Goal: Task Accomplishment & Management: Complete application form

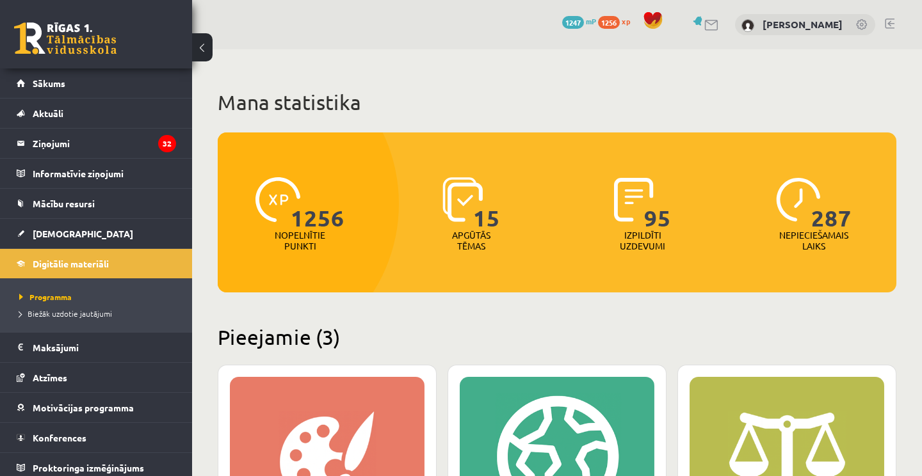
scroll to position [488, 0]
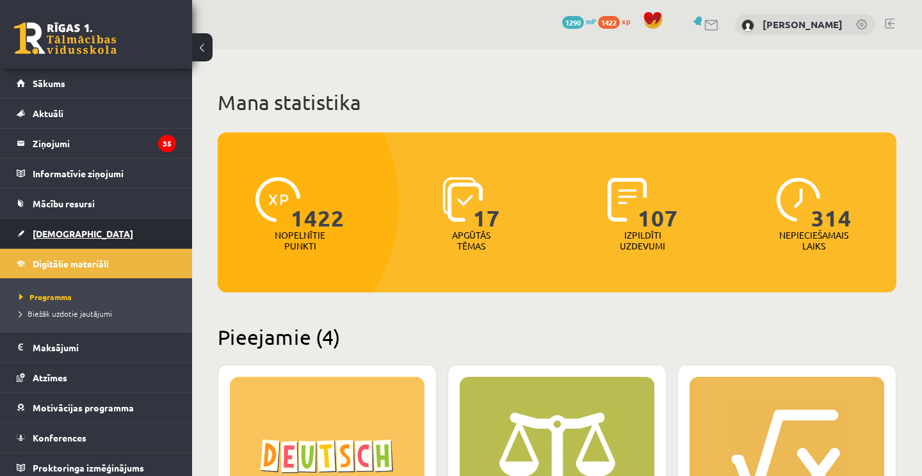
click at [48, 230] on span "[DEMOGRAPHIC_DATA]" at bounding box center [83, 234] width 100 height 12
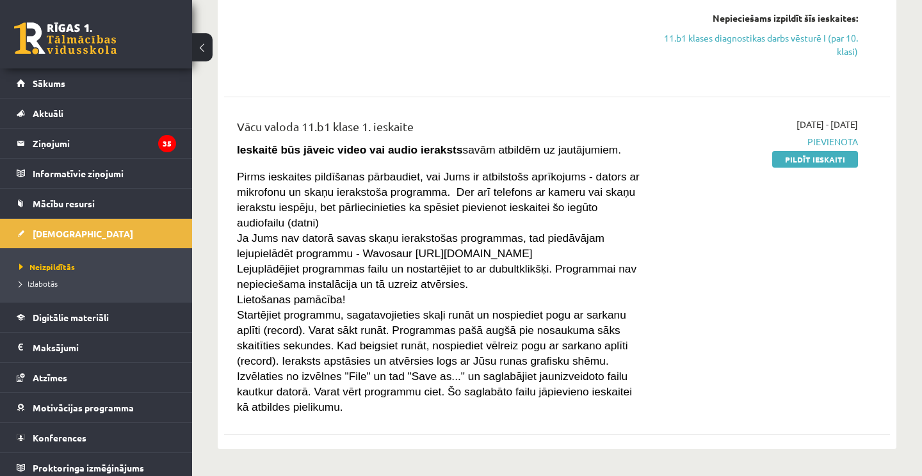
scroll to position [1326, 0]
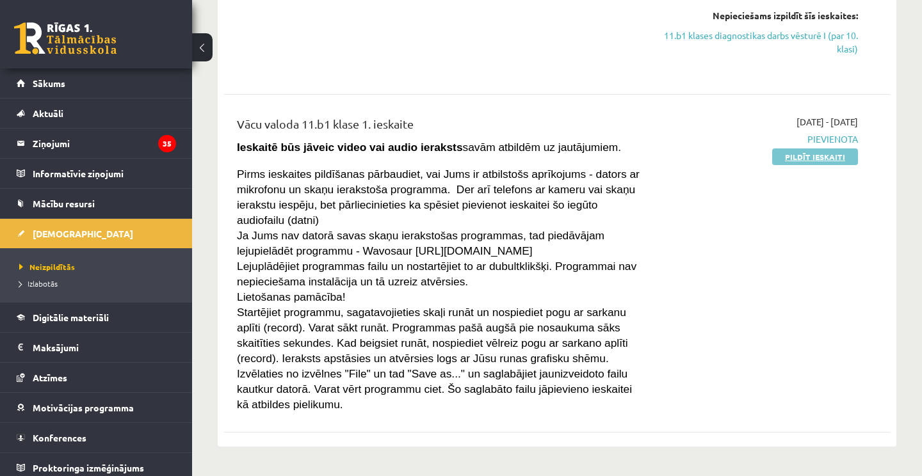
click at [813, 149] on link "Pildīt ieskaiti" at bounding box center [815, 157] width 86 height 17
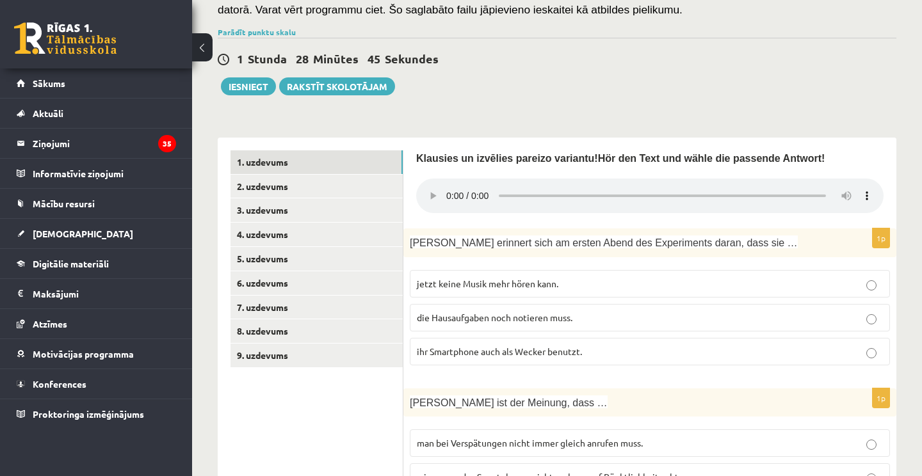
scroll to position [202, 0]
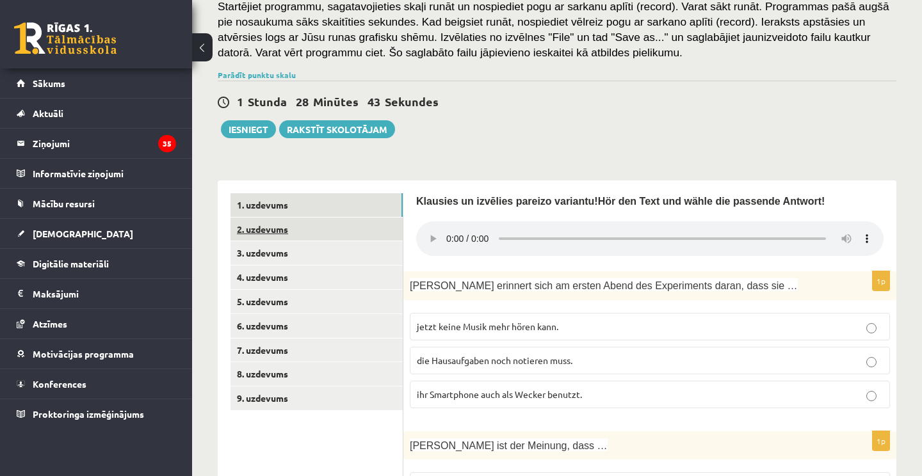
click at [347, 241] on link "2. uzdevums" at bounding box center [316, 230] width 172 height 24
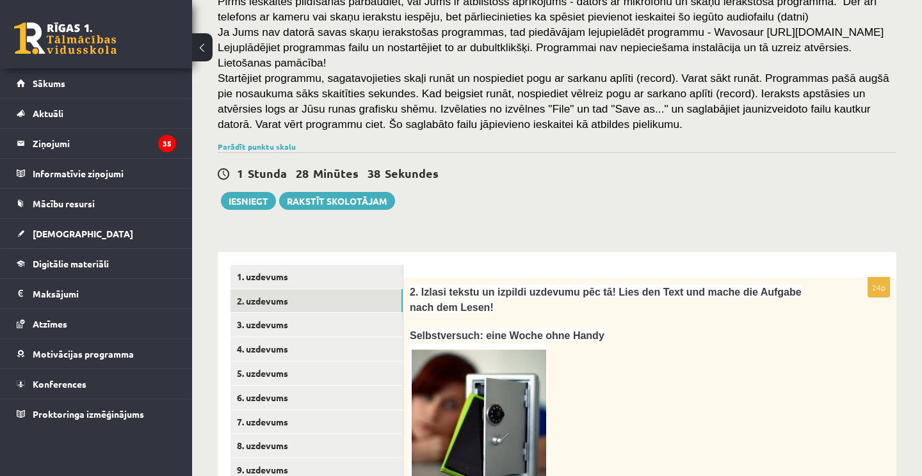
scroll to position [96, 0]
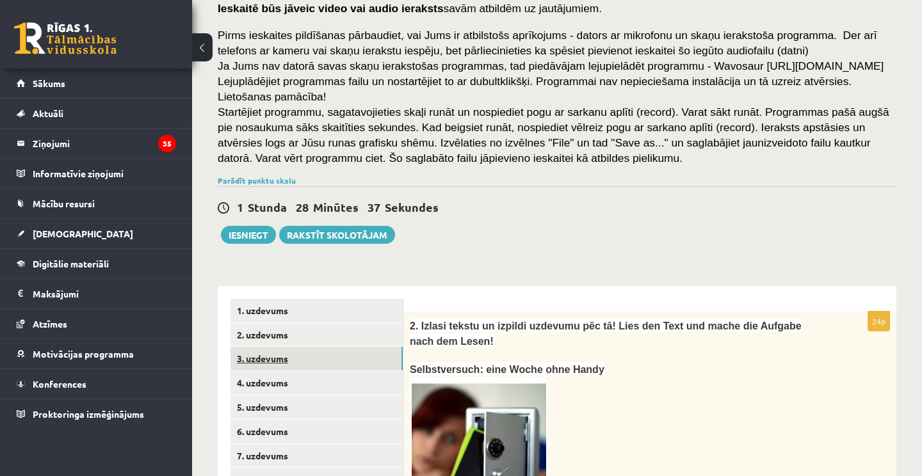
click at [285, 371] on link "3. uzdevums" at bounding box center [316, 359] width 172 height 24
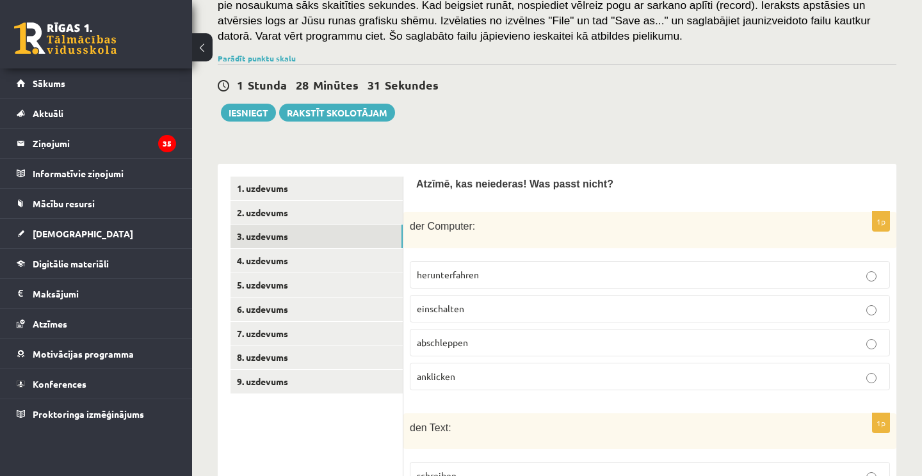
scroll to position [242, 0]
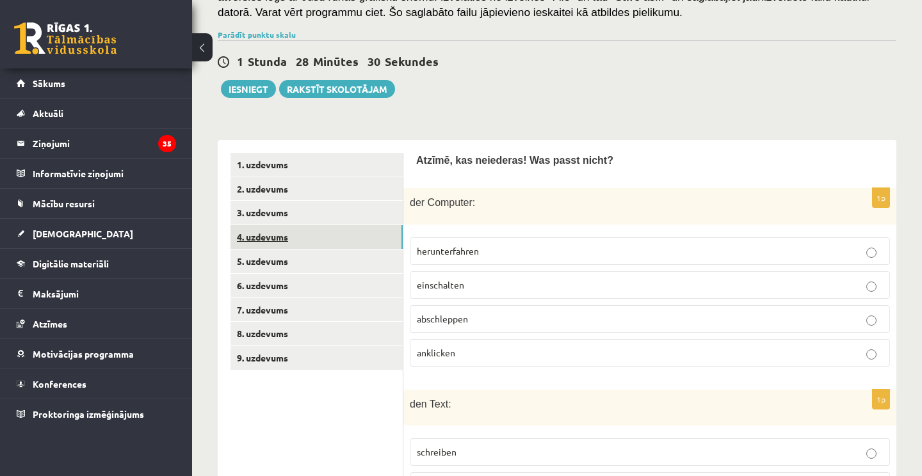
click at [283, 249] on link "4. uzdevums" at bounding box center [316, 237] width 172 height 24
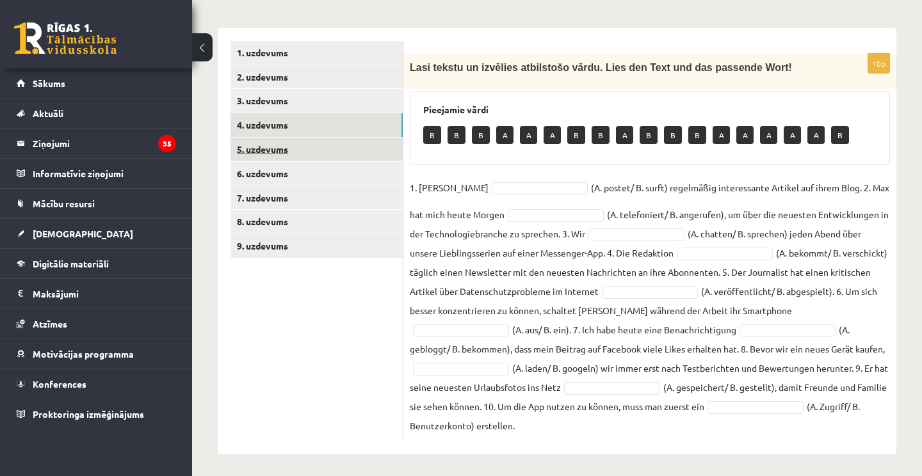
click at [317, 161] on link "5. uzdevums" at bounding box center [316, 150] width 172 height 24
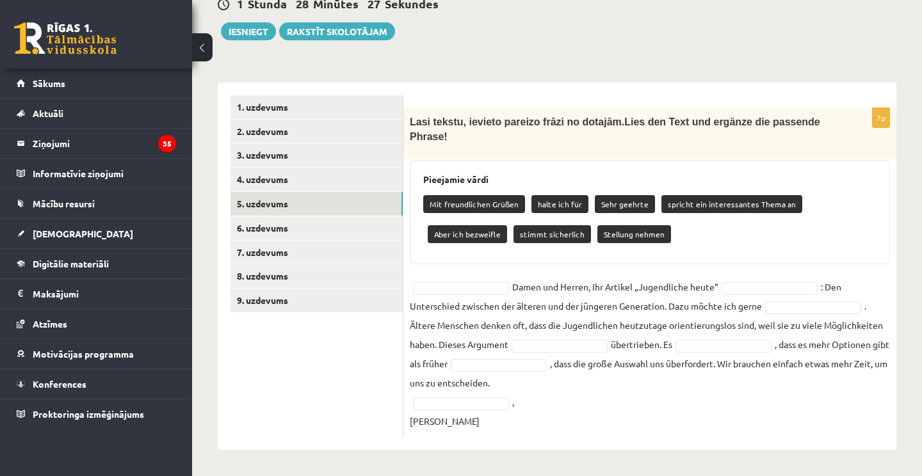
scroll to position [314, 0]
click at [283, 227] on link "6. uzdevums" at bounding box center [316, 228] width 172 height 24
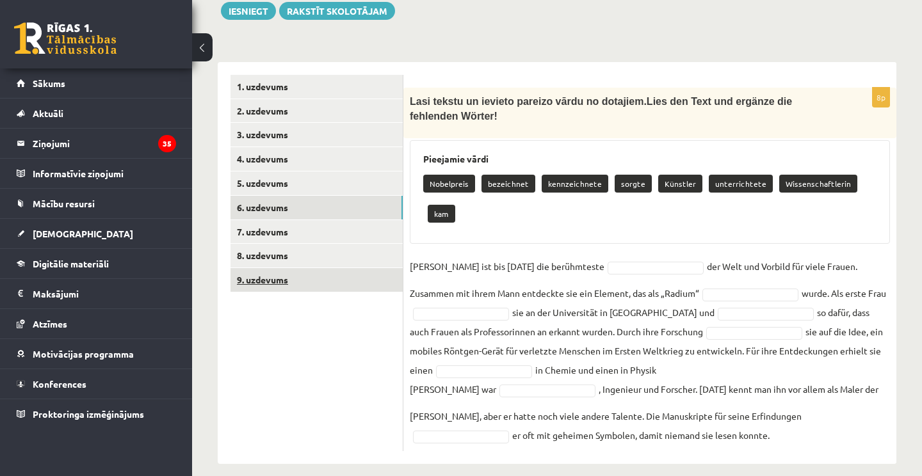
scroll to position [319, 0]
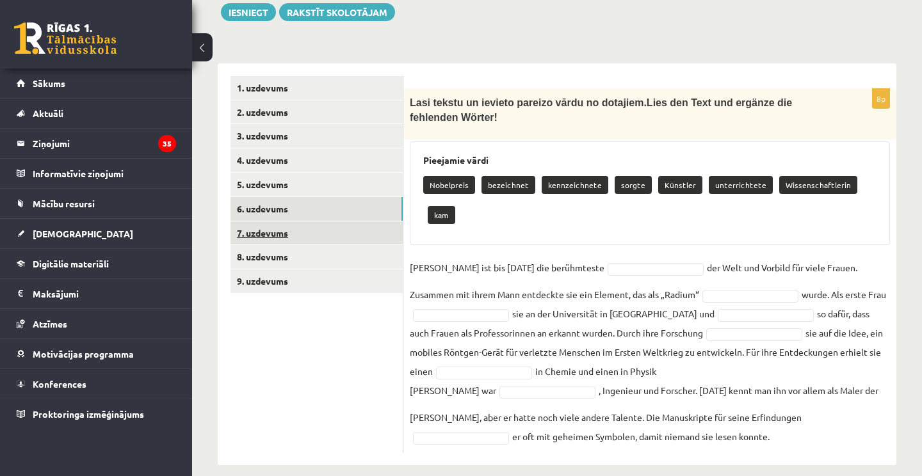
click at [308, 242] on link "7. uzdevums" at bounding box center [316, 233] width 172 height 24
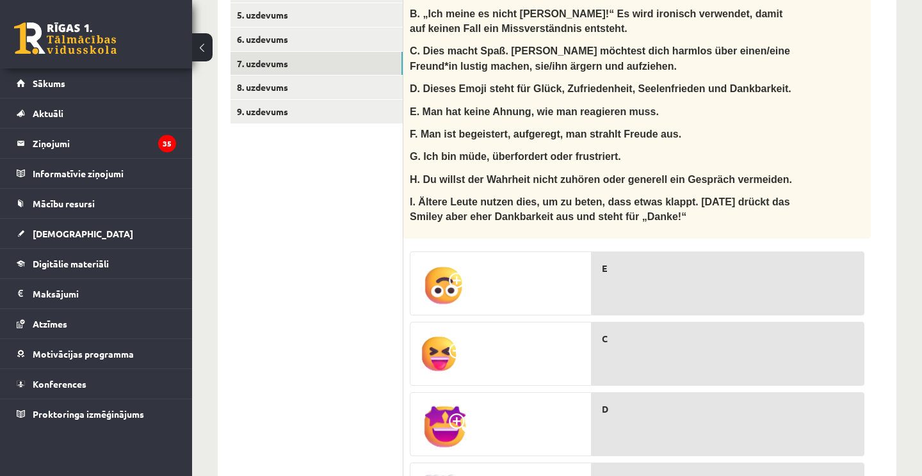
scroll to position [385, 0]
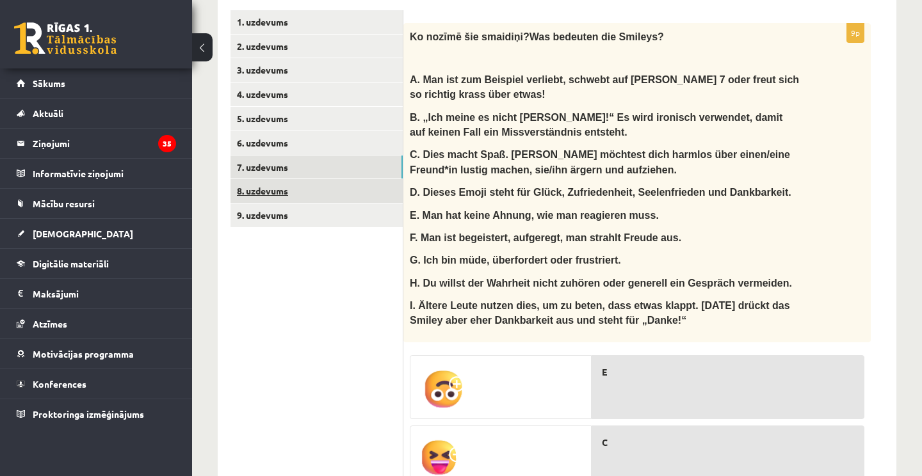
click at [326, 203] on link "8. uzdevums" at bounding box center [316, 191] width 172 height 24
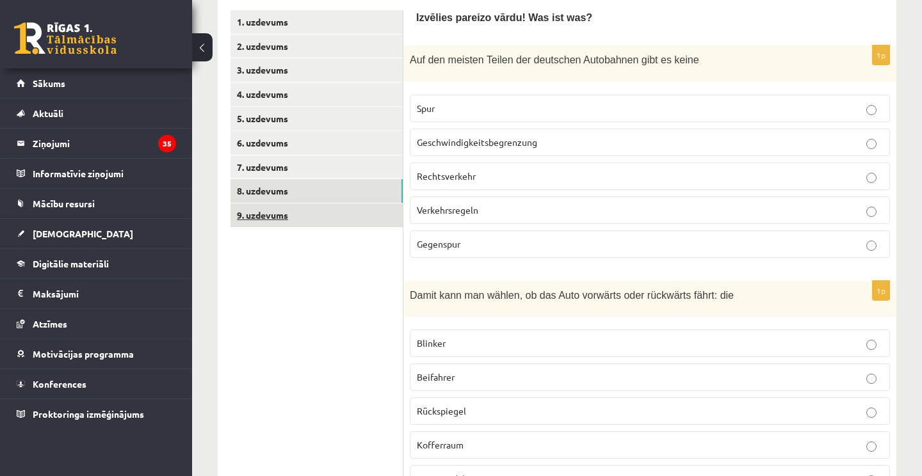
click at [339, 227] on link "9. uzdevums" at bounding box center [316, 216] width 172 height 24
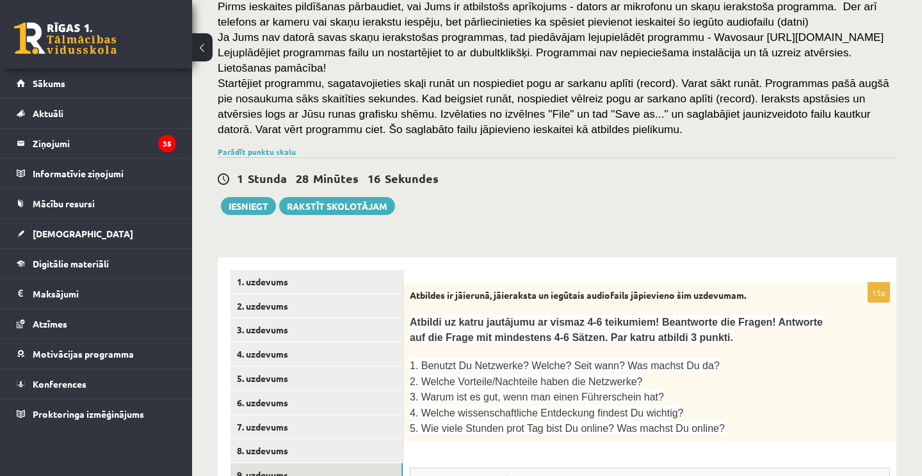
scroll to position [95, 0]
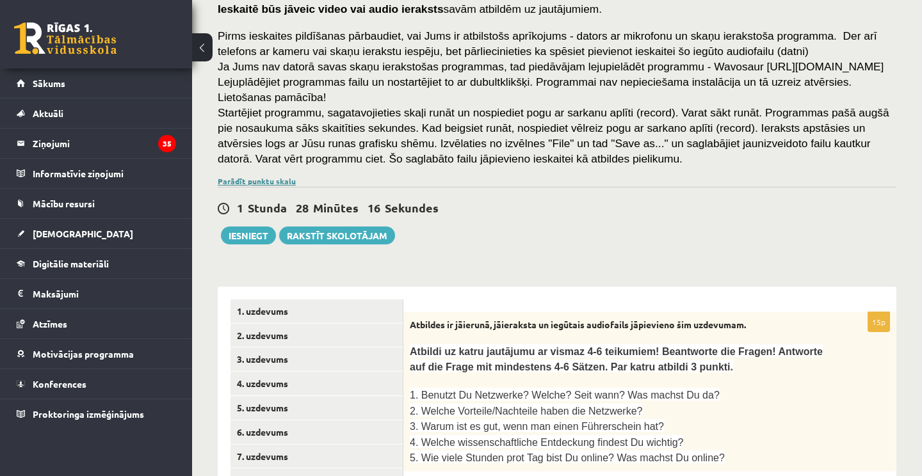
click at [264, 186] on link "Parādīt punktu skalu" at bounding box center [257, 181] width 78 height 10
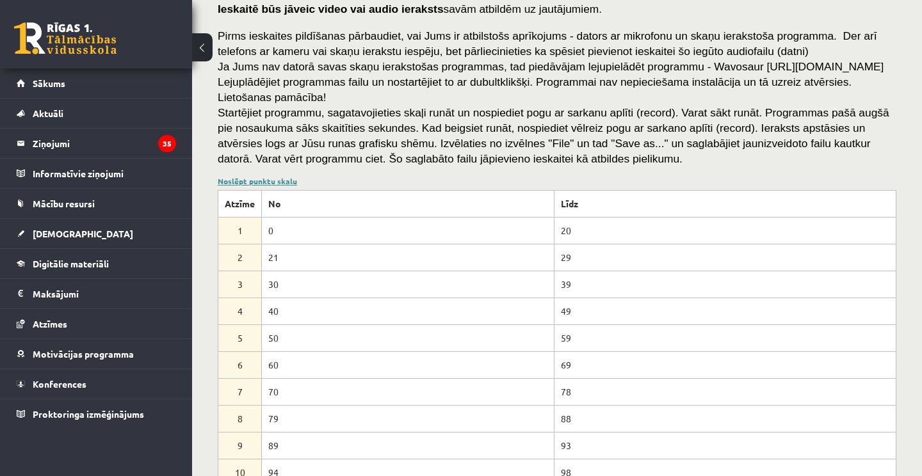
click at [264, 186] on link "Noslēpt punktu skalu" at bounding box center [257, 181] width 79 height 10
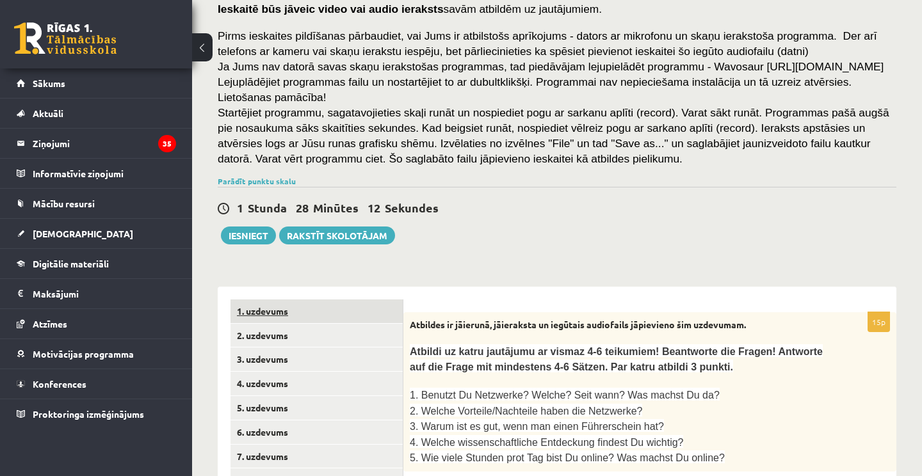
click at [321, 323] on link "1. uzdevums" at bounding box center [316, 312] width 172 height 24
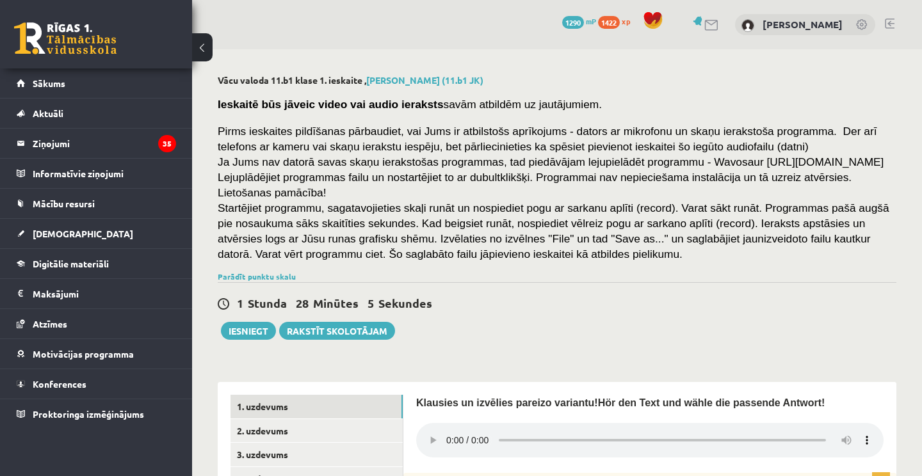
scroll to position [0, 0]
click at [297, 443] on link "2. uzdevums" at bounding box center [316, 431] width 172 height 24
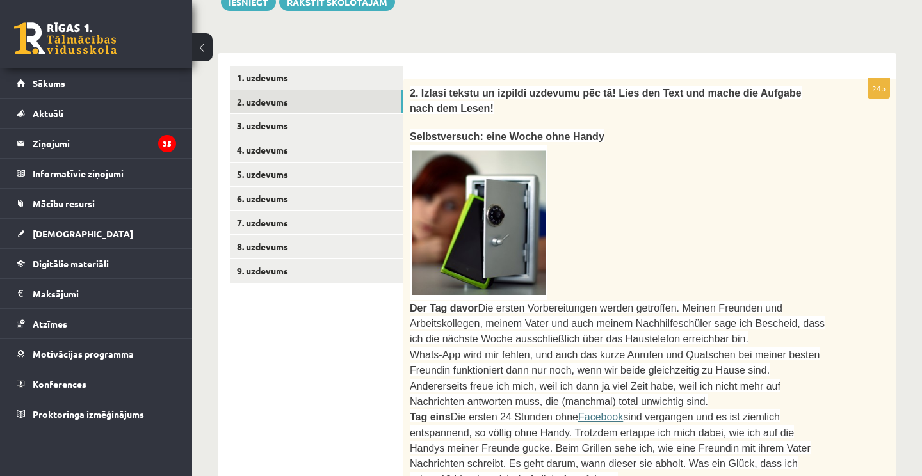
scroll to position [332, 0]
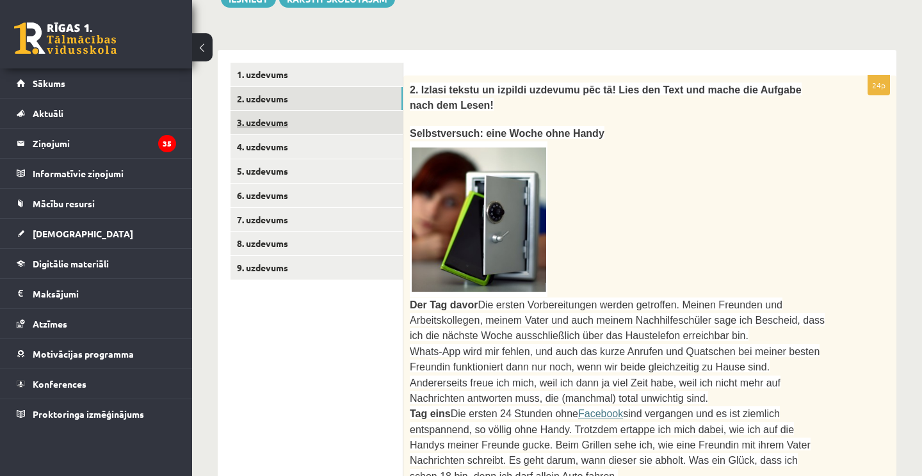
click at [280, 134] on link "3. uzdevums" at bounding box center [316, 123] width 172 height 24
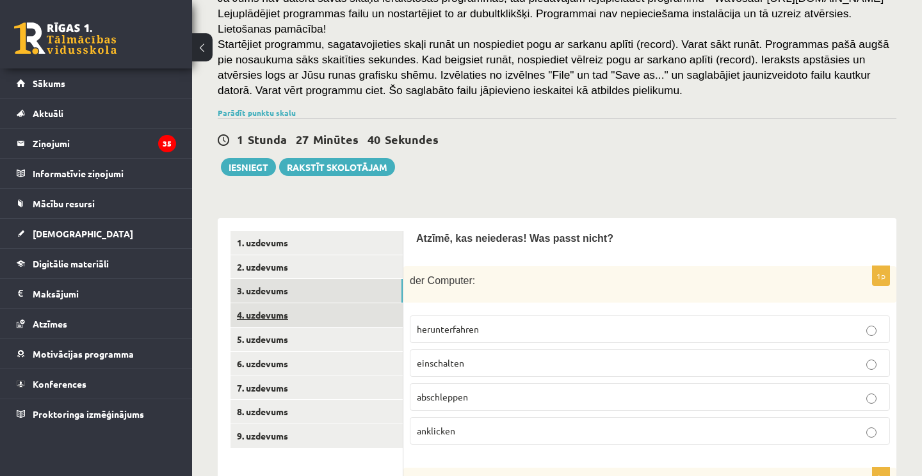
scroll to position [166, 0]
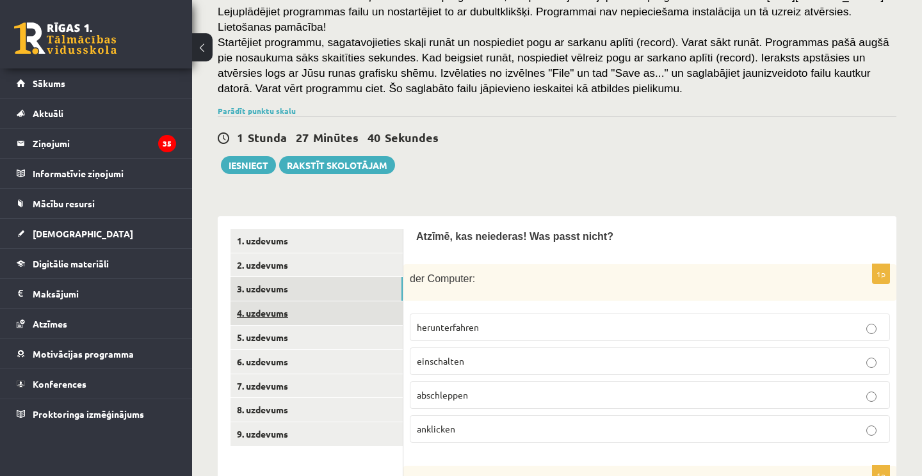
click at [329, 325] on link "4. uzdevums" at bounding box center [316, 313] width 172 height 24
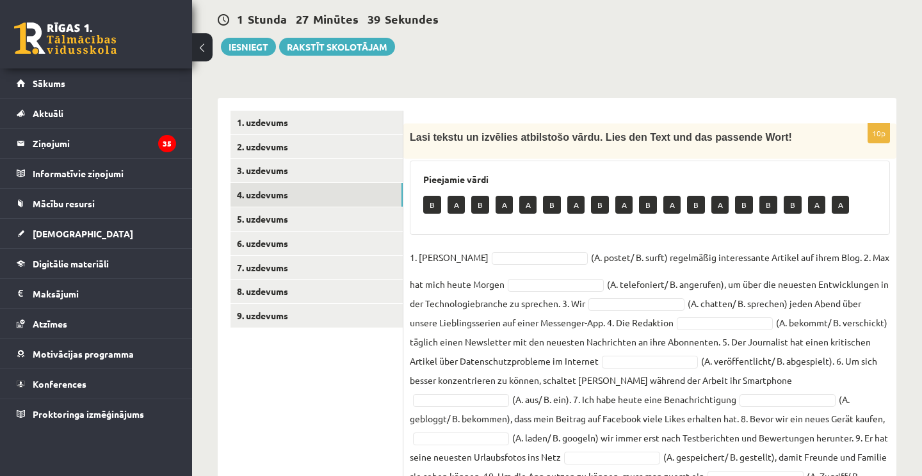
scroll to position [285, 0]
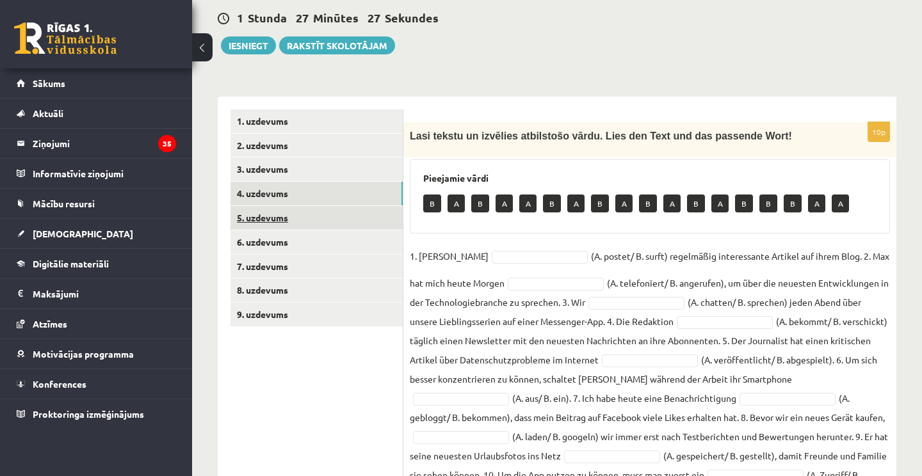
click at [342, 230] on link "5. uzdevums" at bounding box center [316, 218] width 172 height 24
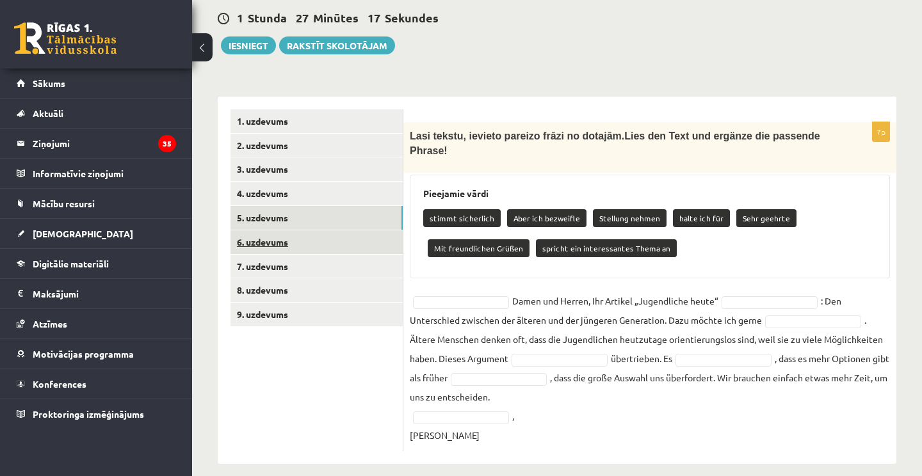
click at [300, 254] on link "6. uzdevums" at bounding box center [316, 242] width 172 height 24
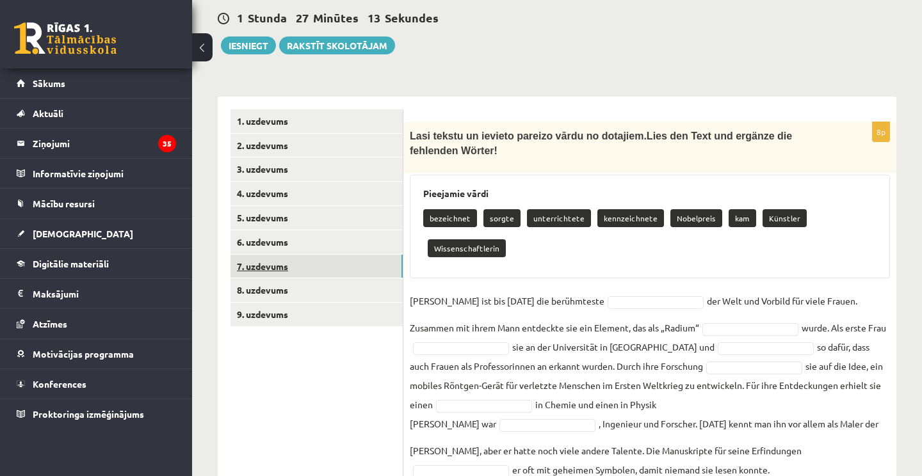
click at [337, 273] on link "7. uzdevums" at bounding box center [316, 267] width 172 height 24
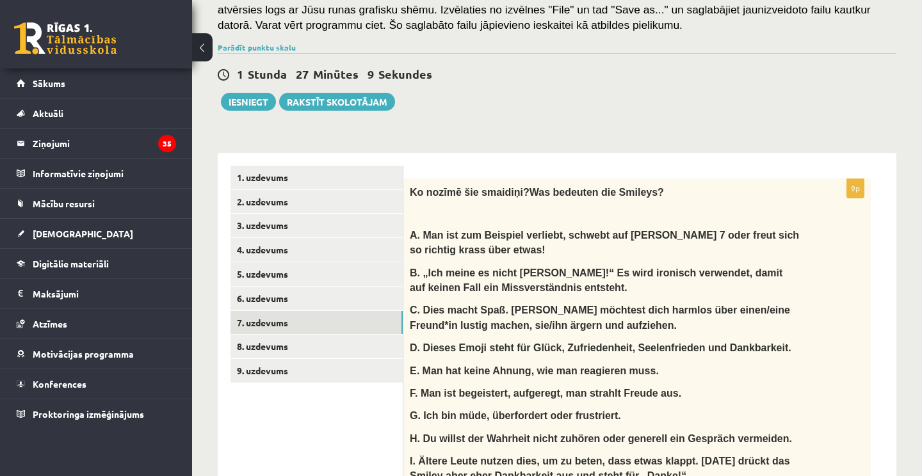
scroll to position [229, 0]
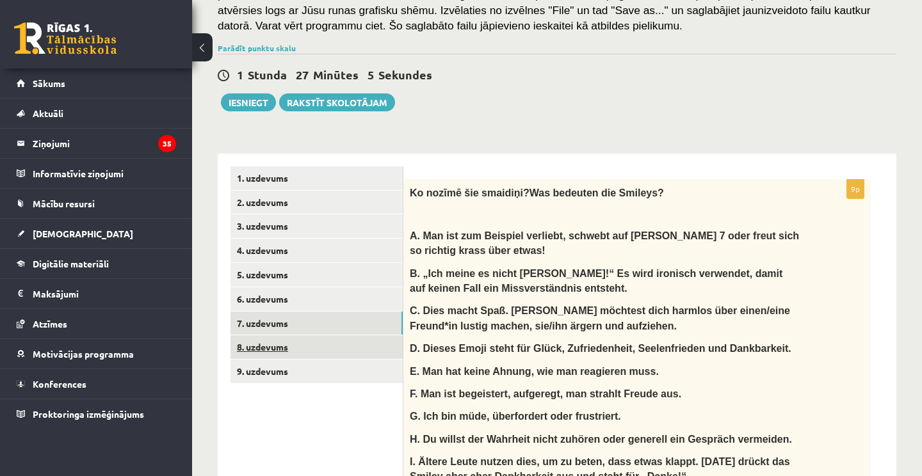
click at [298, 358] on link "8. uzdevums" at bounding box center [316, 347] width 172 height 24
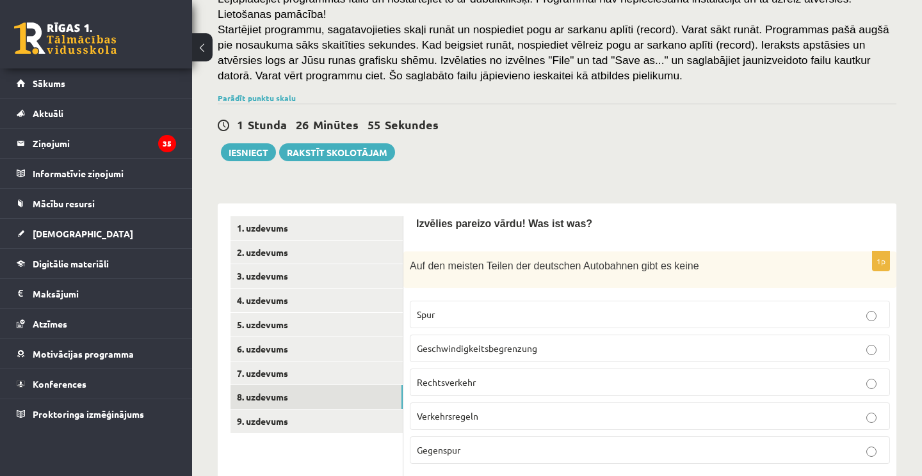
scroll to position [180, 0]
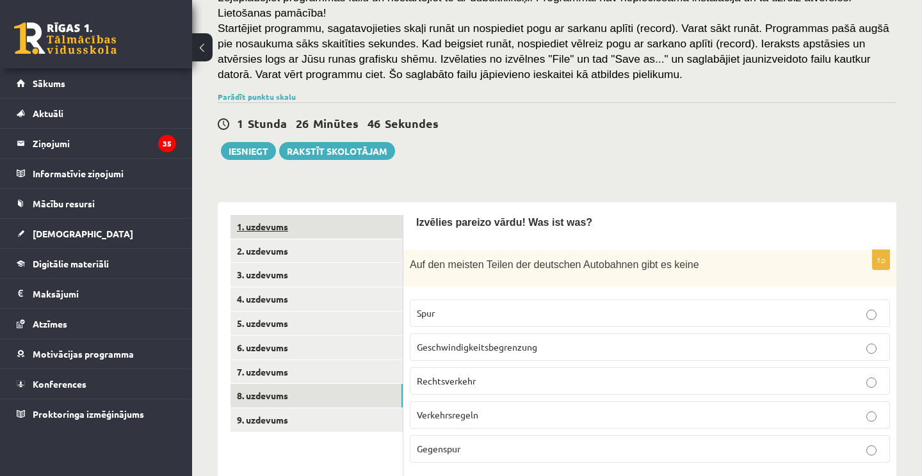
click at [284, 239] on link "1. uzdevums" at bounding box center [316, 227] width 172 height 24
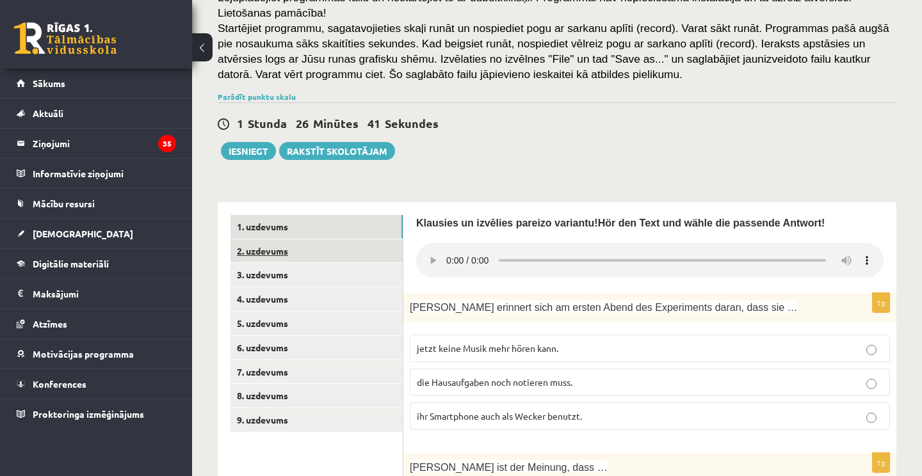
click at [301, 263] on link "2. uzdevums" at bounding box center [316, 251] width 172 height 24
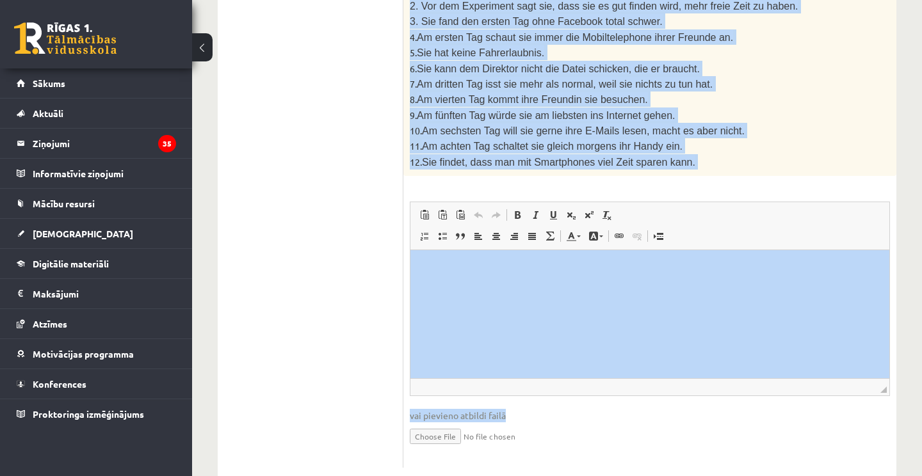
scroll to position [1338, 0]
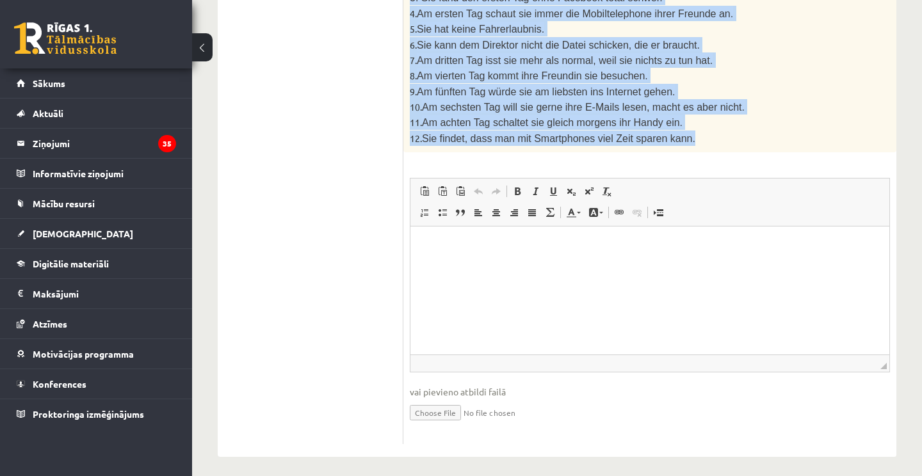
drag, startPoint x: 422, startPoint y: 177, endPoint x: 641, endPoint y: 142, distance: 221.7
copy div "Izlasi tekstu un izpildi uzdevumu pēc tā! Lies den Text und mache die Aufgabe n…"
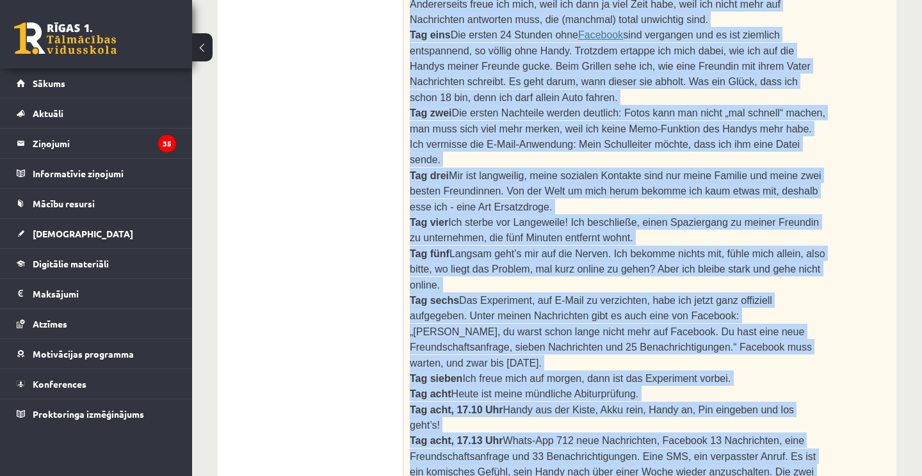
scroll to position [424, 0]
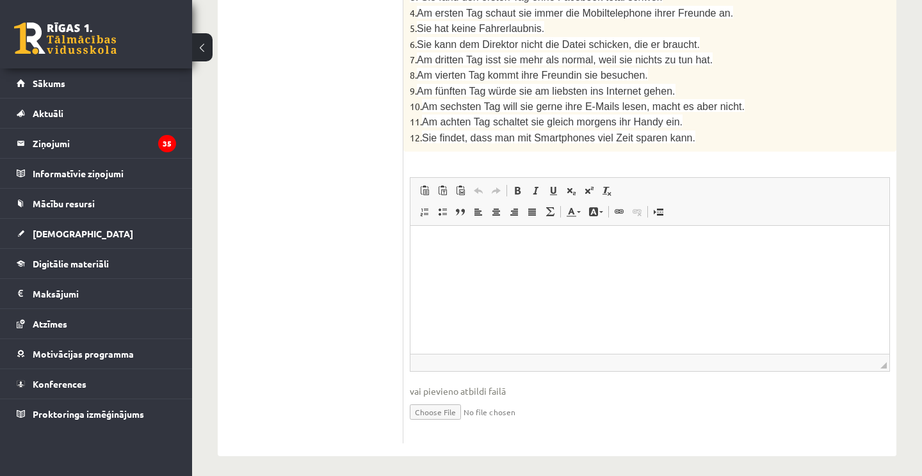
scroll to position [1338, 0]
click at [480, 262] on html at bounding box center [649, 246] width 479 height 39
click at [540, 252] on html "**********" at bounding box center [649, 246] width 479 height 38
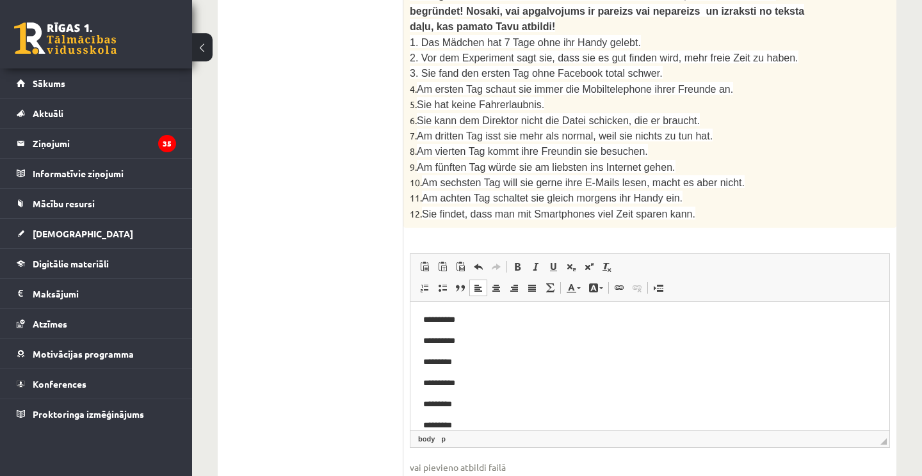
scroll to position [22, 0]
click at [430, 404] on p "*********" at bounding box center [649, 404] width 453 height 13
click at [431, 419] on p "Bagātinātā teksta redaktors, wiswyg-editor-user-answer-47433981396860" at bounding box center [649, 425] width 453 height 13
click at [422, 408] on html "**********" at bounding box center [649, 294] width 479 height 271
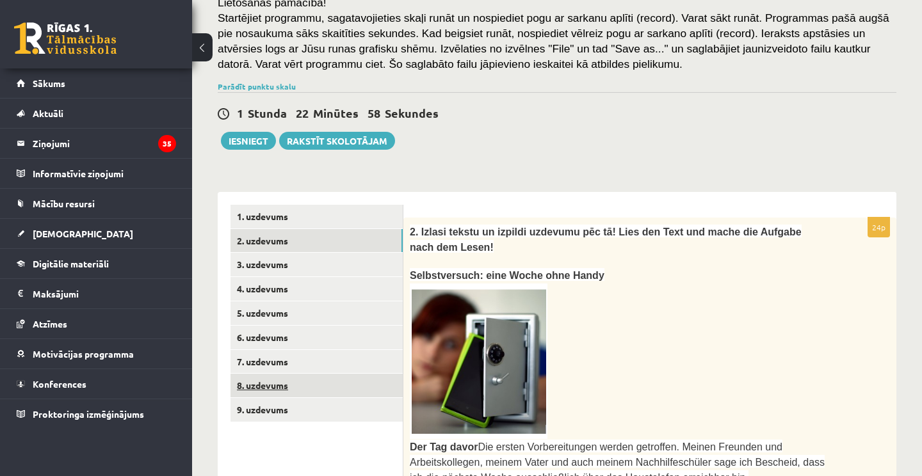
scroll to position [196, 0]
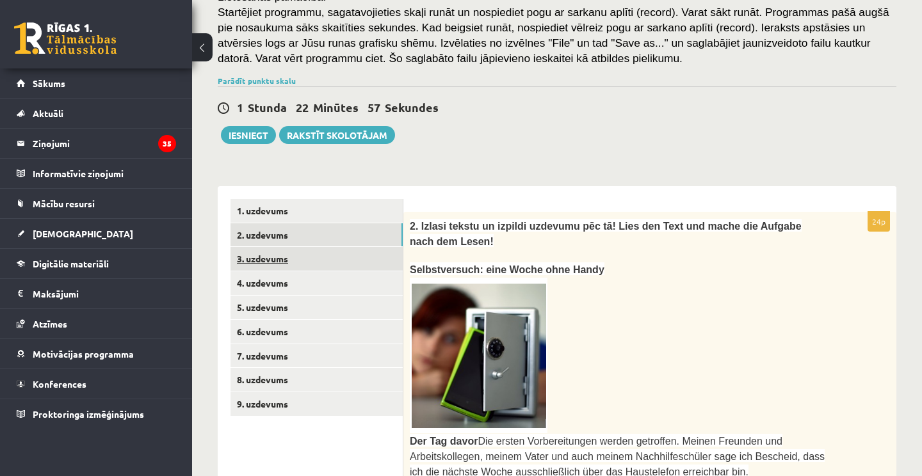
click at [323, 271] on link "3. uzdevums" at bounding box center [316, 259] width 172 height 24
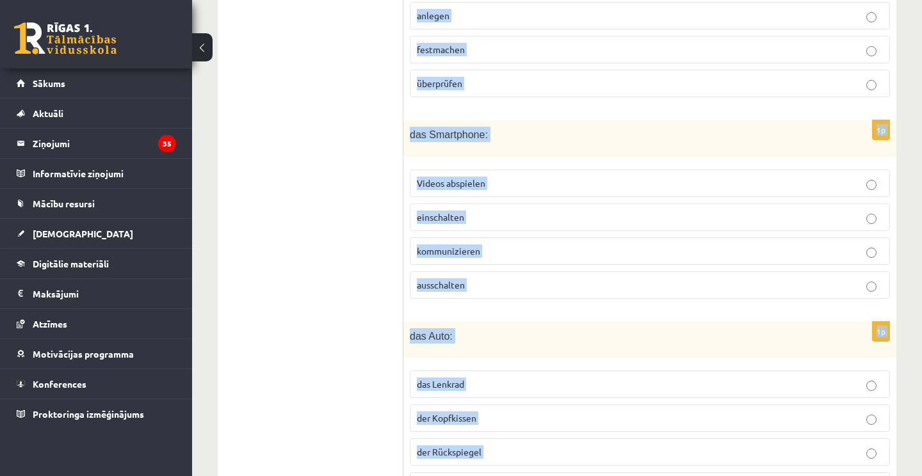
scroll to position [1398, 0]
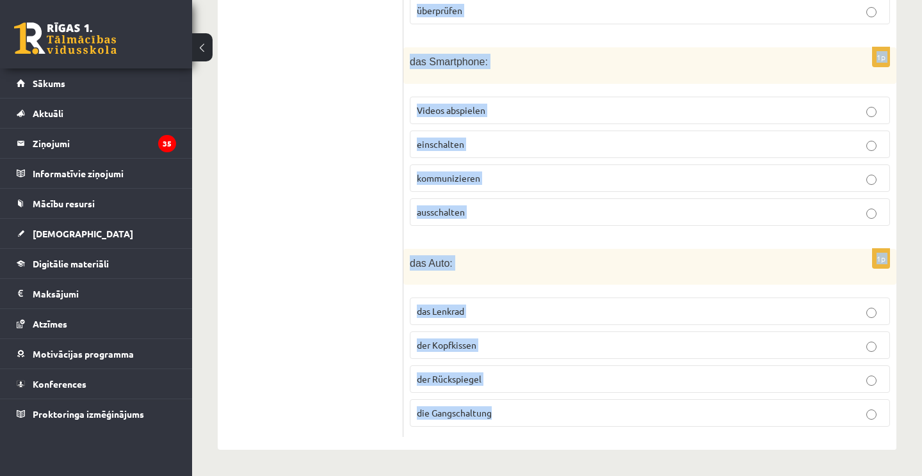
drag, startPoint x: 417, startPoint y: 79, endPoint x: 542, endPoint y: 425, distance: 367.9
copy form "Atzīmē, kas neiederas! Was passt nicht? 1p der Computer: herunterfahren einscha…"
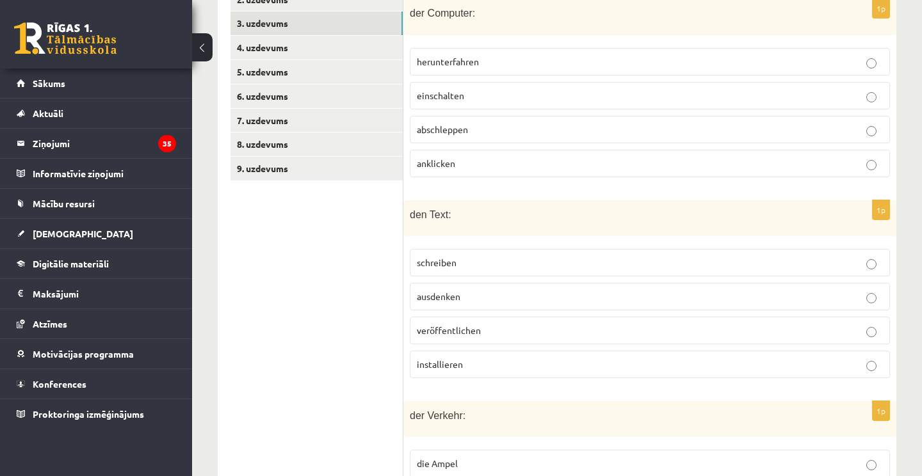
scroll to position [377, 0]
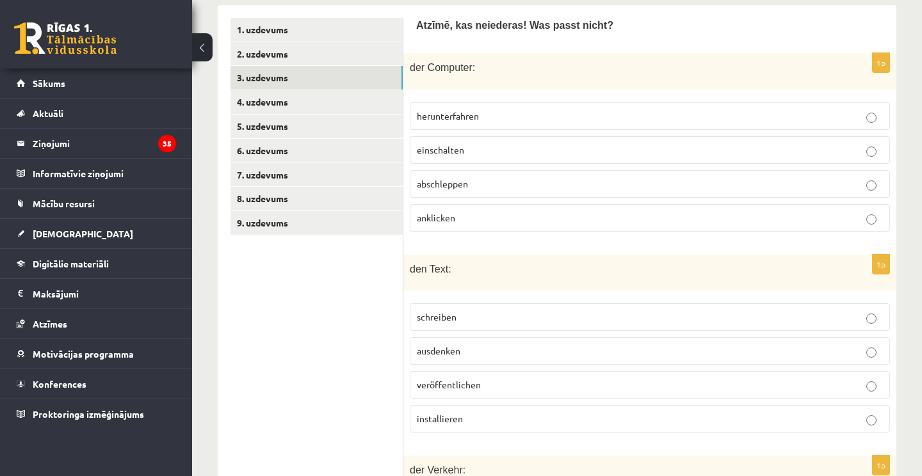
click at [542, 191] on p "abschleppen" at bounding box center [650, 183] width 466 height 13
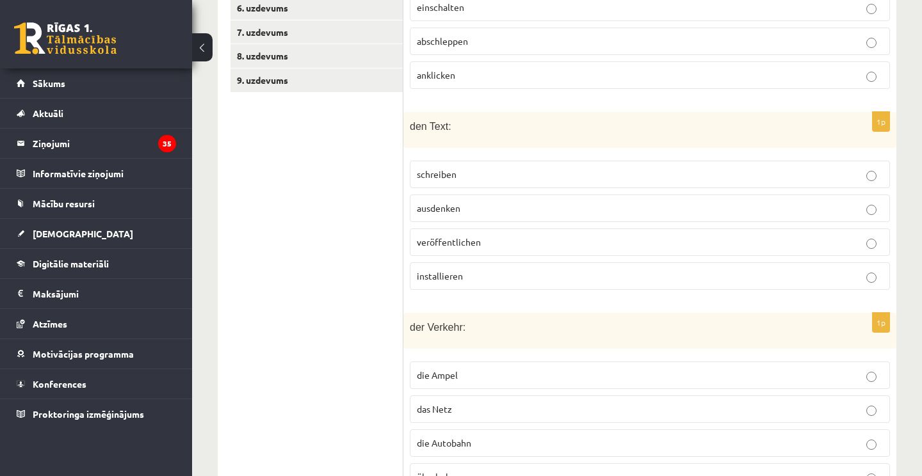
scroll to position [524, 0]
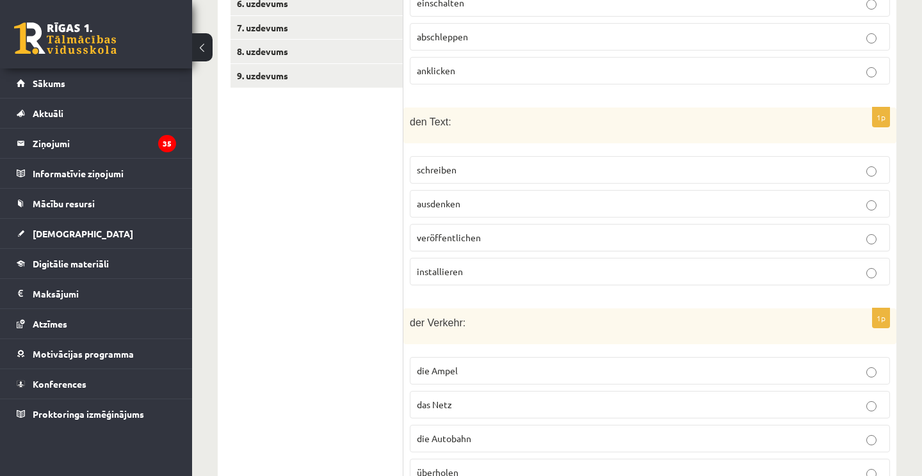
click at [476, 278] on p "installieren" at bounding box center [650, 271] width 466 height 13
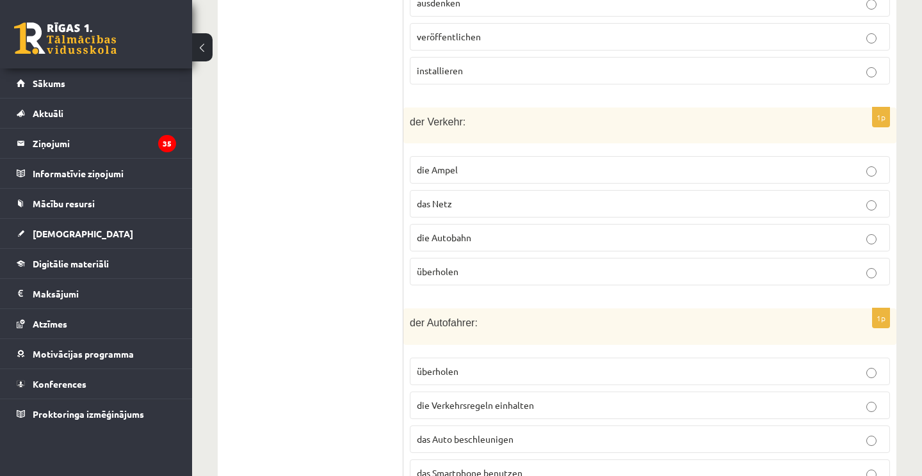
scroll to position [727, 0]
click at [855, 1] on label "ausdenken" at bounding box center [650, 1] width 480 height 28
click at [662, 86] on fieldset "schreiben ausdenken veröffentlichen installieren" at bounding box center [650, 17] width 480 height 140
click at [714, 76] on p "installieren" at bounding box center [650, 68] width 466 height 13
click at [556, 209] on p "das Netz" at bounding box center [650, 201] width 466 height 13
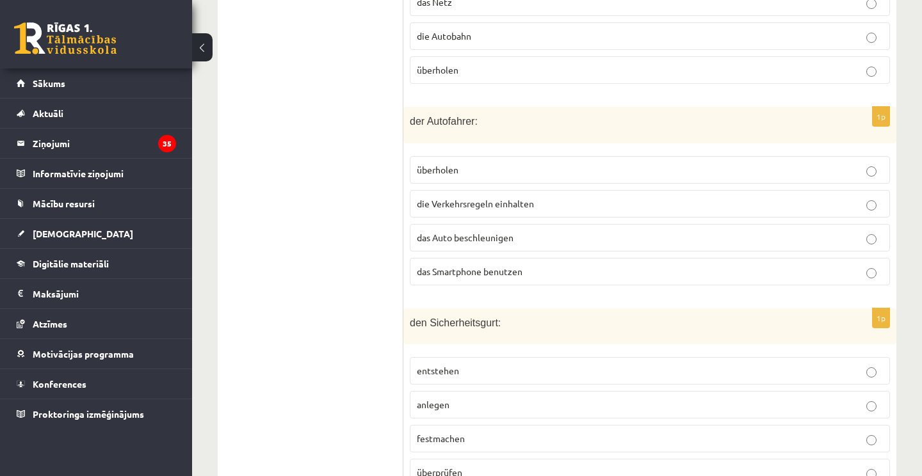
scroll to position [934, 0]
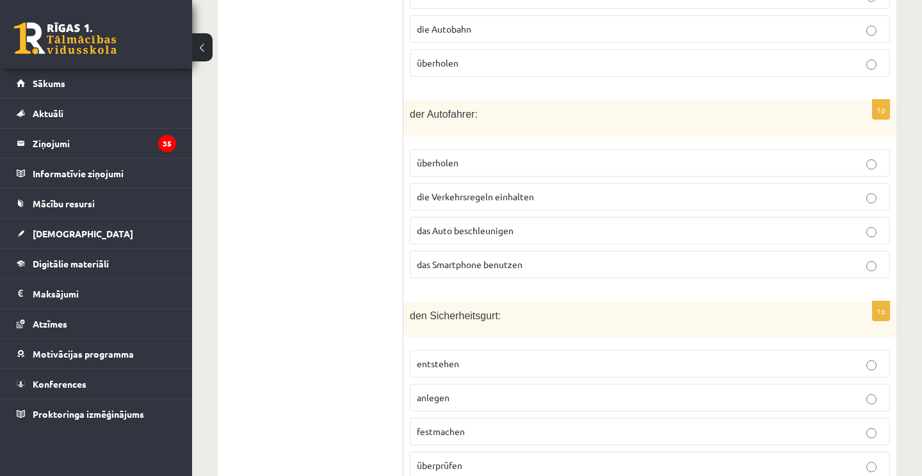
click at [589, 271] on p "das Smartphone benutzen" at bounding box center [650, 264] width 466 height 13
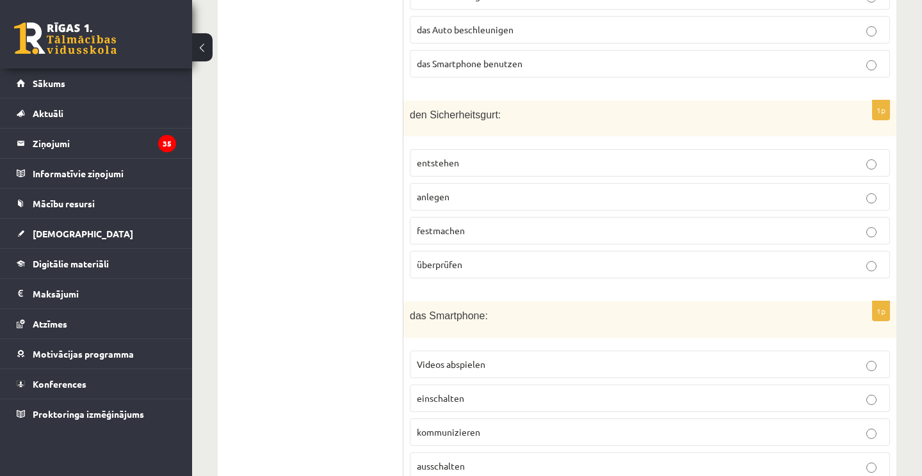
scroll to position [1141, 0]
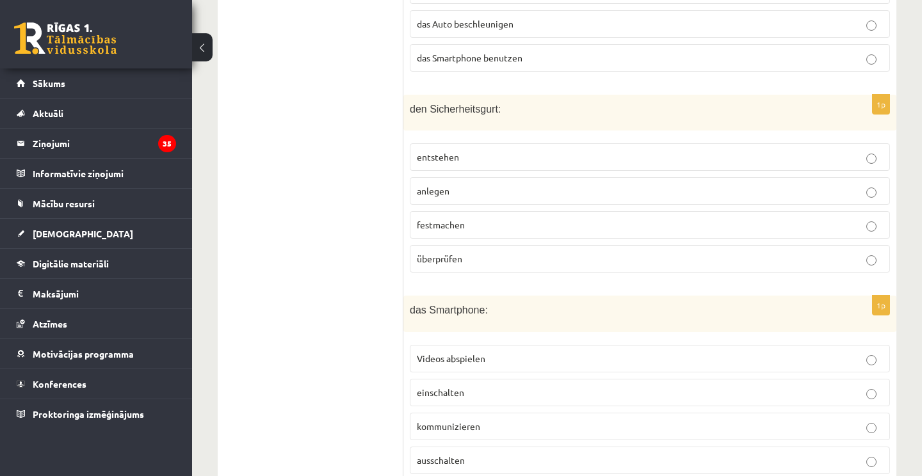
click at [530, 164] on p "entstehen" at bounding box center [650, 156] width 466 height 13
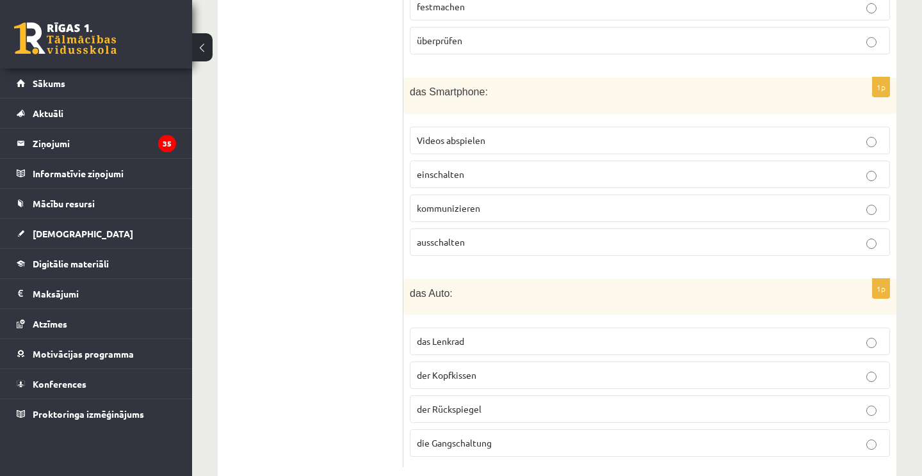
scroll to position [1360, 0]
click at [553, 214] on p "kommunizieren" at bounding box center [650, 206] width 466 height 13
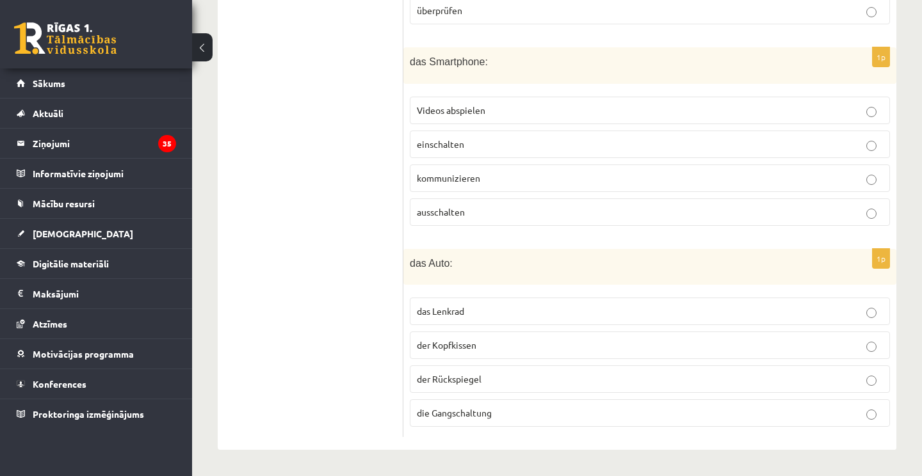
scroll to position [1398, 0]
click at [478, 345] on p "der Kopfkissen" at bounding box center [650, 345] width 466 height 13
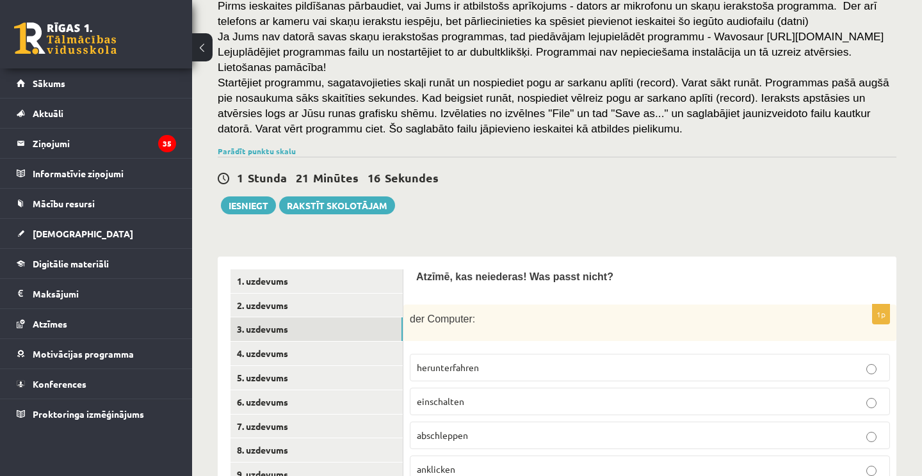
scroll to position [39, 0]
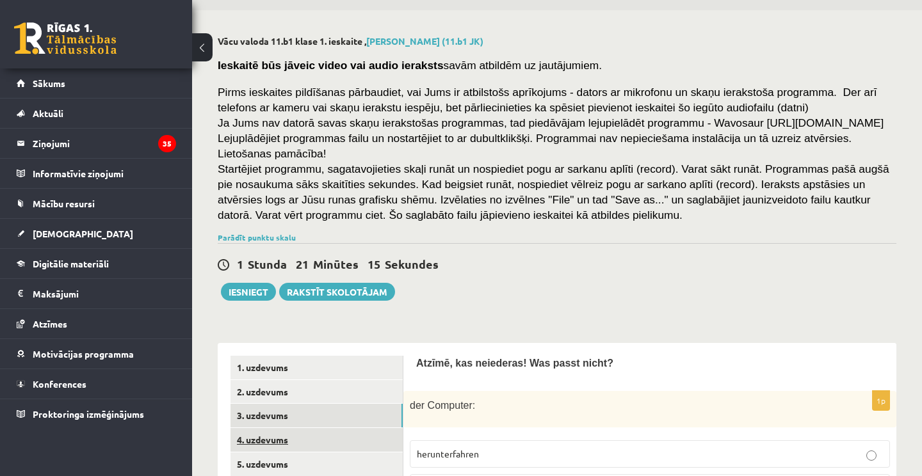
click at [273, 447] on link "4. uzdevums" at bounding box center [316, 440] width 172 height 24
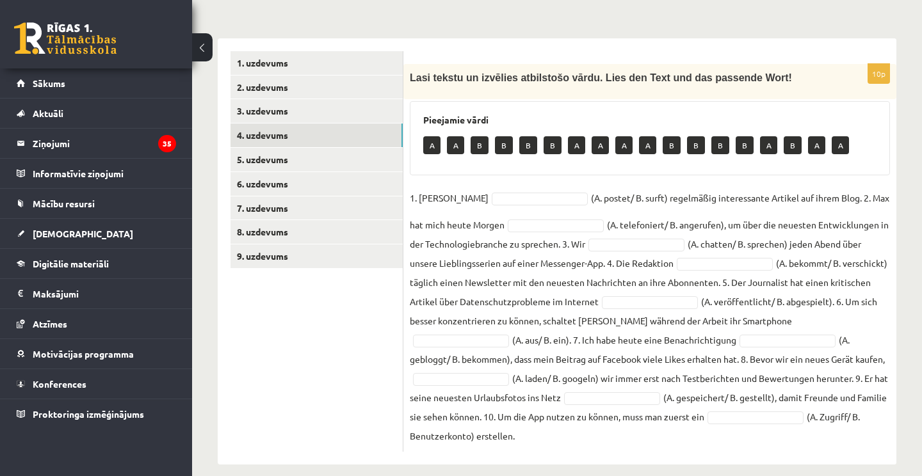
scroll to position [348, 0]
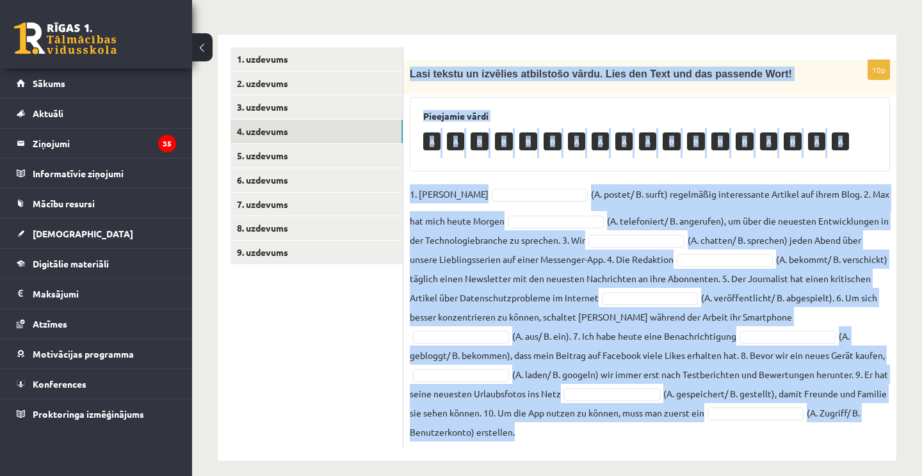
drag, startPoint x: 411, startPoint y: 90, endPoint x: 704, endPoint y: 458, distance: 470.5
click at [704, 458] on div "Vācu valoda 11.b1 klase 1. ieskaite , Madara Rasa Jureviča (11.b1 JK) Ieskaitē …" at bounding box center [557, 94] width 730 height 785
copy div "Lasi tekstu un izvēlies atbilstošo vārdu. Lies den Text und das passende Wort! …"
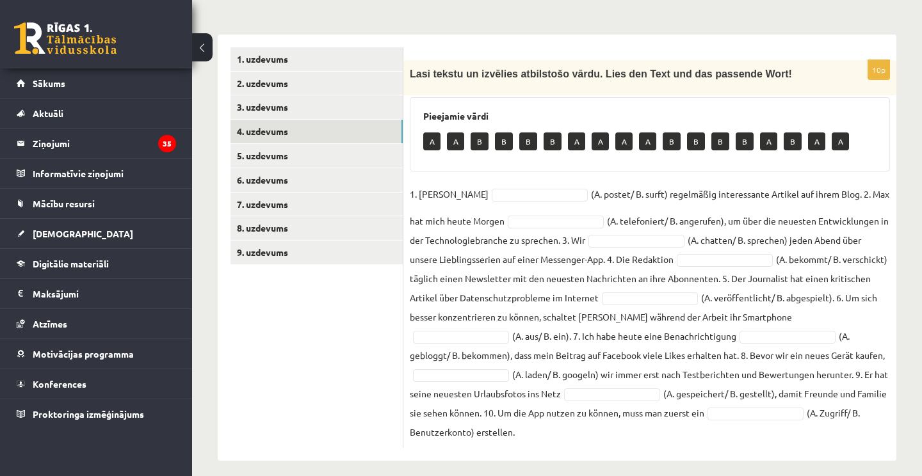
click at [900, 157] on div "Vācu valoda 11.b1 klase 1. ieskaite , Madara Rasa Jureviča (11.b1 JK) Ieskaitē …" at bounding box center [557, 94] width 730 height 785
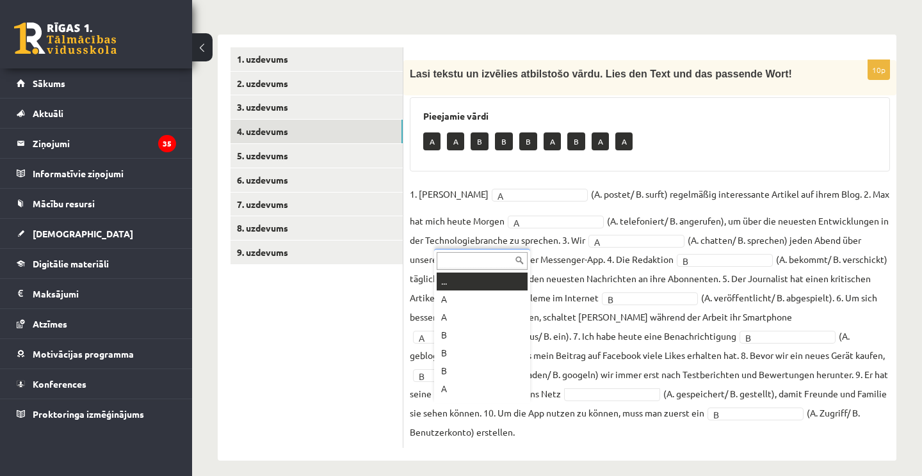
scroll to position [15, 0]
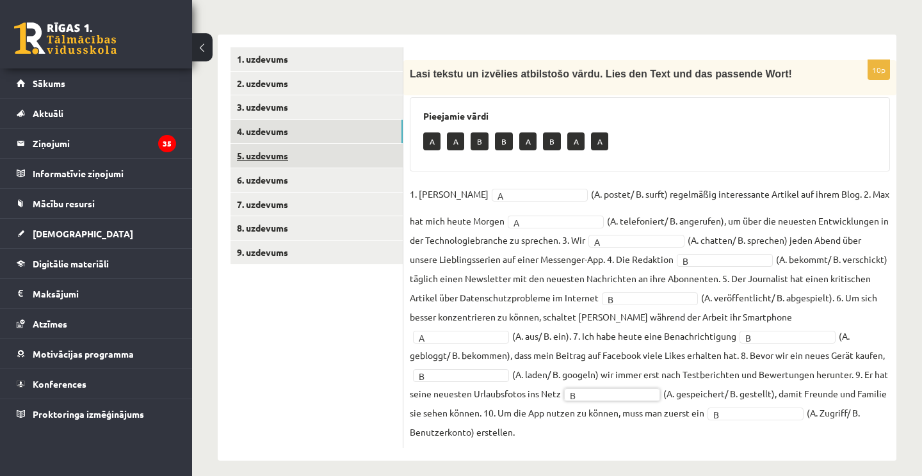
click at [294, 168] on link "5. uzdevums" at bounding box center [316, 156] width 172 height 24
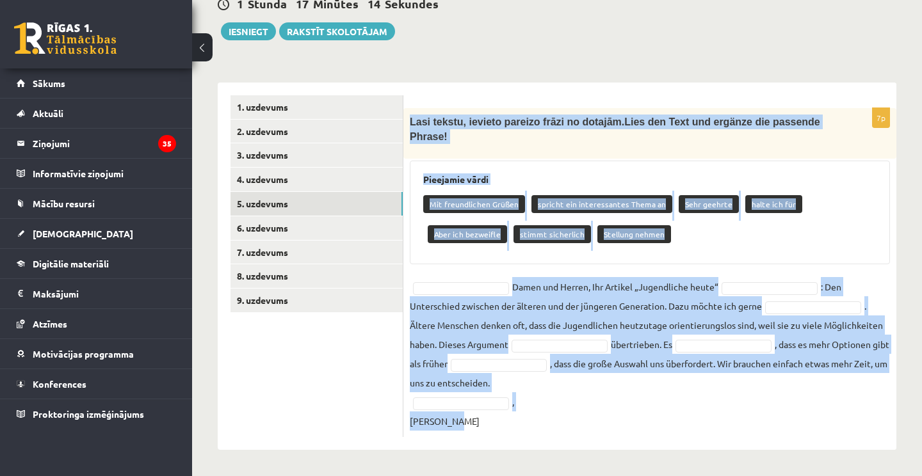
drag, startPoint x: 410, startPoint y: 122, endPoint x: 604, endPoint y: 426, distance: 360.6
click at [604, 426] on div "7p Lasi tekstu, ievieto pareizo frāzi no dotajām. Lies den Text und ergänze die…" at bounding box center [649, 273] width 493 height 330
copy div "Lasi tekstu, ievieto pareizo frāzi no dotajām. Lies den Text und ergänze die pa…"
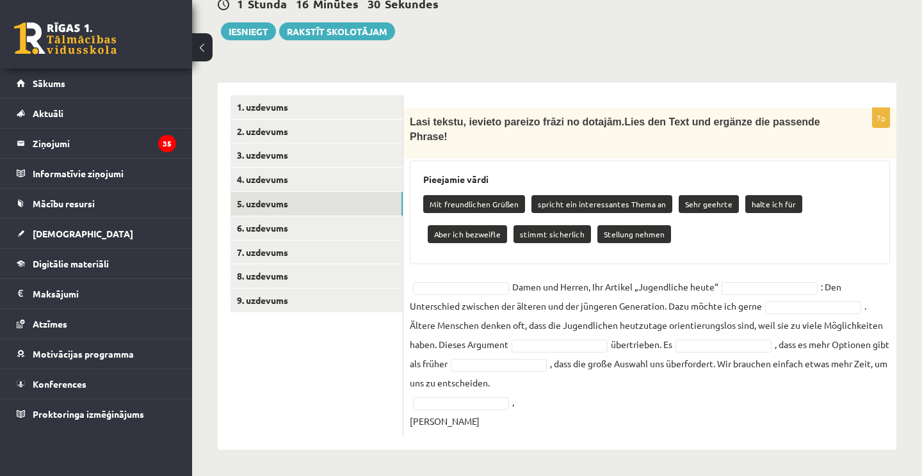
click at [899, 274] on div "Vācu valoda 11.b1 klase 1. ieskaite , Madara Rasa Jureviča (11.b1 JK) Ieskaitē …" at bounding box center [557, 113] width 730 height 726
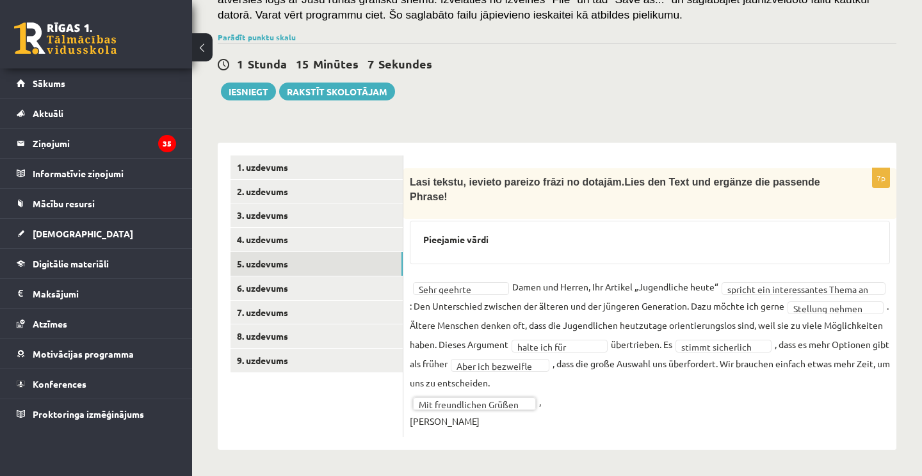
scroll to position [254, 0]
click at [319, 289] on link "6. uzdevums" at bounding box center [316, 289] width 172 height 24
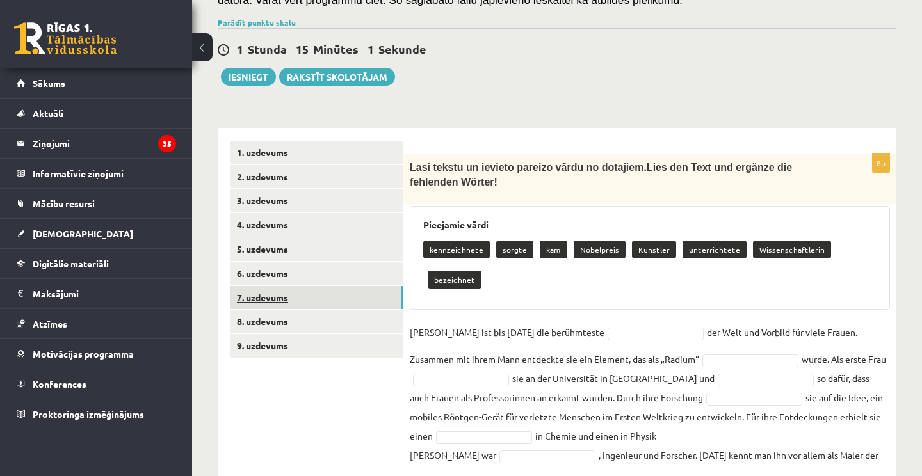
click at [283, 310] on link "7. uzdevums" at bounding box center [316, 298] width 172 height 24
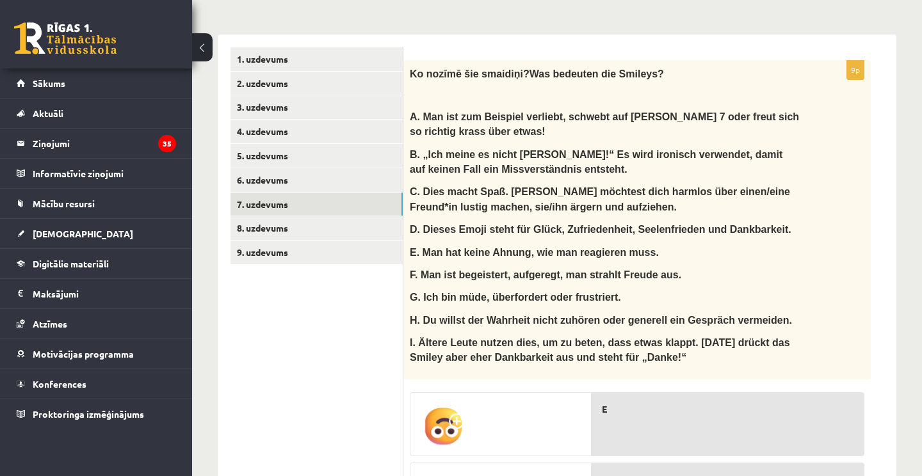
scroll to position [334, 0]
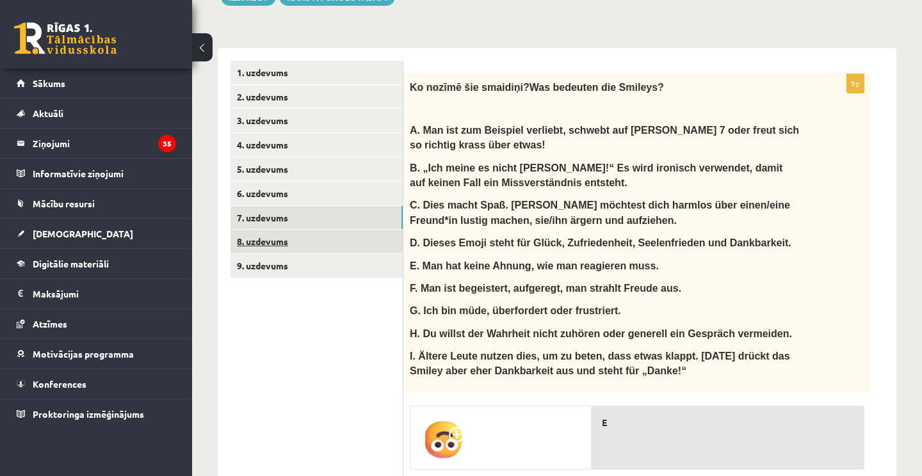
click at [267, 253] on link "8. uzdevums" at bounding box center [316, 242] width 172 height 24
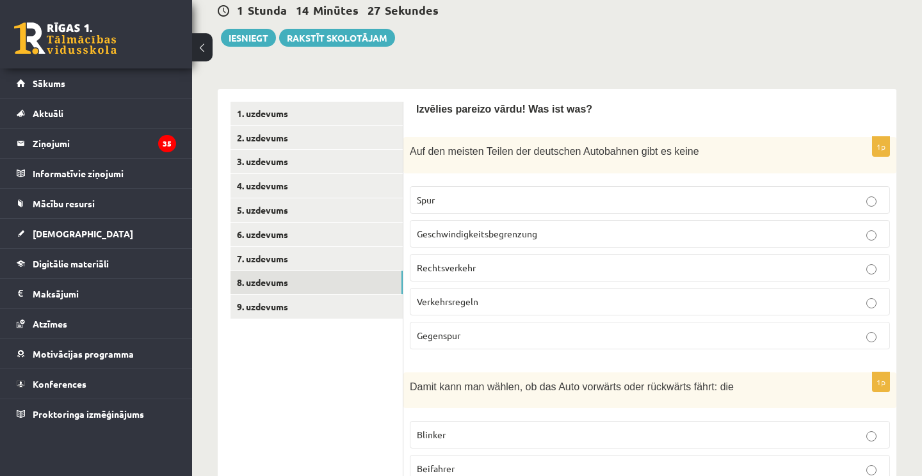
scroll to position [266, 0]
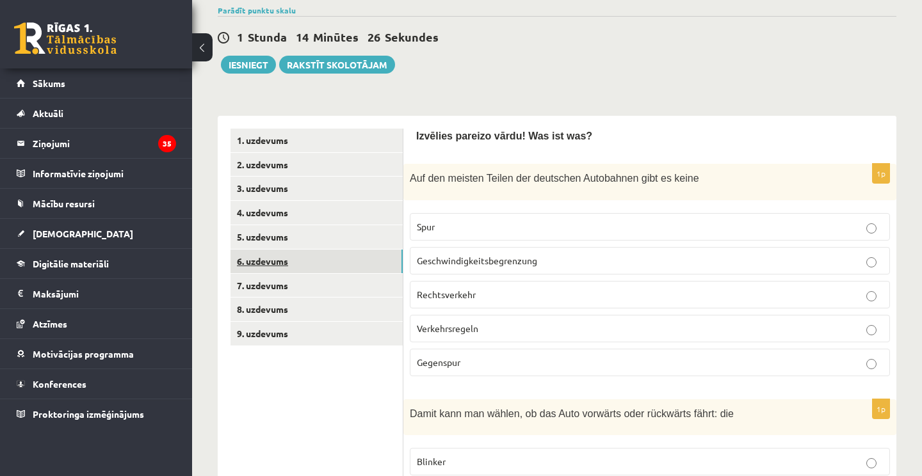
click at [282, 273] on link "6. uzdevums" at bounding box center [316, 262] width 172 height 24
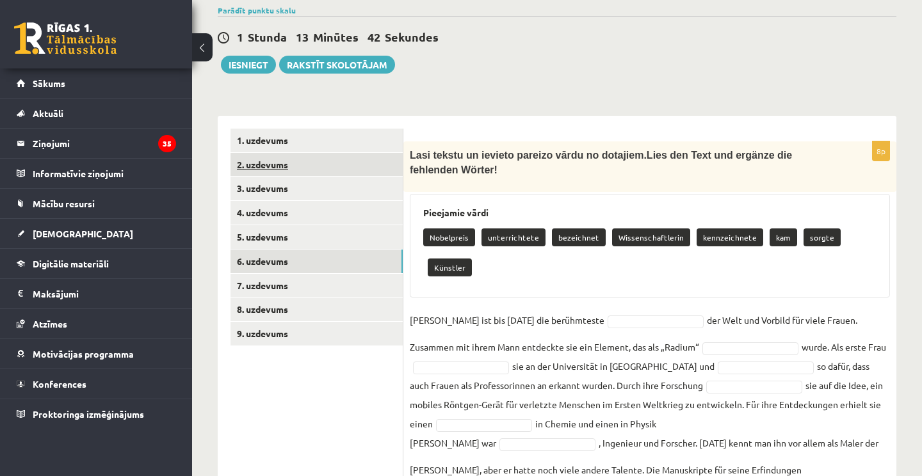
click at [269, 177] on link "2. uzdevums" at bounding box center [316, 165] width 172 height 24
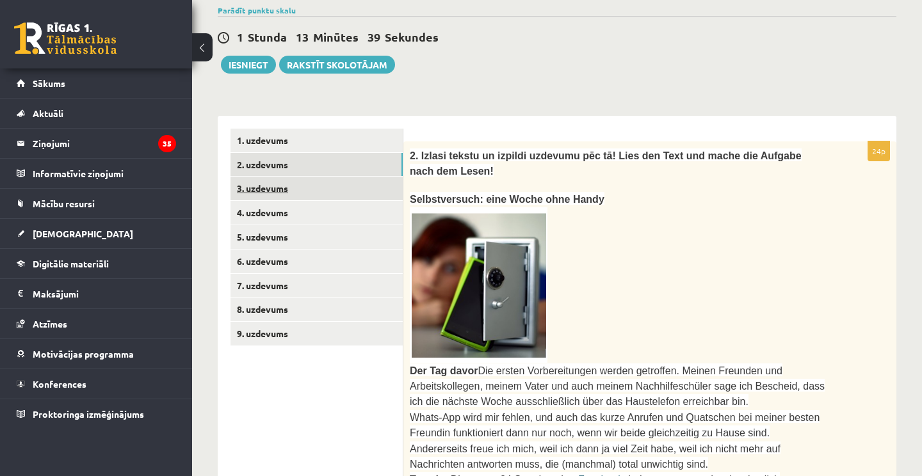
click at [291, 200] on link "3. uzdevums" at bounding box center [316, 189] width 172 height 24
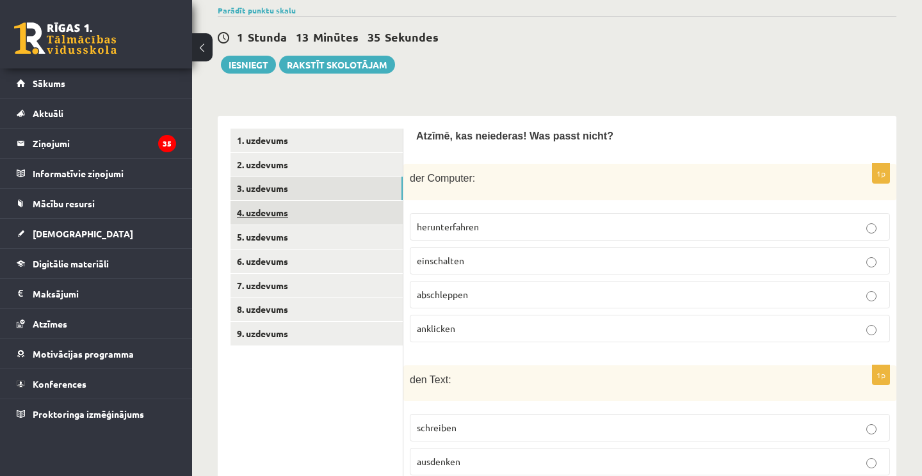
click at [296, 225] on link "4. uzdevums" at bounding box center [316, 213] width 172 height 24
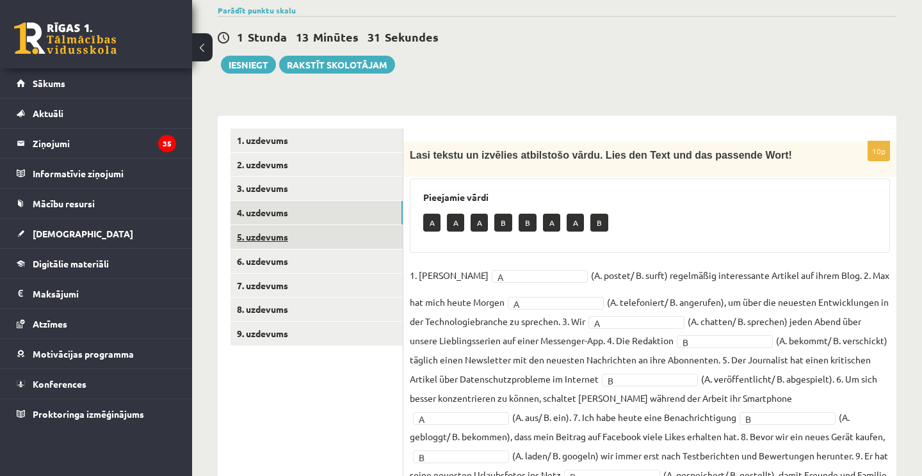
click at [300, 249] on link "5. uzdevums" at bounding box center [316, 237] width 172 height 24
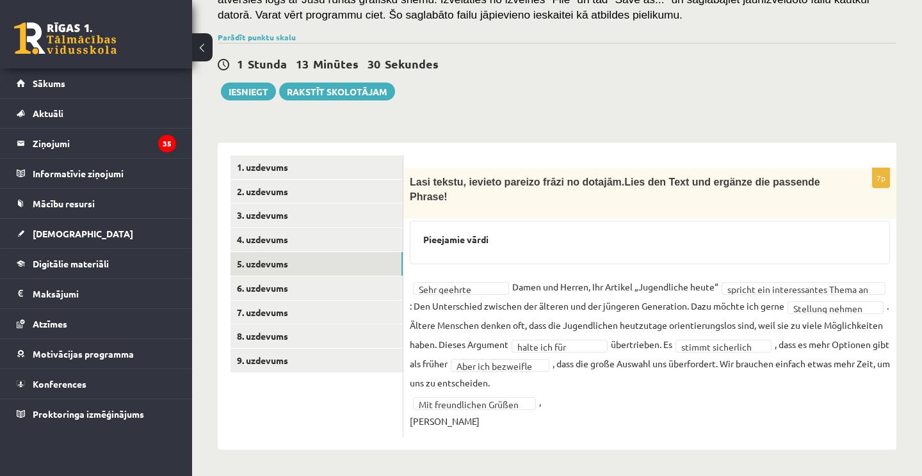
scroll to position [254, 0]
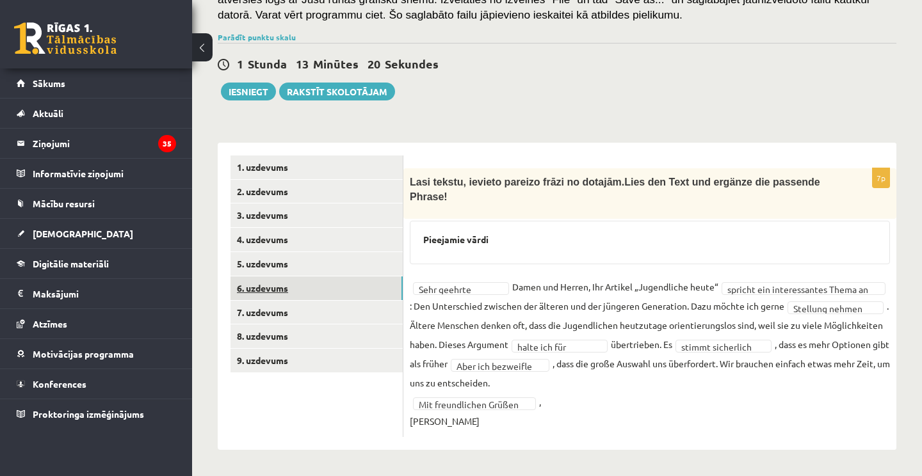
click at [298, 289] on link "6. uzdevums" at bounding box center [316, 289] width 172 height 24
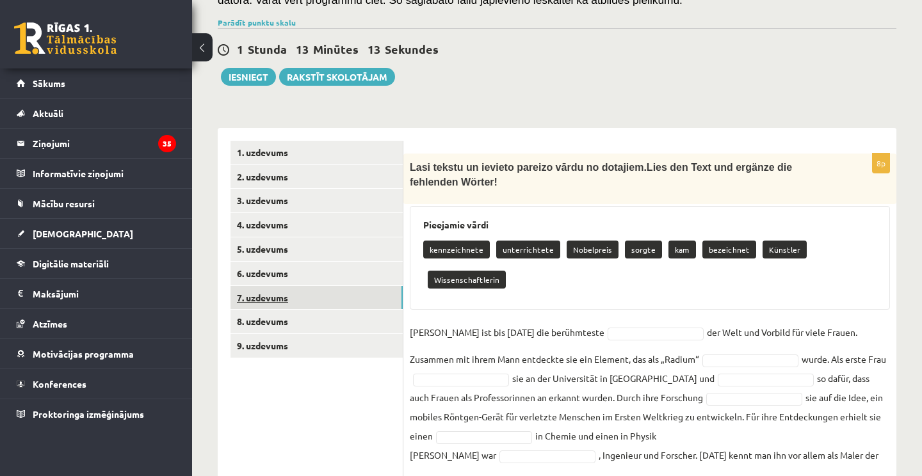
click at [296, 310] on link "7. uzdevums" at bounding box center [316, 298] width 172 height 24
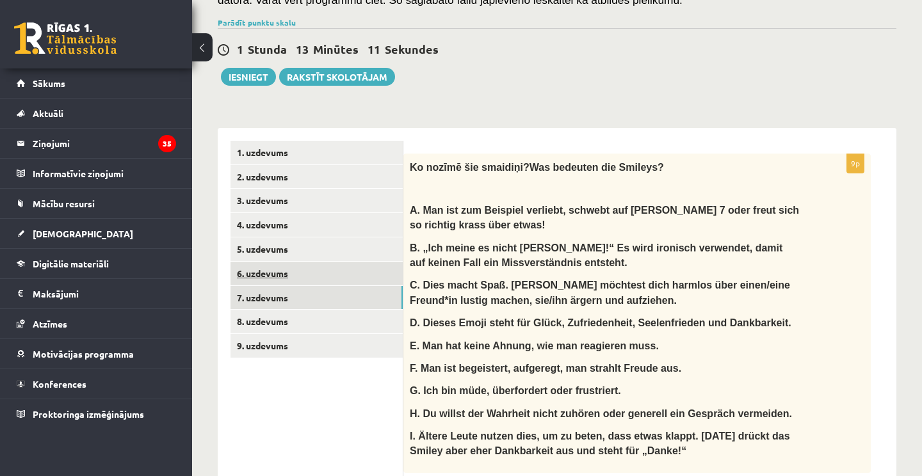
click at [305, 285] on link "6. uzdevums" at bounding box center [316, 274] width 172 height 24
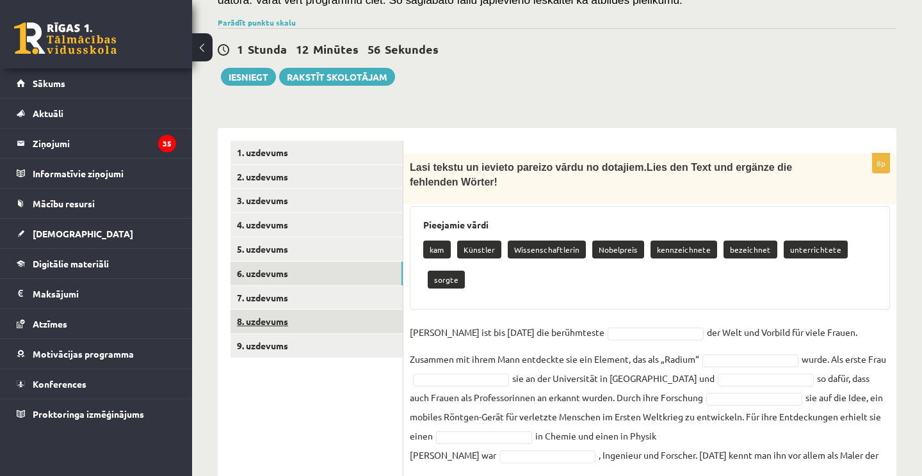
click at [271, 333] on link "8. uzdevums" at bounding box center [316, 322] width 172 height 24
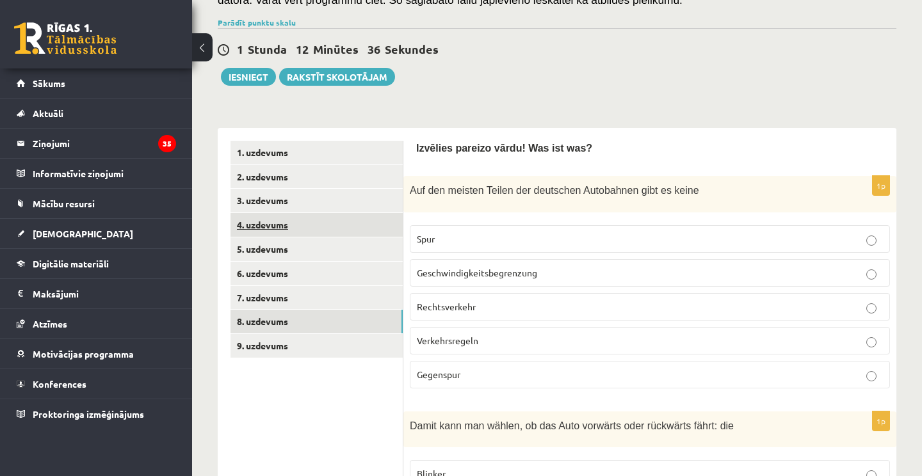
click at [287, 237] on link "4. uzdevums" at bounding box center [316, 225] width 172 height 24
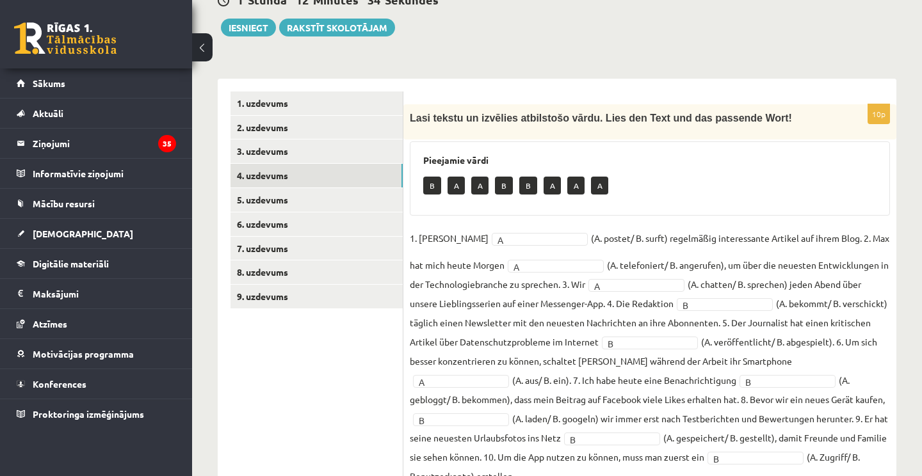
scroll to position [323, 0]
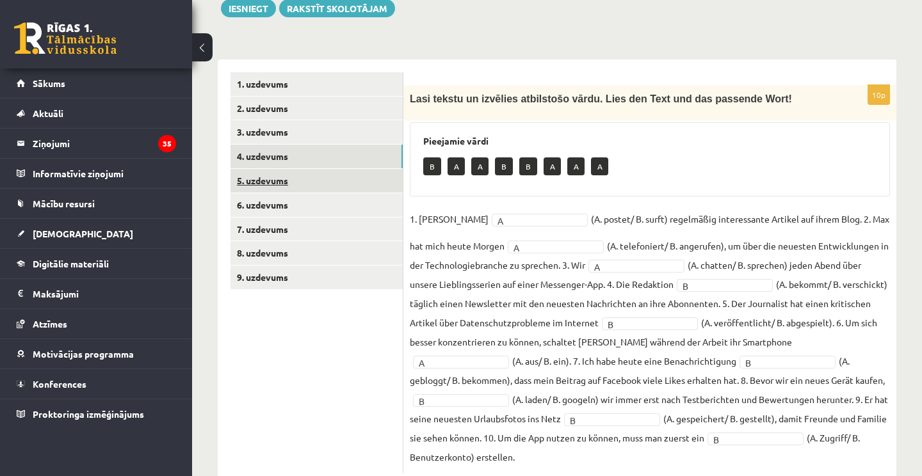
click at [313, 189] on link "5. uzdevums" at bounding box center [316, 181] width 172 height 24
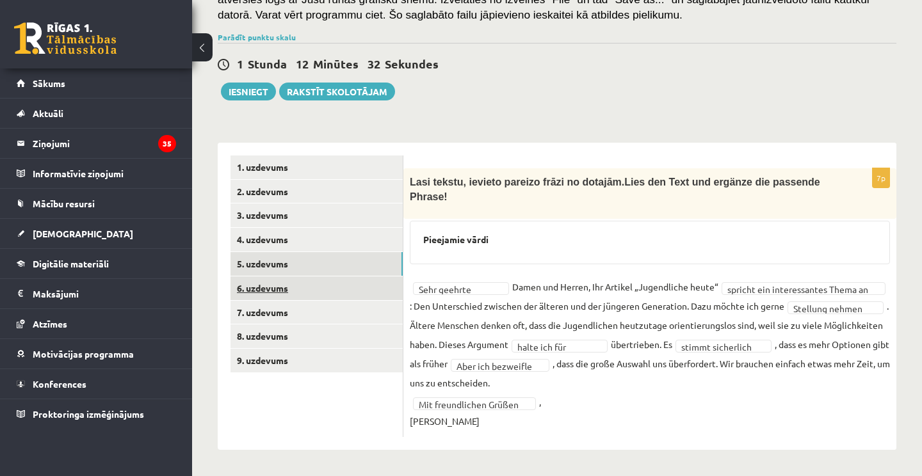
click at [286, 293] on link "6. uzdevums" at bounding box center [316, 289] width 172 height 24
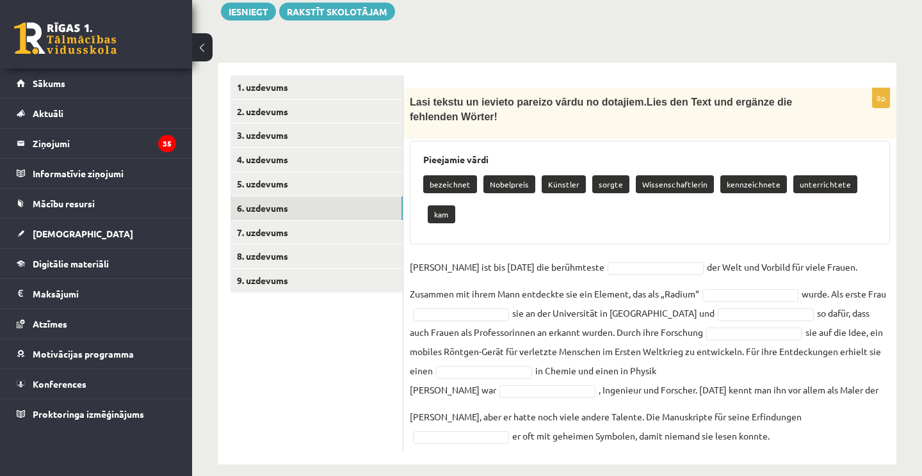
scroll to position [319, 0]
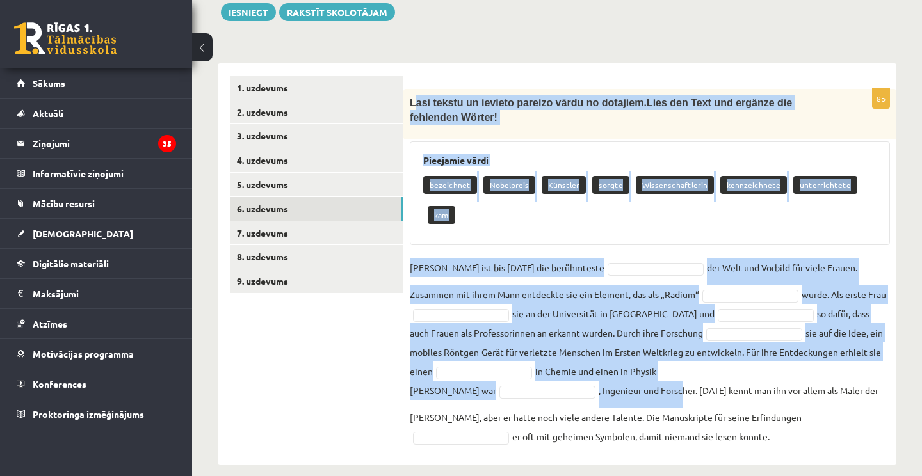
drag, startPoint x: 413, startPoint y: 117, endPoint x: 687, endPoint y: 382, distance: 380.7
click at [687, 382] on div "8p Lasi tekstu un ievieto pareizo vārdu no dotajiem. Lies den Text und ergänze …" at bounding box center [649, 271] width 493 height 364
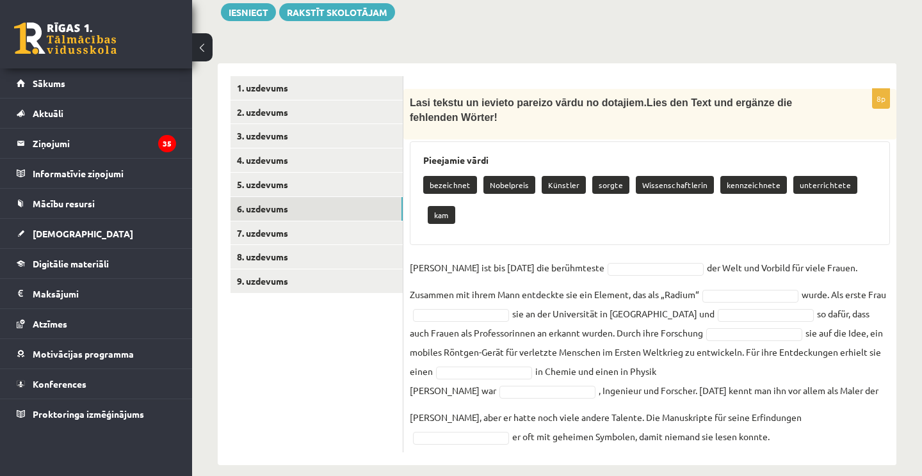
click at [604, 125] on p "Lasi tekstu un ievieto pareizo vārdu no dotajiem. Lies den Text und ergänze die…" at bounding box center [618, 110] width 416 height 30
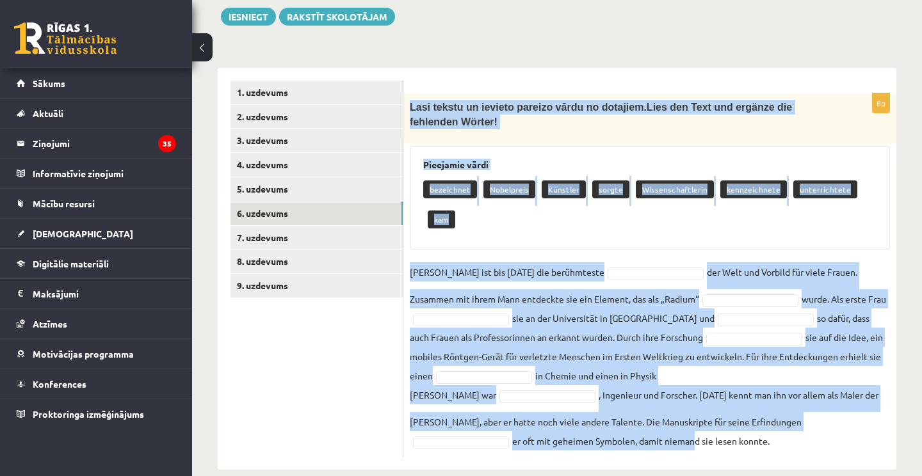
drag, startPoint x: 407, startPoint y: 122, endPoint x: 581, endPoint y: 427, distance: 350.9
click at [581, 427] on div "8p Lasi tekstu un ievieto pareizo vārdu no dotajiem. Lies den Text und ergänze …" at bounding box center [649, 275] width 493 height 364
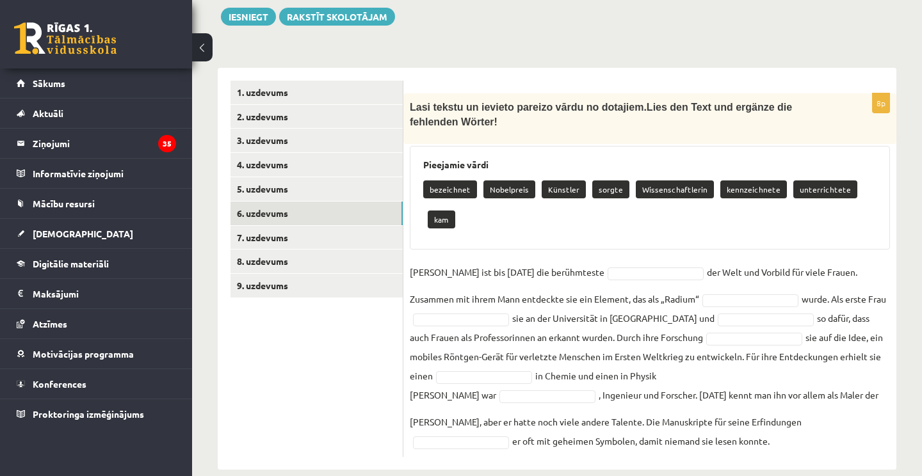
click at [530, 77] on div "**********" at bounding box center [557, 262] width 679 height 415
drag, startPoint x: 410, startPoint y: 119, endPoint x: 705, endPoint y: 425, distance: 424.6
click at [705, 425] on div "8p Lasi tekstu un ievieto pareizo vārdu no dotajiem. Lies den Text und ergänze …" at bounding box center [649, 275] width 493 height 364
copy div "Lasi tekstu un ievieto pareizo vārdu no dotajiem. Lies den Text und ergänze die…"
click at [773, 52] on div "Vācu valoda 11.b1 klase 1. ieskaite , Madara Rasa Jureviča (11.b1 JK) Ieskaitē …" at bounding box center [557, 115] width 730 height 760
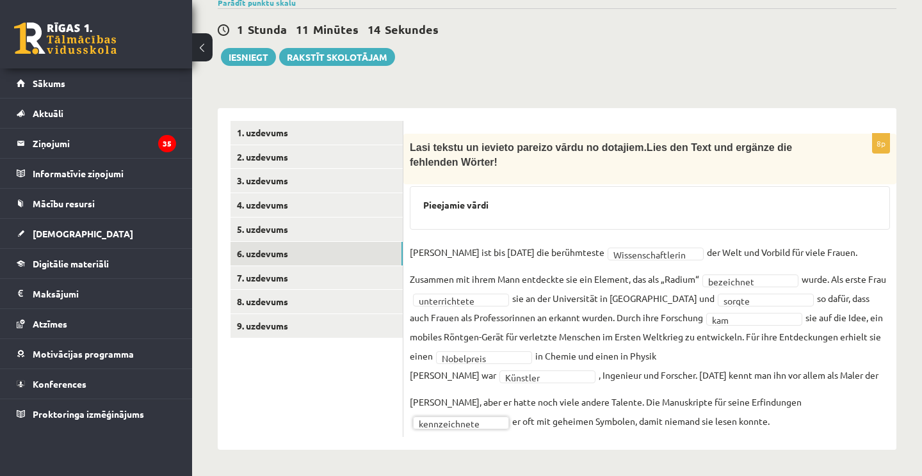
scroll to position [289, 0]
click at [305, 277] on link "7. uzdevums" at bounding box center [316, 278] width 172 height 24
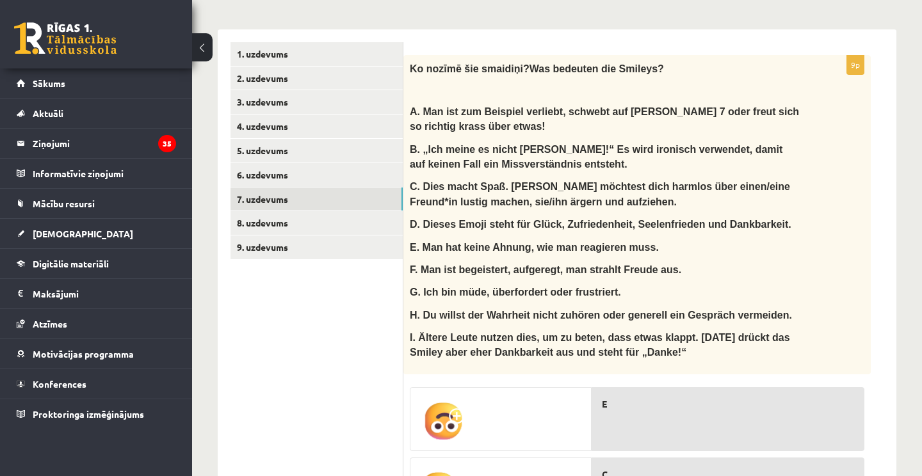
scroll to position [358, 0]
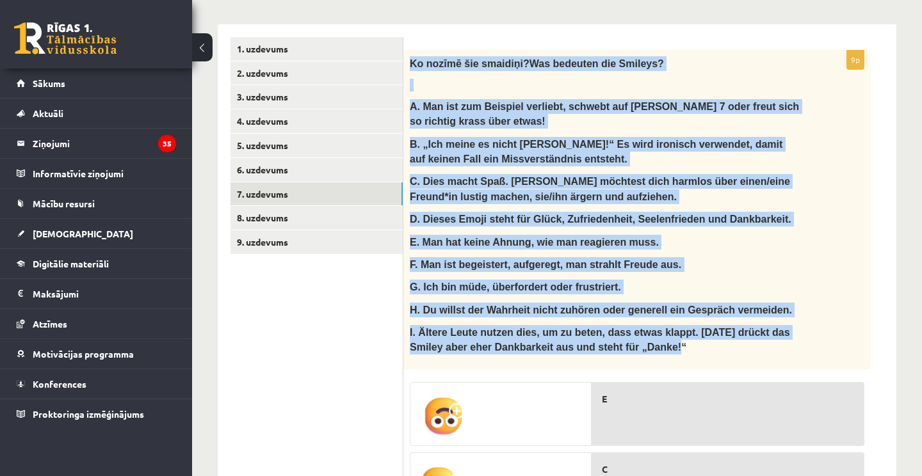
drag, startPoint x: 411, startPoint y: 79, endPoint x: 668, endPoint y: 373, distance: 390.1
click at [668, 369] on div "Ko noz īmē šie smaidiņi? Was bedeuten die Smileys? A. Man ist zum Beispiel verl…" at bounding box center [636, 209] width 467 height 319
copy div "Ko noz īmē šie smaidiņi? Was bedeuten die Smileys? A. Man ist zum Beispiel verl…"
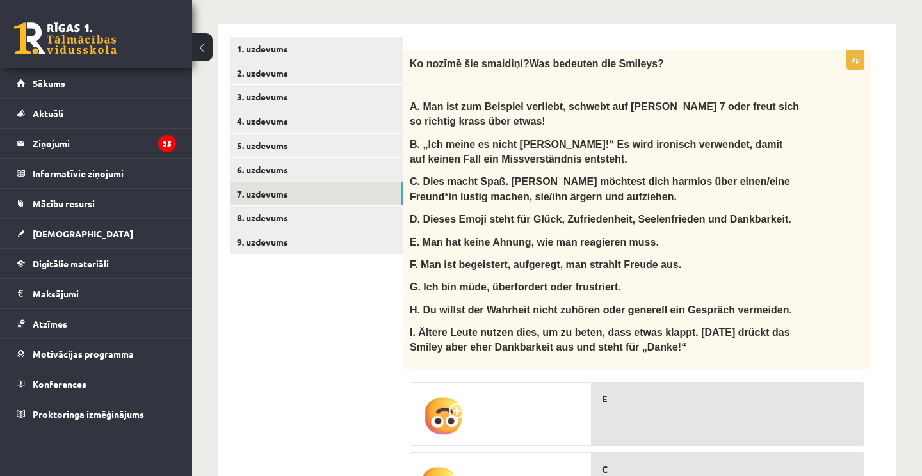
click at [839, 304] on div "Ko noz īmē šie smaidiņi? Was bedeuten die Smileys? A. Man ist zum Beispiel verl…" at bounding box center [636, 209] width 467 height 319
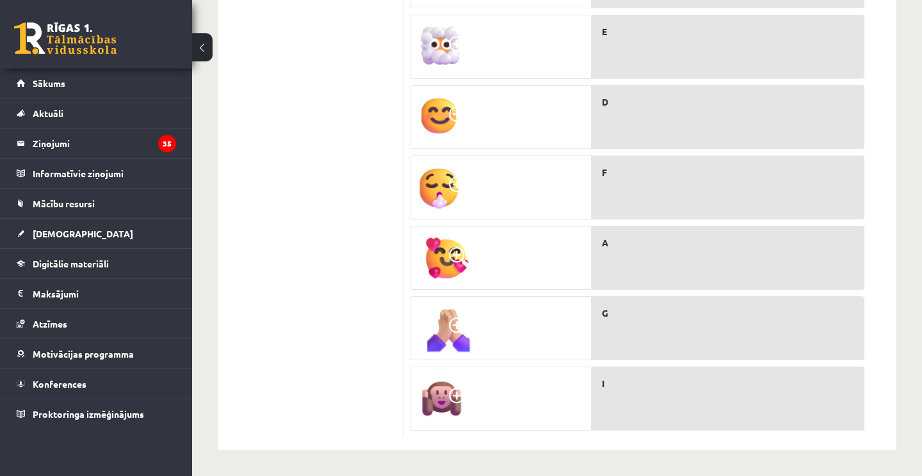
scroll to position [948, 0]
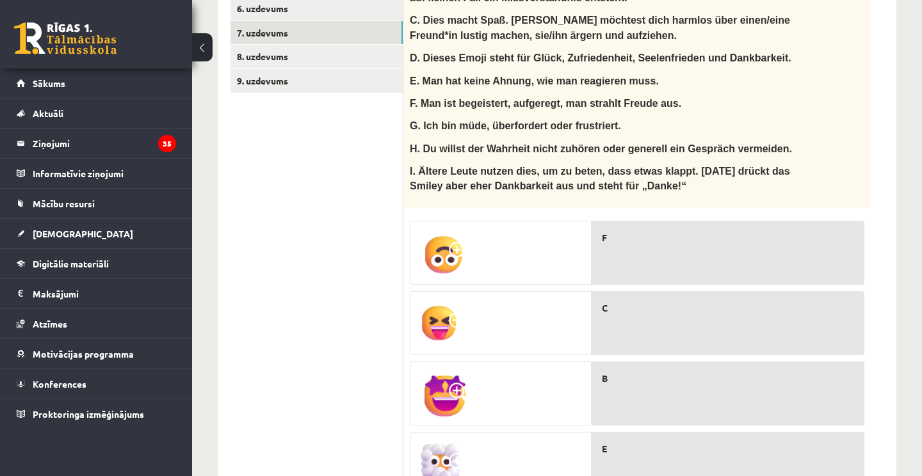
scroll to position [518, 0]
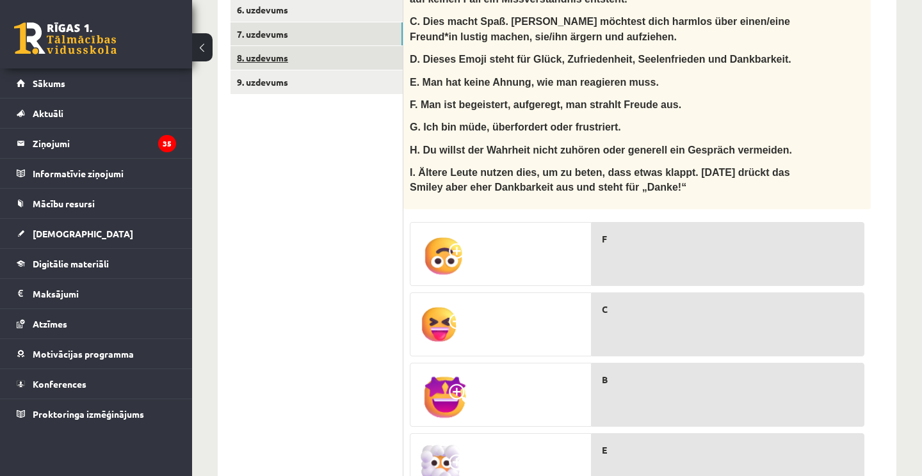
click at [298, 64] on link "8. uzdevums" at bounding box center [316, 58] width 172 height 24
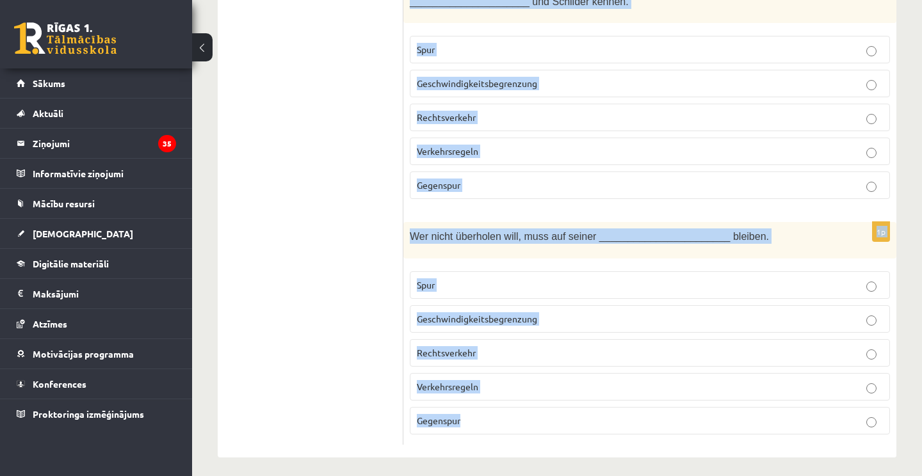
scroll to position [2791, 0]
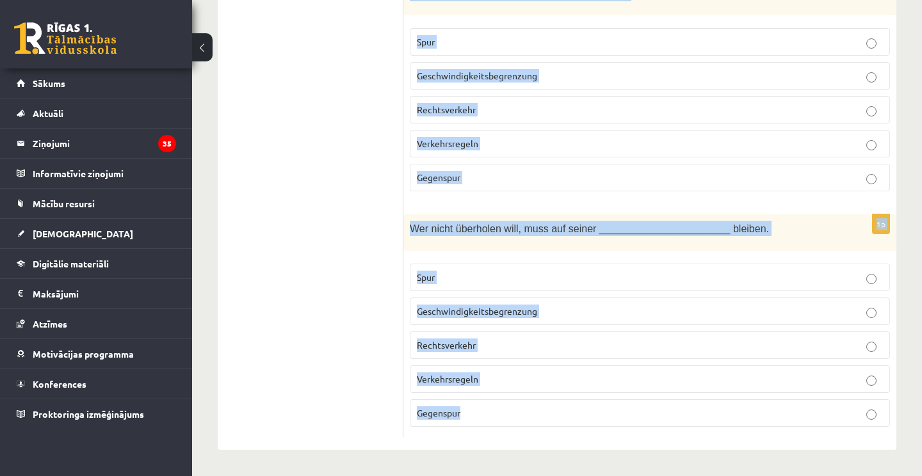
drag, startPoint x: 417, startPoint y: 94, endPoint x: 692, endPoint y: 412, distance: 420.2
copy form "Izvēlies pareizo vārdu! Was ist was? 1p Auf den meisten Teilen der deutschen Au…"
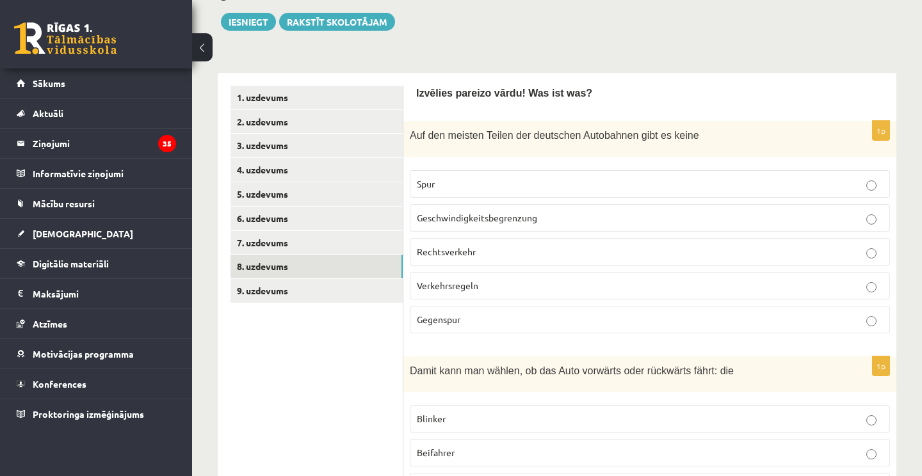
scroll to position [339, 0]
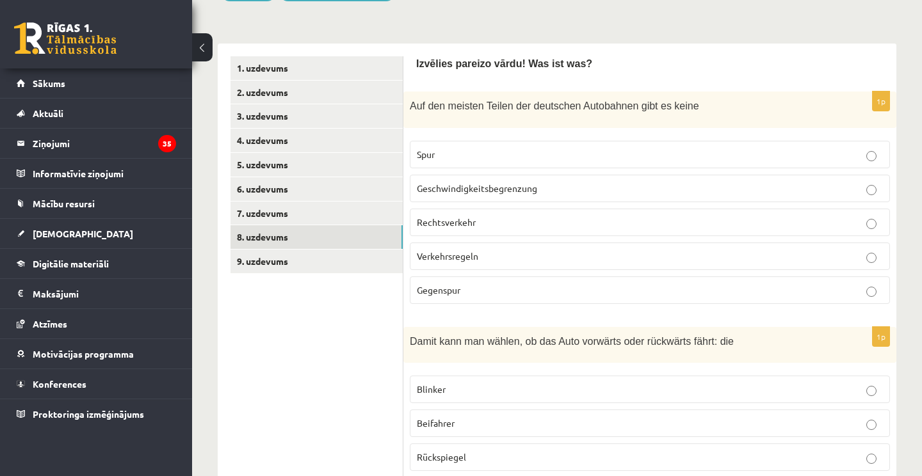
click at [499, 194] on span "Geschwindigkeitsbegrenzung" at bounding box center [477, 188] width 120 height 12
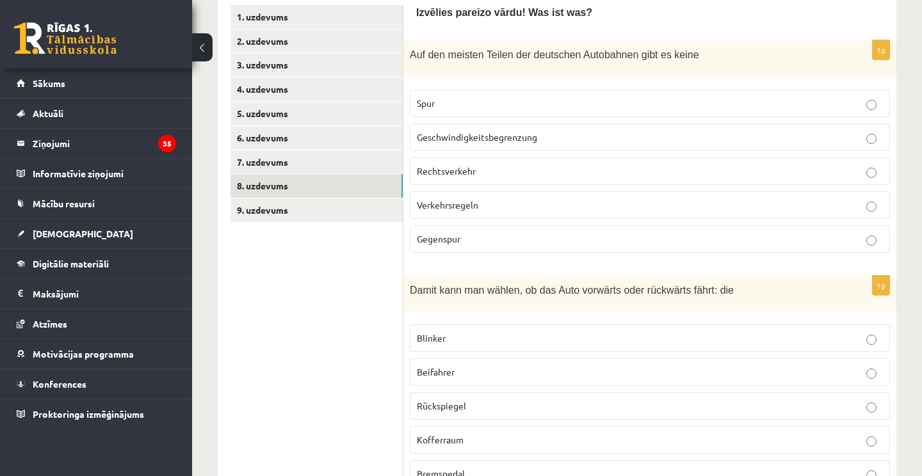
scroll to position [399, 0]
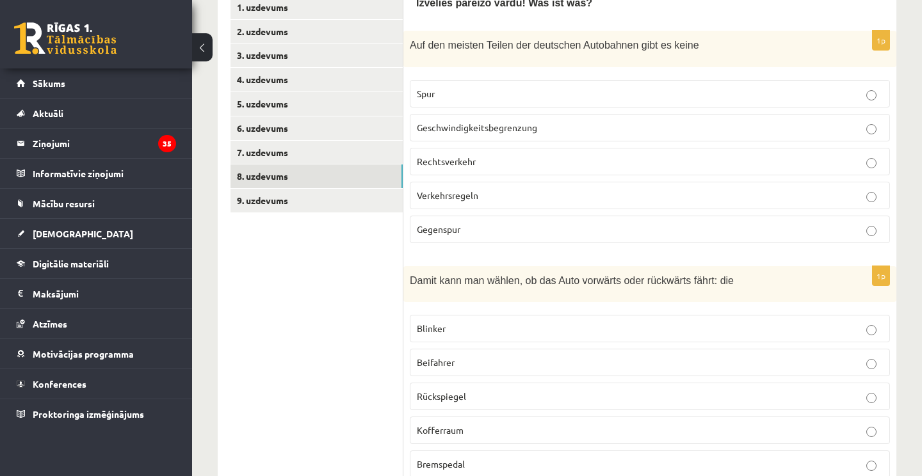
click at [424, 236] on label "Gegenspur" at bounding box center [650, 230] width 480 height 28
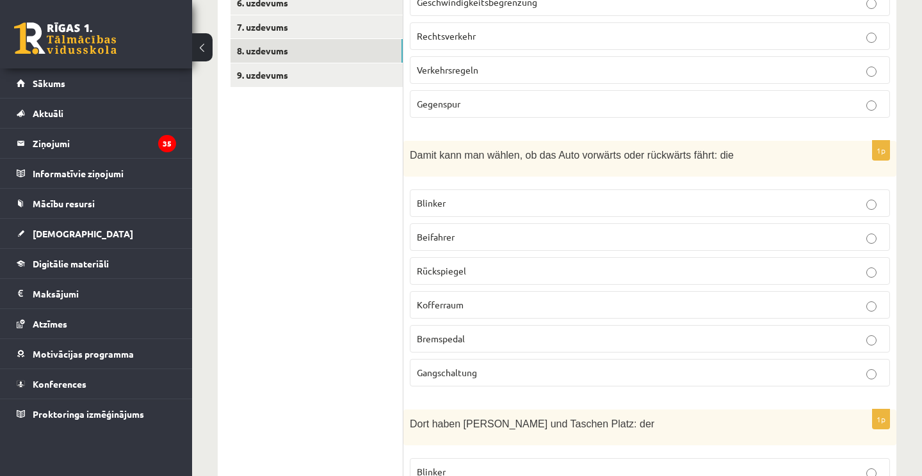
click at [445, 380] on p "Gangschaltung" at bounding box center [650, 372] width 466 height 13
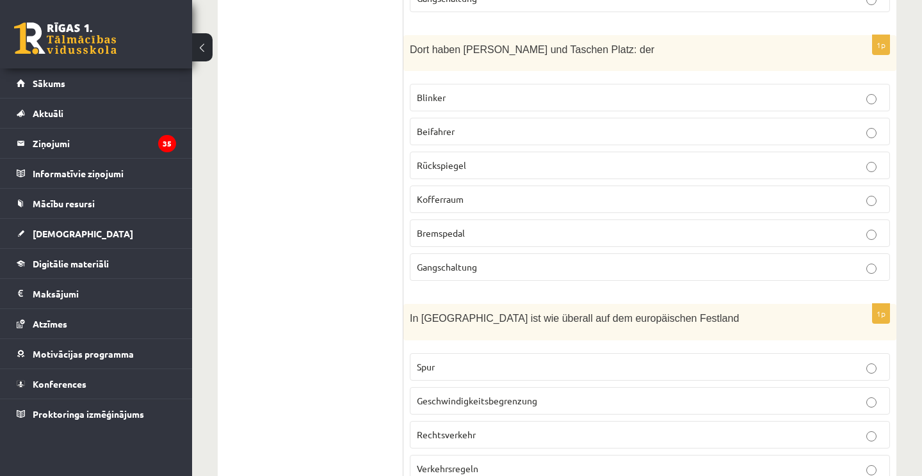
scroll to position [899, 0]
click at [526, 206] on p "Kofferraum" at bounding box center [650, 199] width 466 height 13
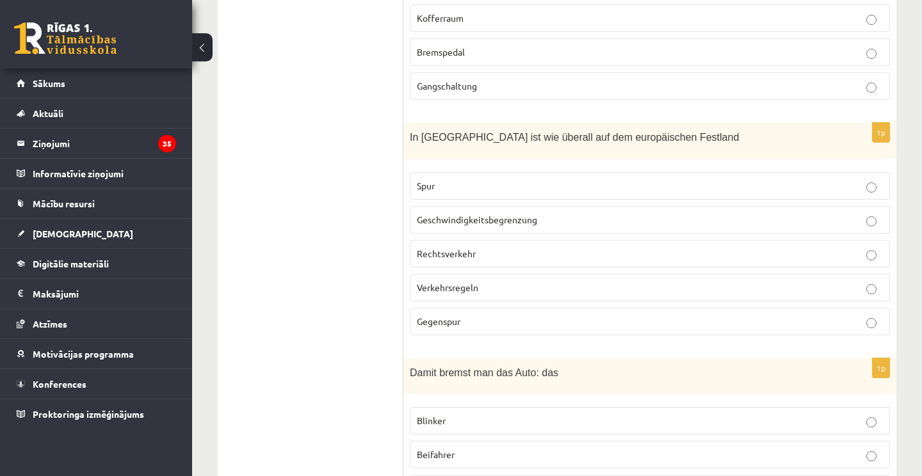
scroll to position [1083, 0]
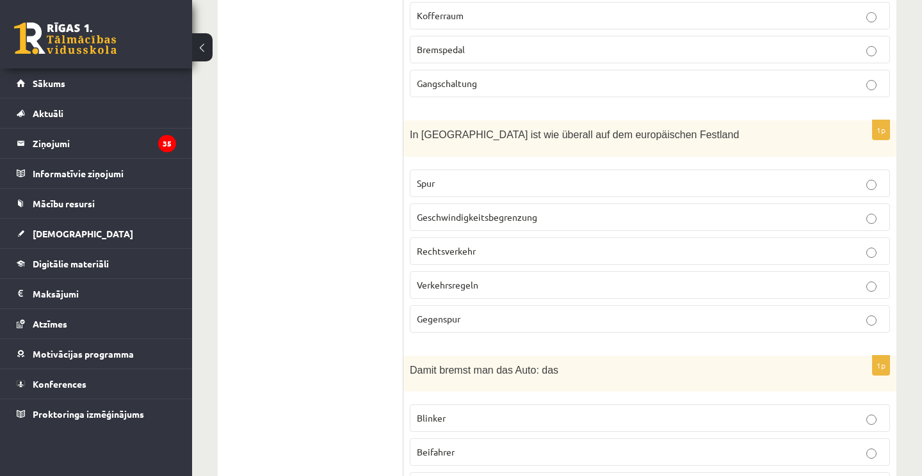
click at [522, 258] on p "Rechtsverkehr" at bounding box center [650, 251] width 466 height 13
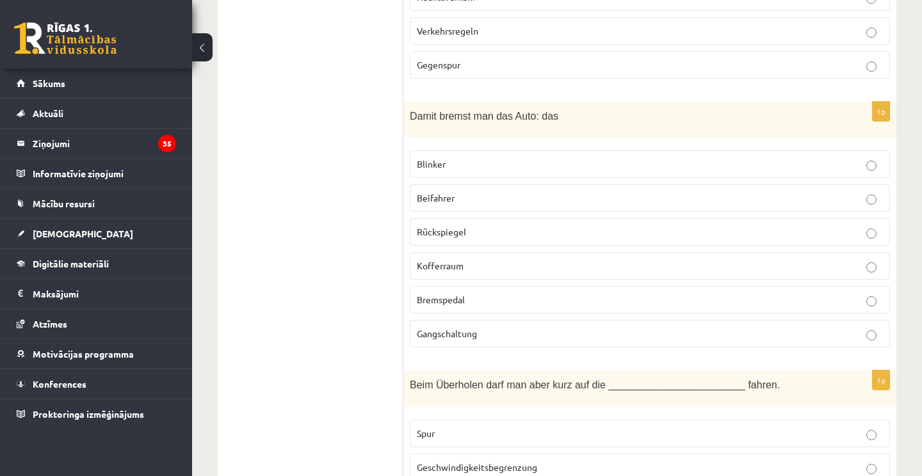
scroll to position [1358, 0]
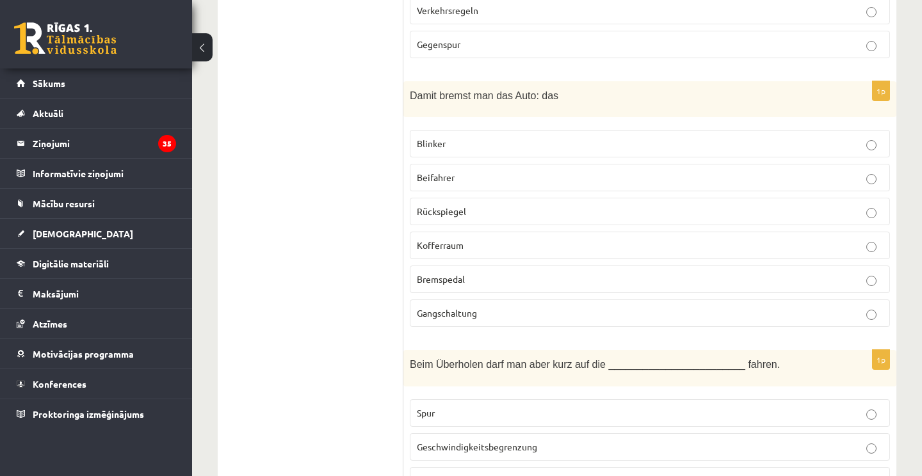
click at [528, 293] on label "Bremspedal" at bounding box center [650, 280] width 480 height 28
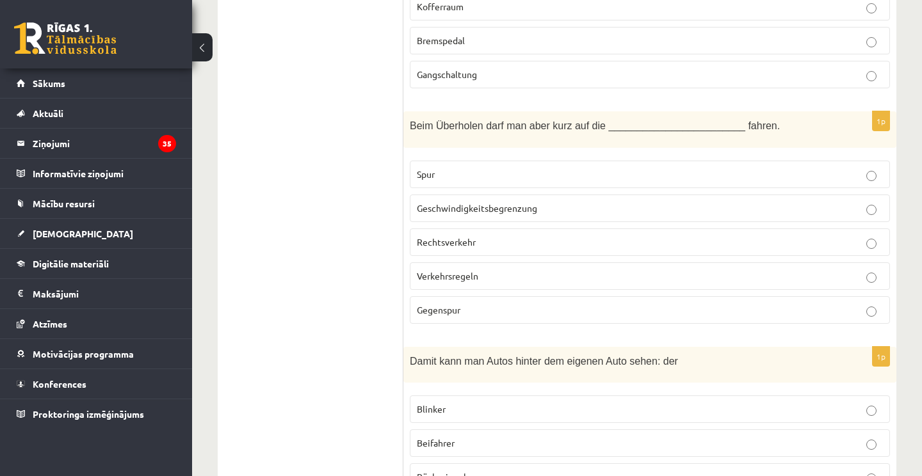
scroll to position [1615, 0]
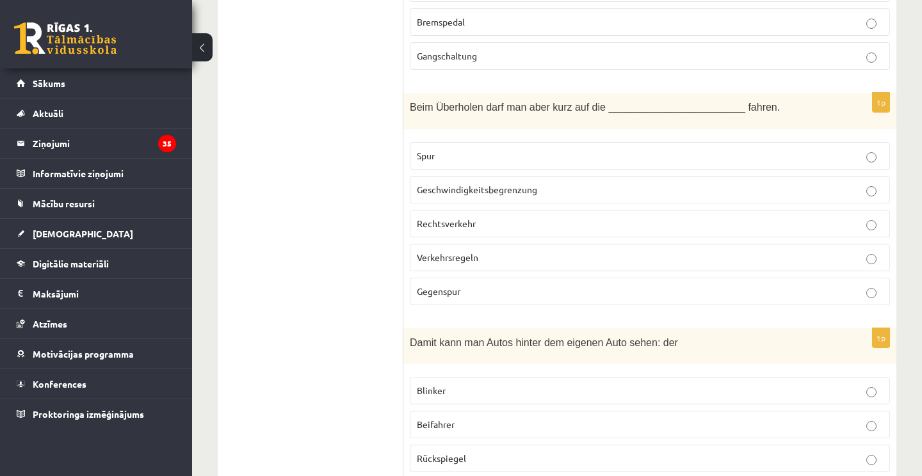
click at [521, 195] on span "Geschwindigkeitsbegrenzung" at bounding box center [477, 190] width 120 height 12
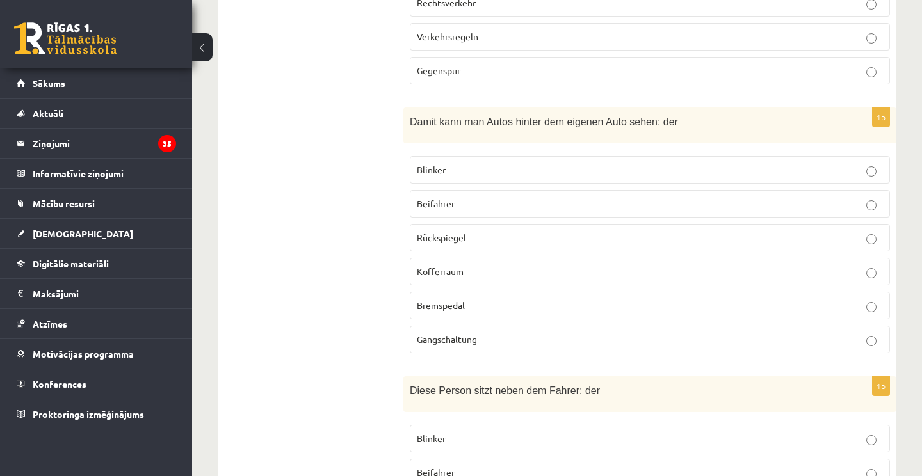
scroll to position [1851, 0]
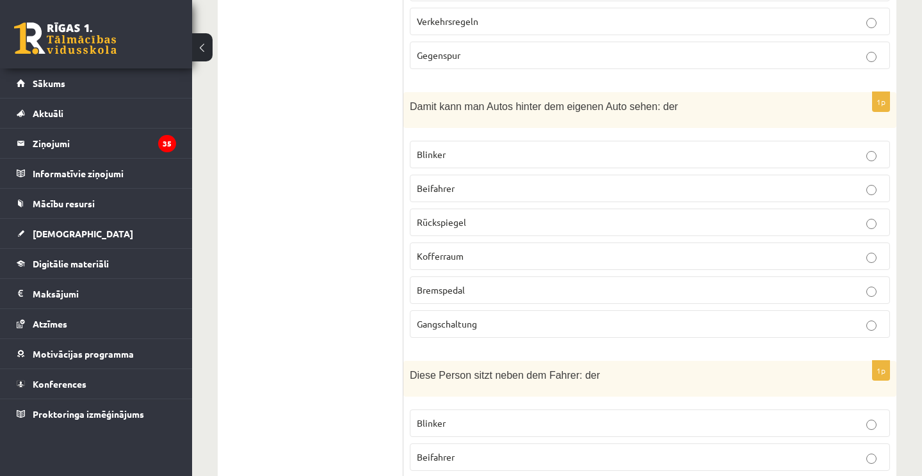
click at [489, 229] on p "Rückspiegel" at bounding box center [650, 222] width 466 height 13
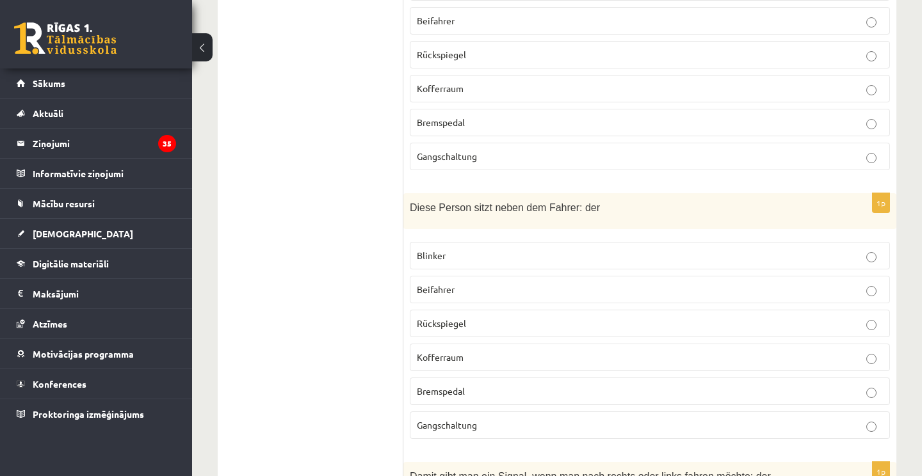
scroll to position [2098, 0]
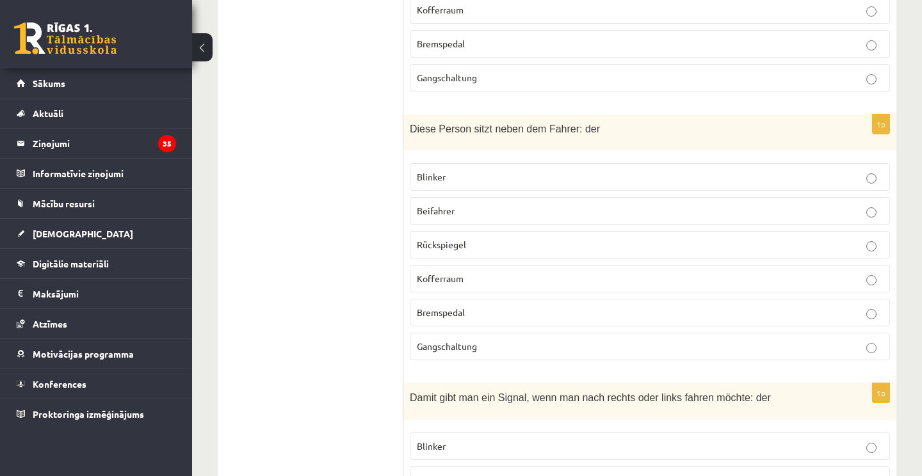
click at [479, 218] on p "Beifahrer" at bounding box center [650, 210] width 466 height 13
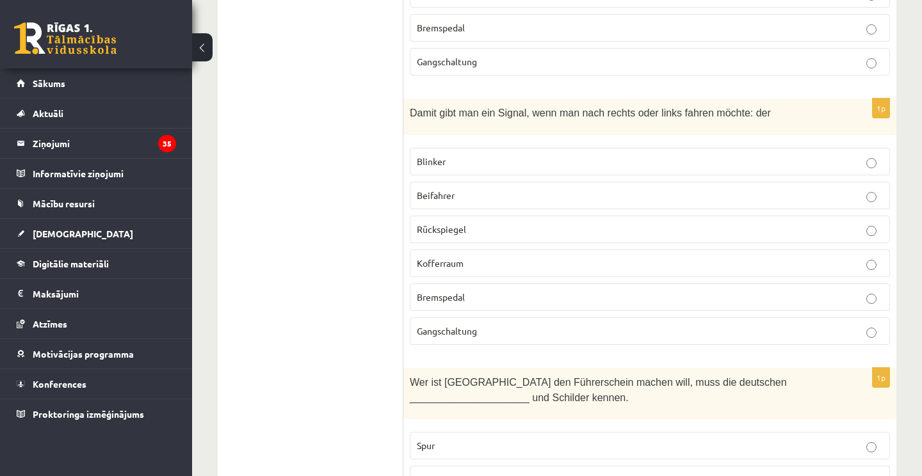
scroll to position [2392, 0]
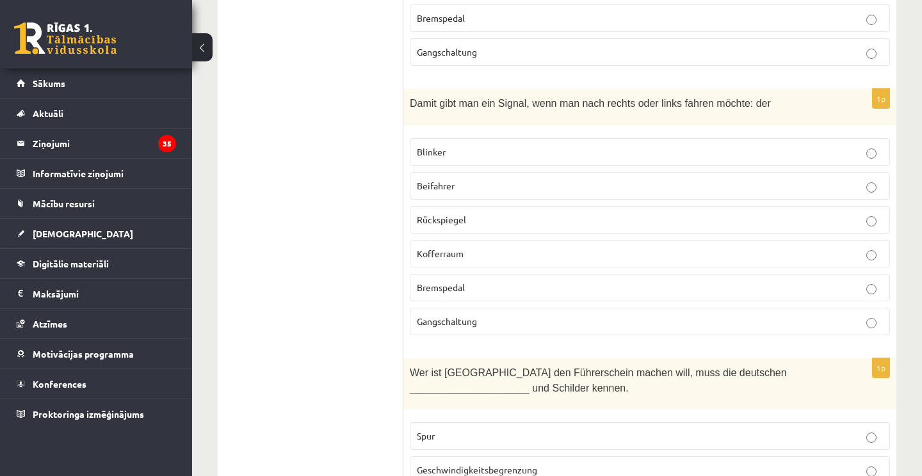
click at [493, 166] on label "Blinker" at bounding box center [650, 152] width 480 height 28
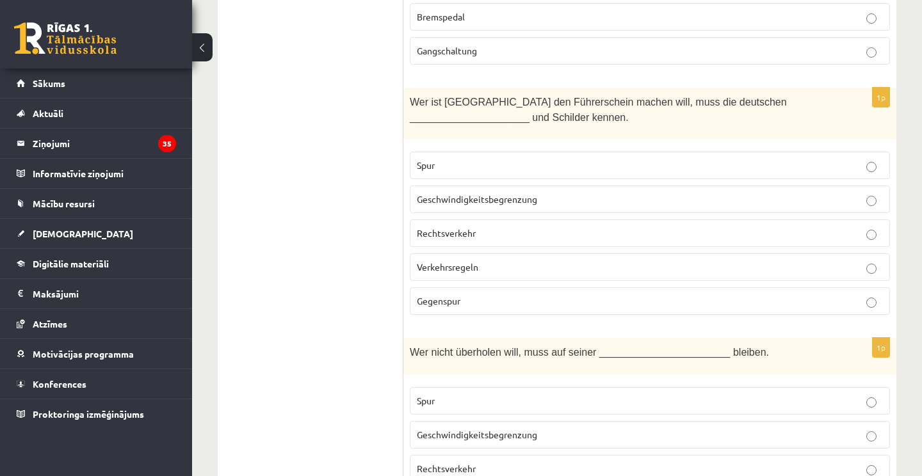
scroll to position [2672, 0]
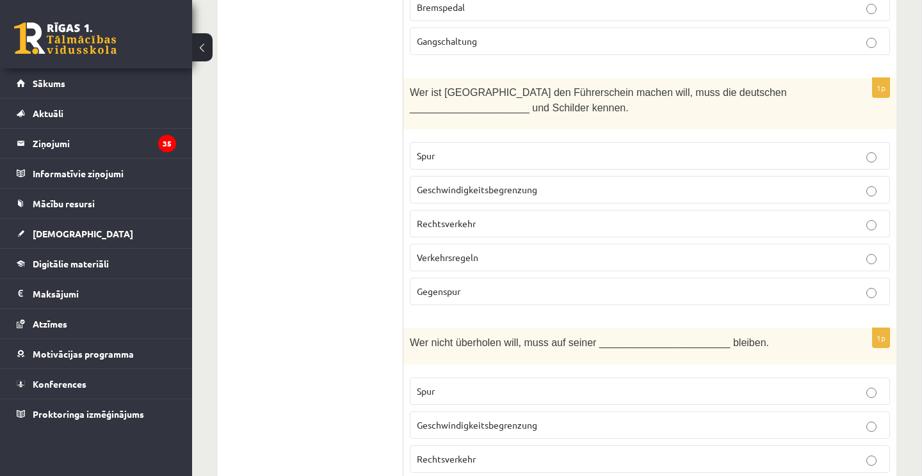
click at [480, 264] on p "Verkehrsregeln" at bounding box center [650, 257] width 466 height 13
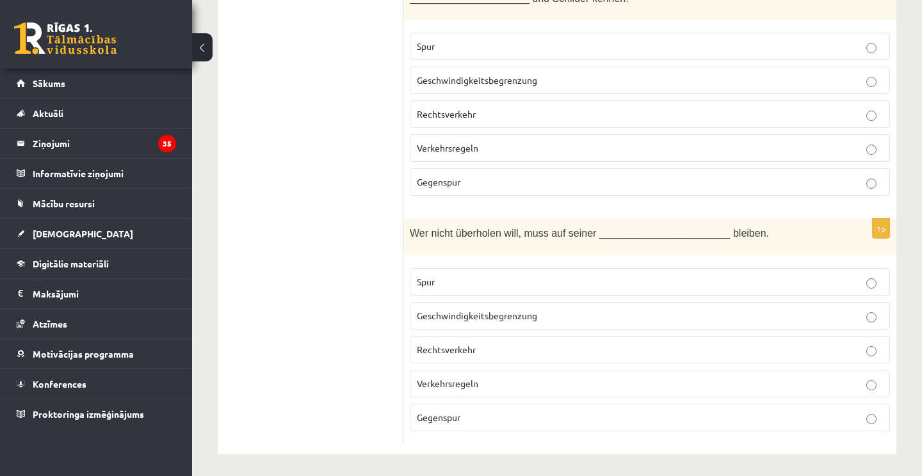
scroll to position [2786, 0]
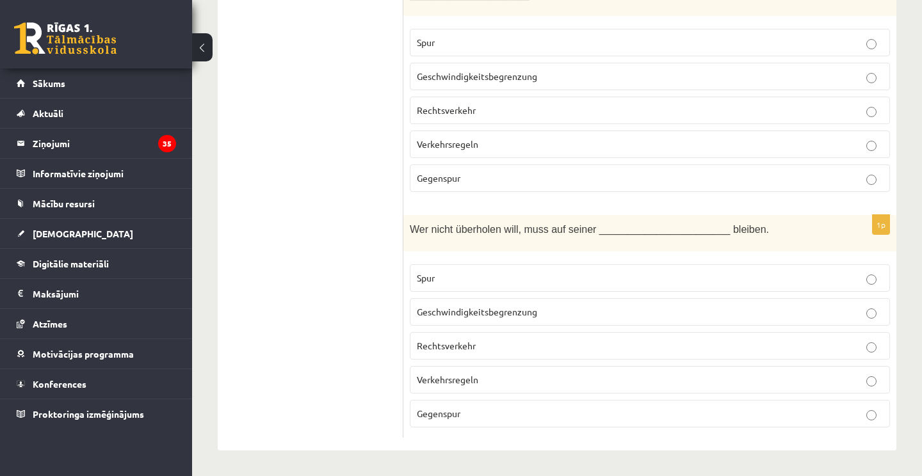
click at [467, 285] on p "Spur" at bounding box center [650, 277] width 466 height 13
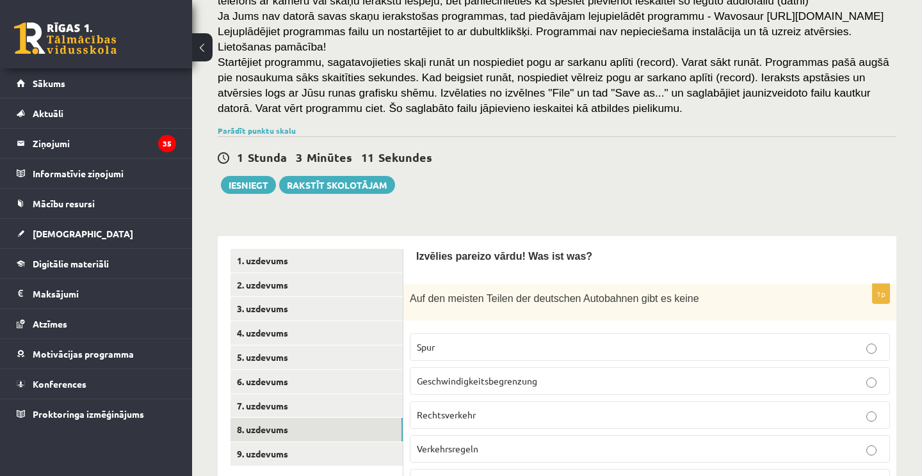
scroll to position [147, 0]
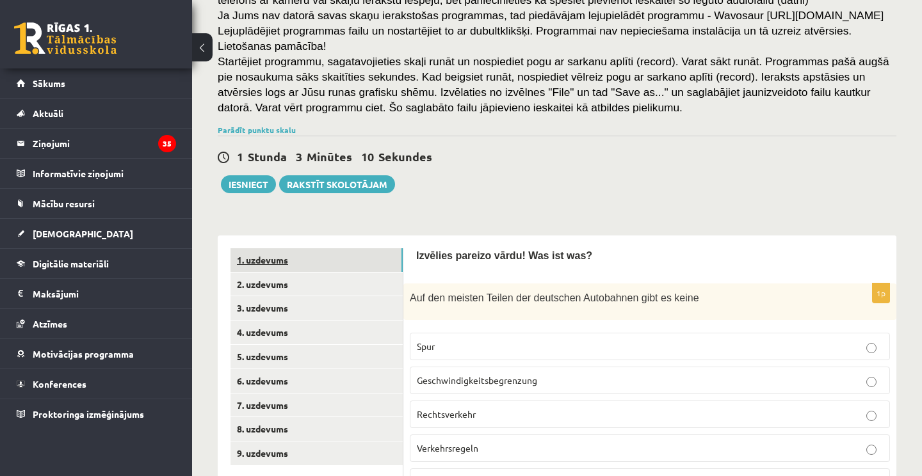
click at [293, 272] on link "1. uzdevums" at bounding box center [316, 260] width 172 height 24
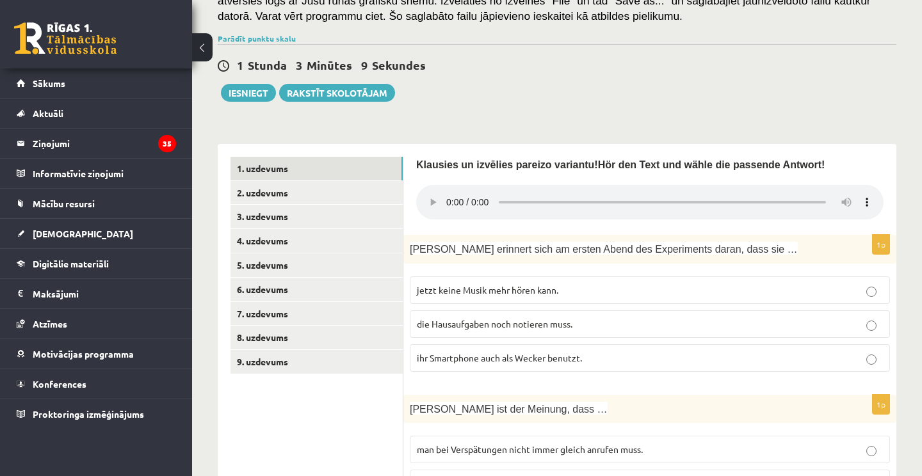
scroll to position [335, 0]
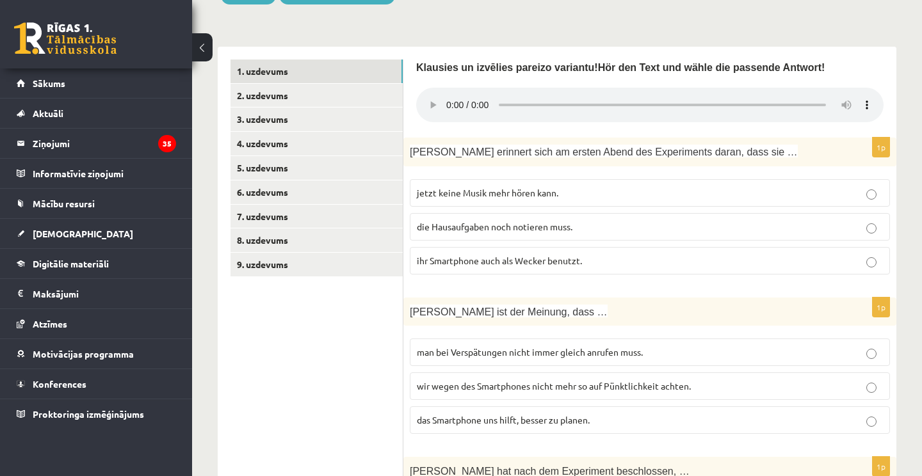
click at [869, 115] on audio at bounding box center [649, 105] width 467 height 35
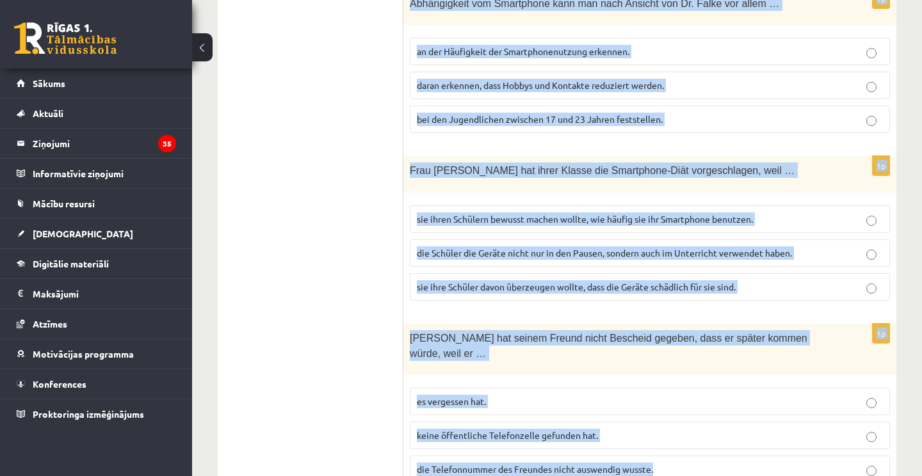
scroll to position [1173, 0]
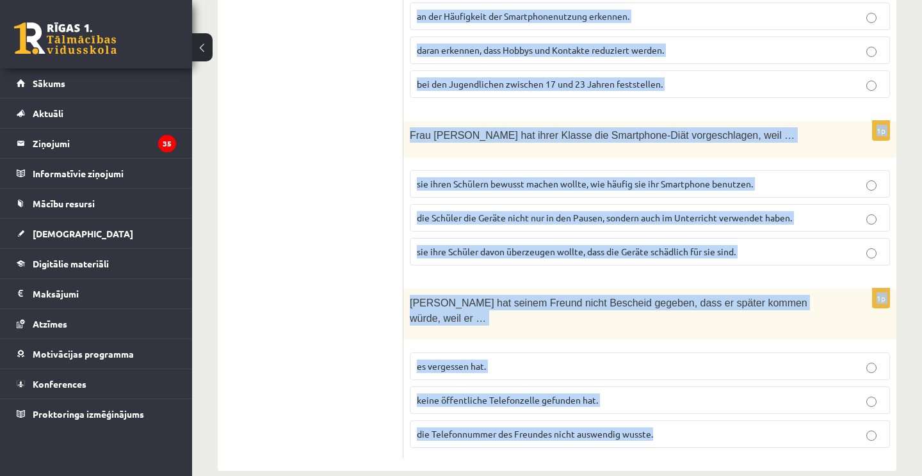
drag, startPoint x: 415, startPoint y: 81, endPoint x: 705, endPoint y: 464, distance: 481.1
copy form "Klausies un izvēlies pareizo variantu! Hör den Text und wähle die passende Antw…"
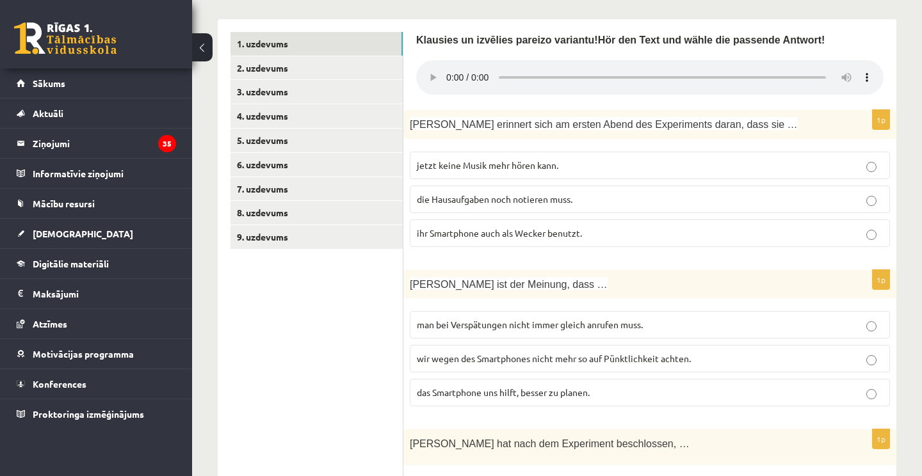
scroll to position [399, 0]
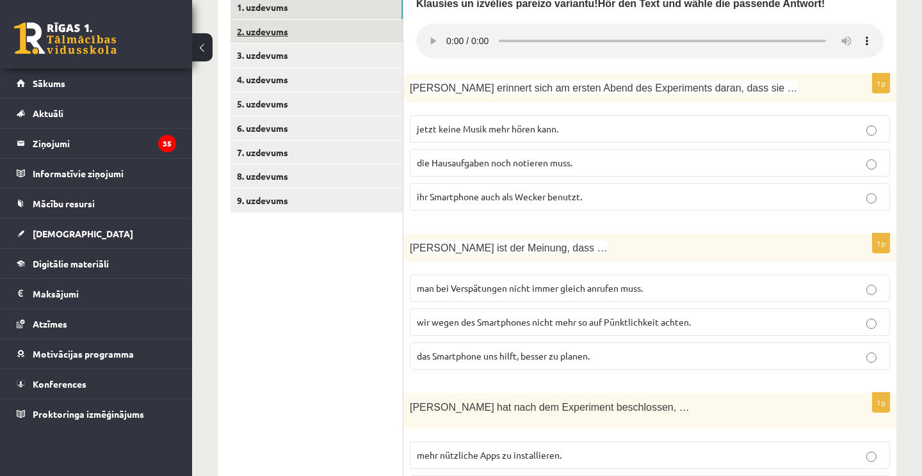
click at [270, 40] on link "2. uzdevums" at bounding box center [316, 32] width 172 height 24
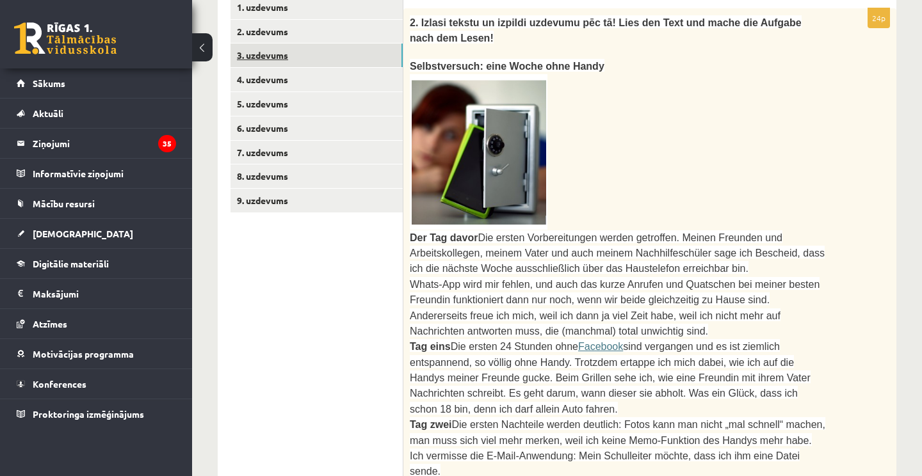
click at [275, 67] on link "3. uzdevums" at bounding box center [316, 56] width 172 height 24
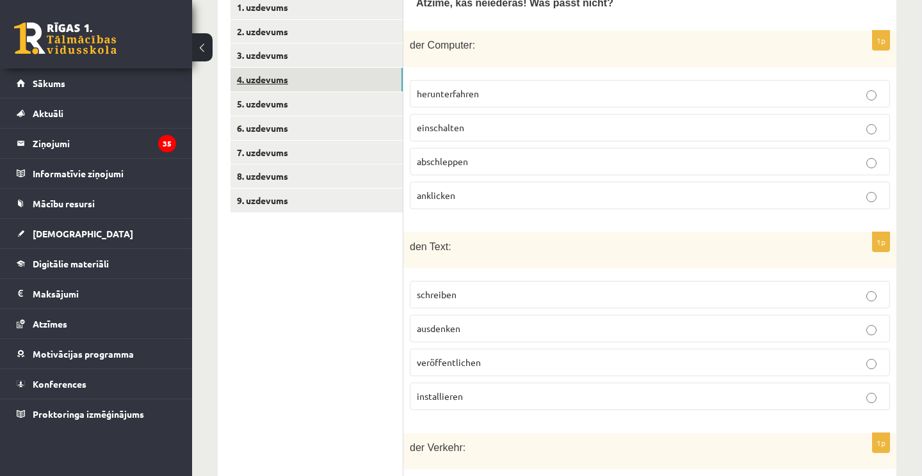
click at [303, 92] on link "4. uzdevums" at bounding box center [316, 80] width 172 height 24
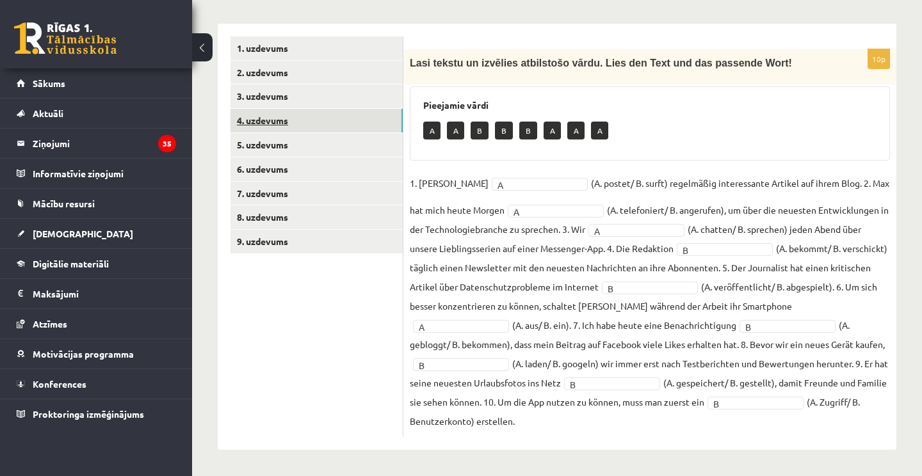
scroll to position [354, 0]
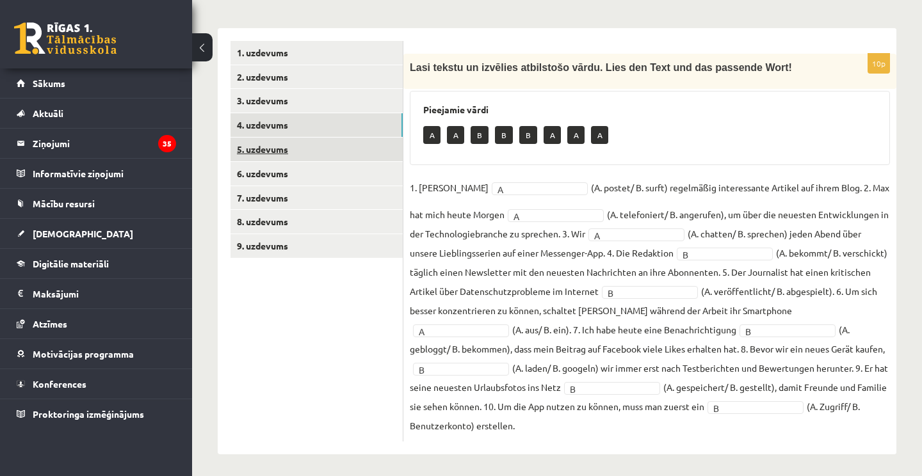
click at [300, 161] on link "5. uzdevums" at bounding box center [316, 150] width 172 height 24
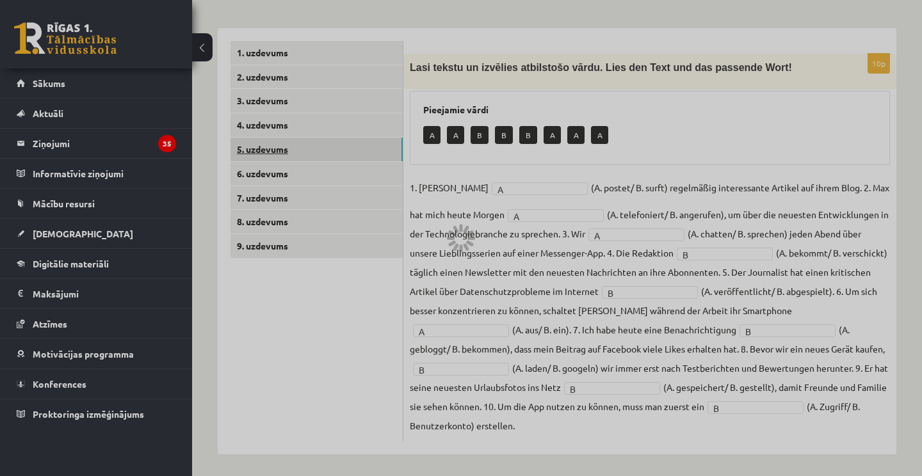
scroll to position [254, 0]
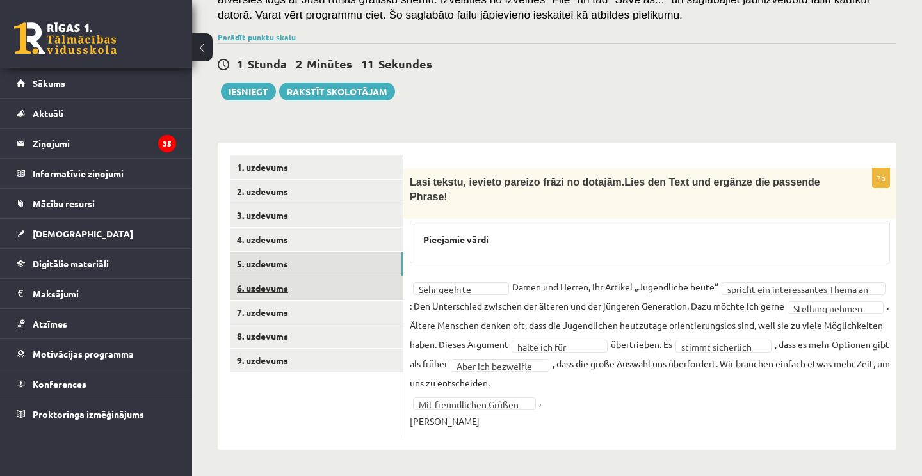
click at [275, 294] on link "6. uzdevums" at bounding box center [316, 289] width 172 height 24
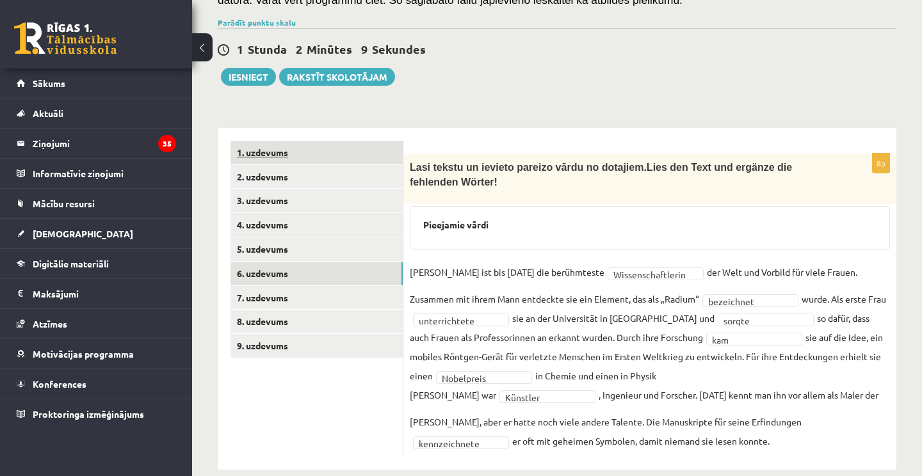
click at [345, 165] on link "1. uzdevums" at bounding box center [316, 153] width 172 height 24
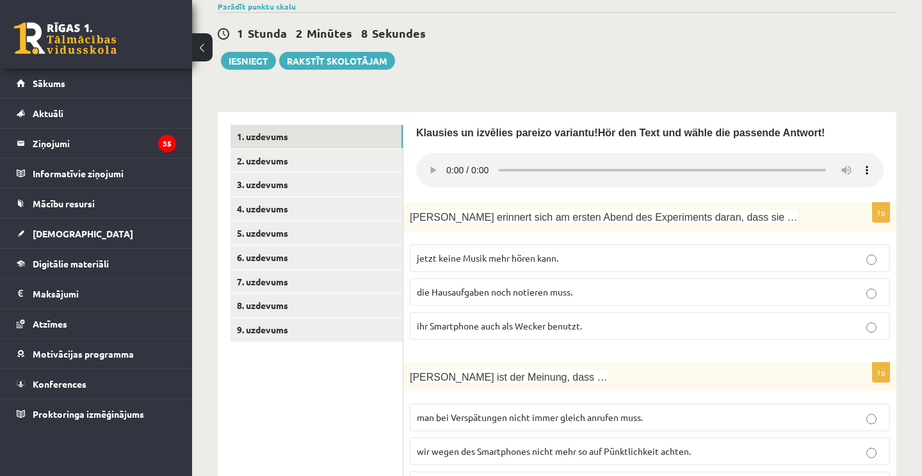
scroll to position [278, 0]
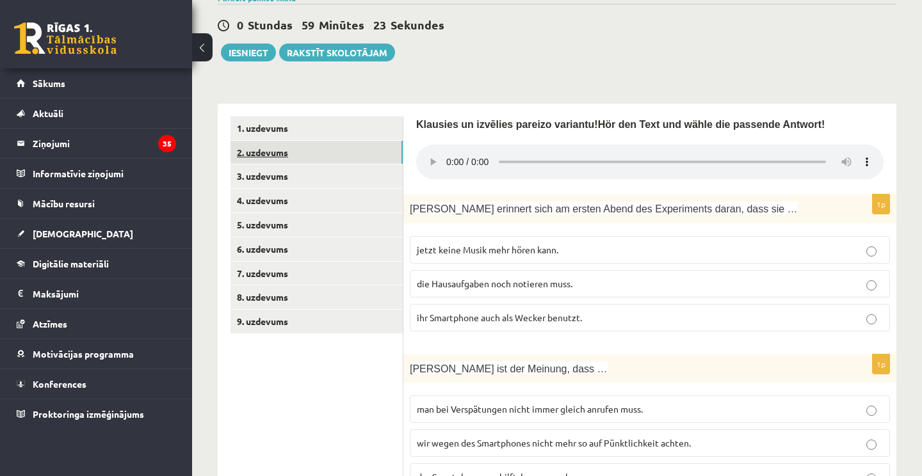
click at [289, 165] on link "2. uzdevums" at bounding box center [316, 153] width 172 height 24
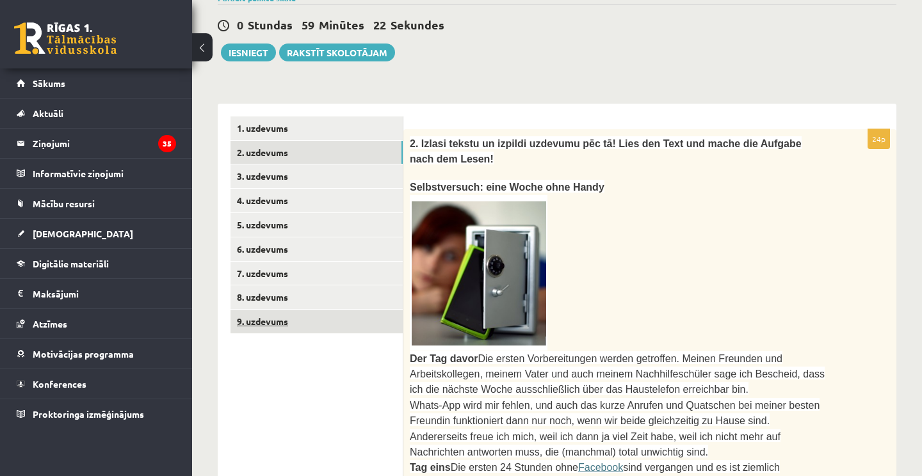
click at [280, 328] on link "9. uzdevums" at bounding box center [316, 322] width 172 height 24
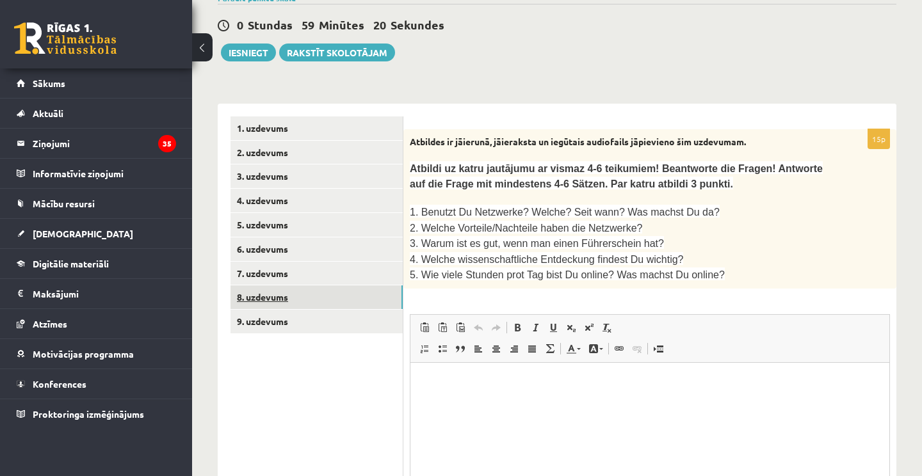
click at [298, 309] on link "8. uzdevums" at bounding box center [316, 297] width 172 height 24
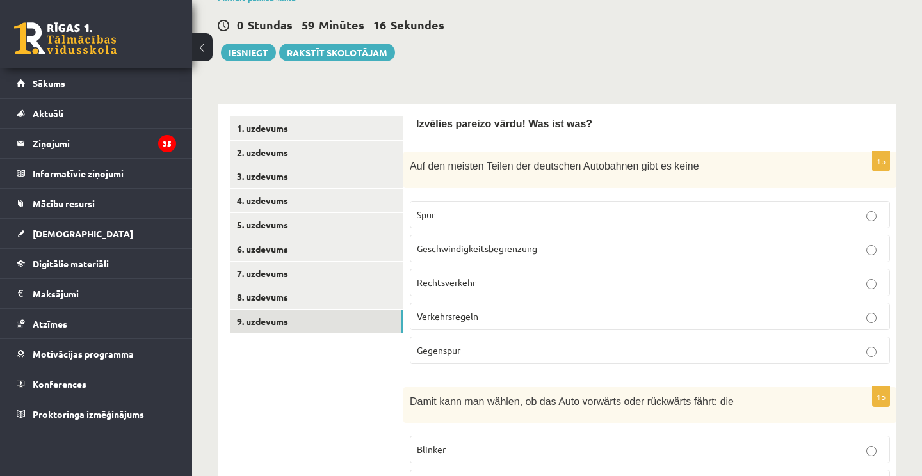
click at [298, 330] on link "9. uzdevums" at bounding box center [316, 322] width 172 height 24
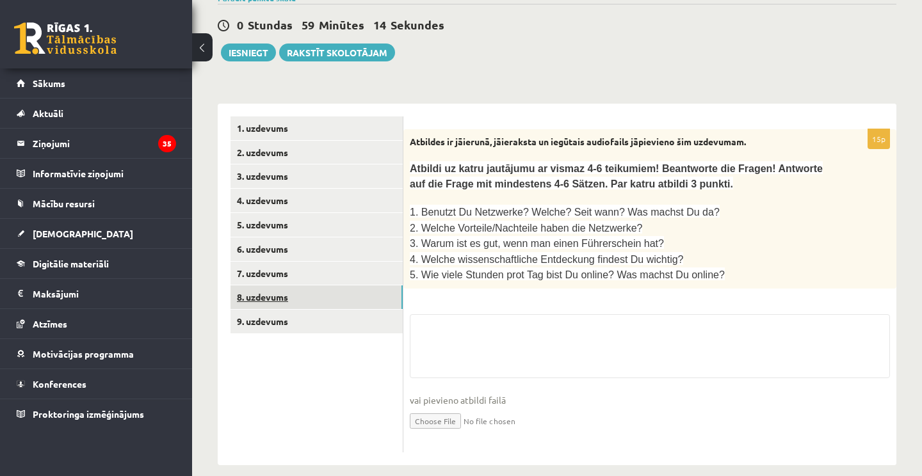
click at [303, 304] on link "8. uzdevums" at bounding box center [316, 297] width 172 height 24
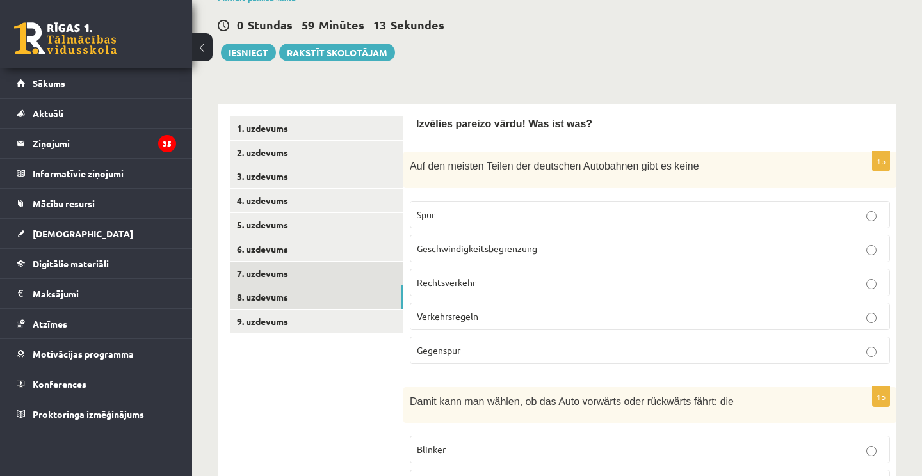
click at [302, 285] on link "7. uzdevums" at bounding box center [316, 274] width 172 height 24
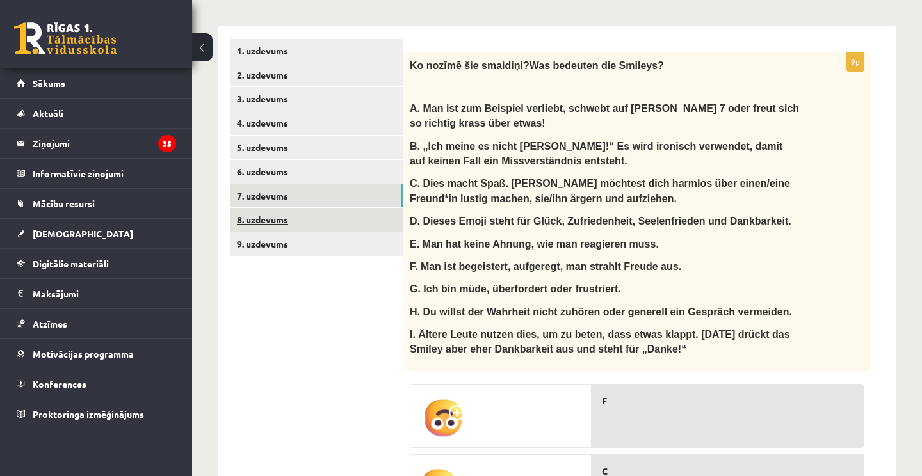
scroll to position [338, 0]
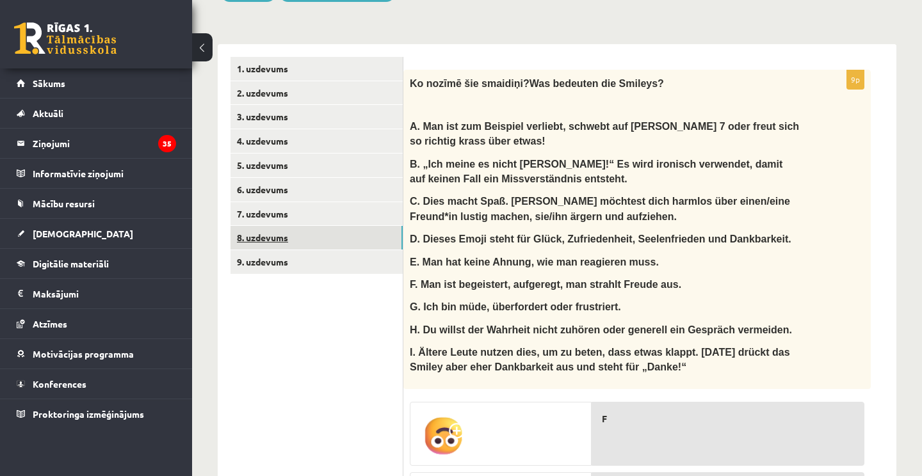
click at [294, 246] on link "8. uzdevums" at bounding box center [316, 238] width 172 height 24
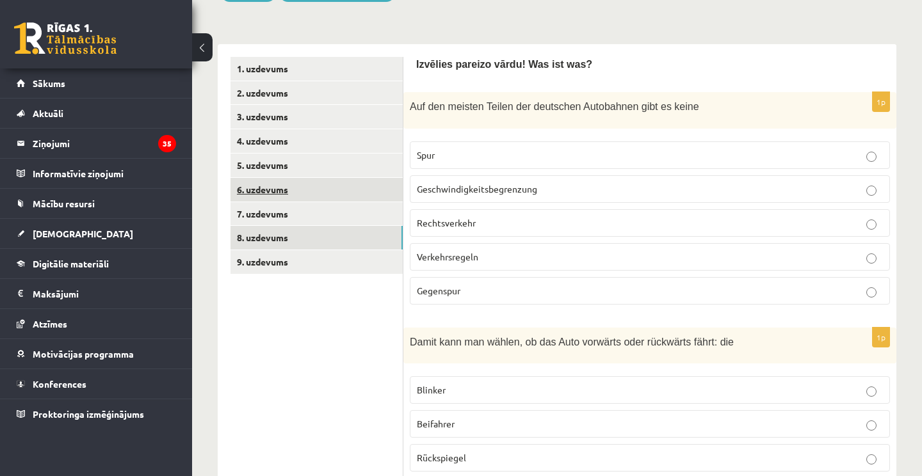
click at [290, 202] on link "6. uzdevums" at bounding box center [316, 190] width 172 height 24
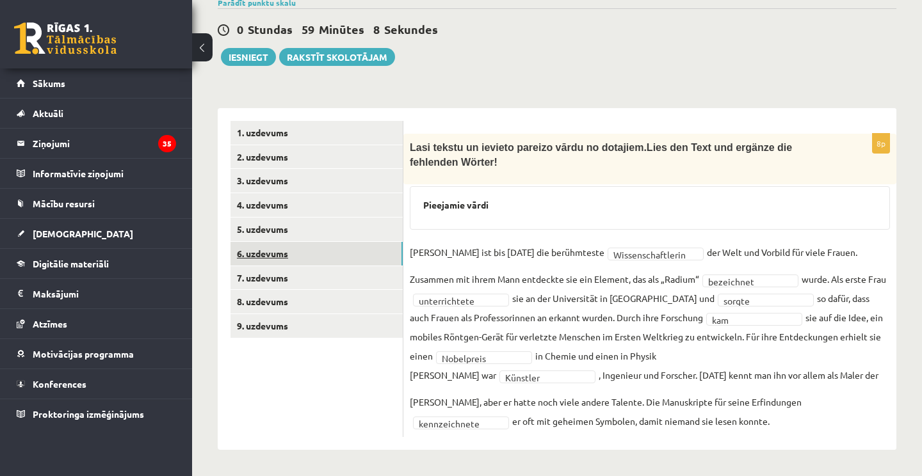
scroll to position [289, 0]
click at [291, 218] on link "5. uzdevums" at bounding box center [316, 230] width 172 height 24
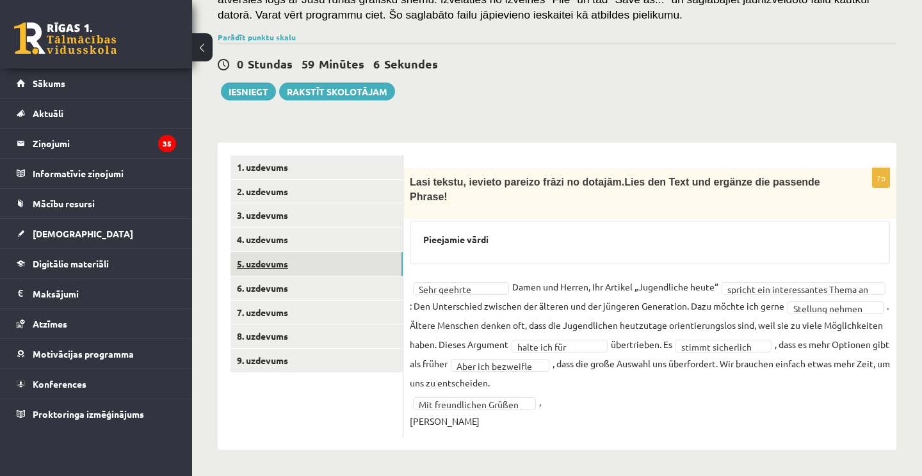
scroll to position [254, 0]
click at [289, 209] on link "3. uzdevums" at bounding box center [316, 216] width 172 height 24
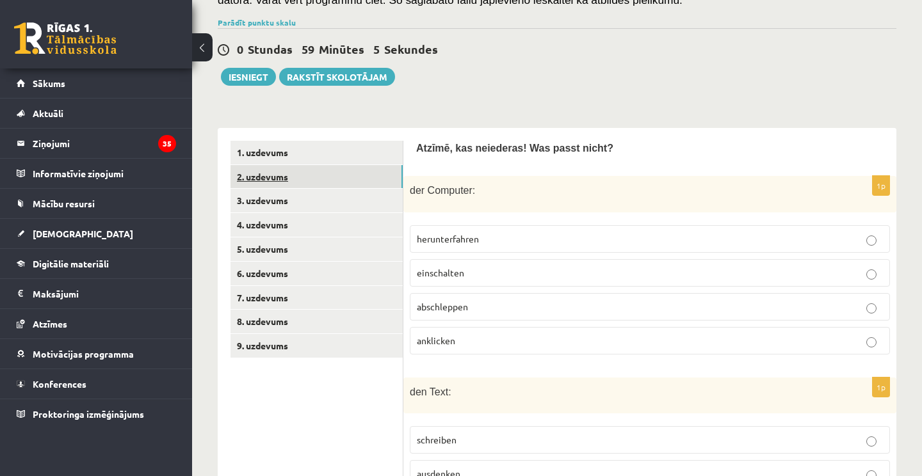
click at [294, 189] on link "2. uzdevums" at bounding box center [316, 177] width 172 height 24
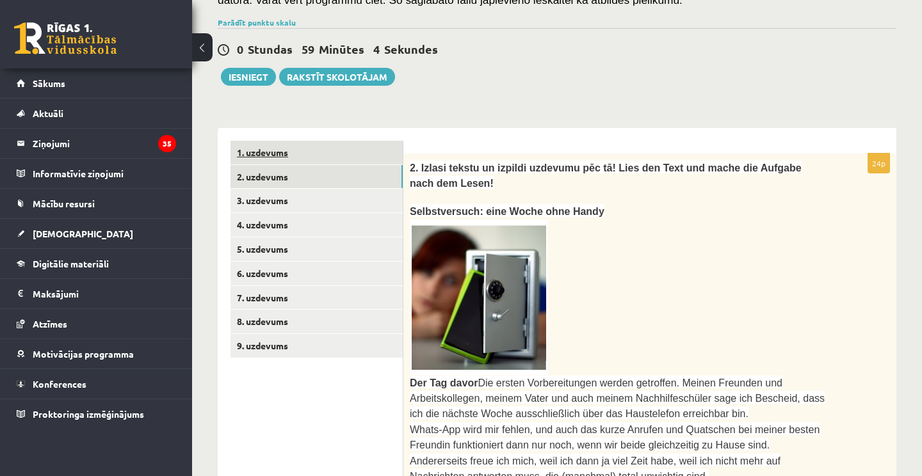
click at [300, 165] on link "1. uzdevums" at bounding box center [316, 153] width 172 height 24
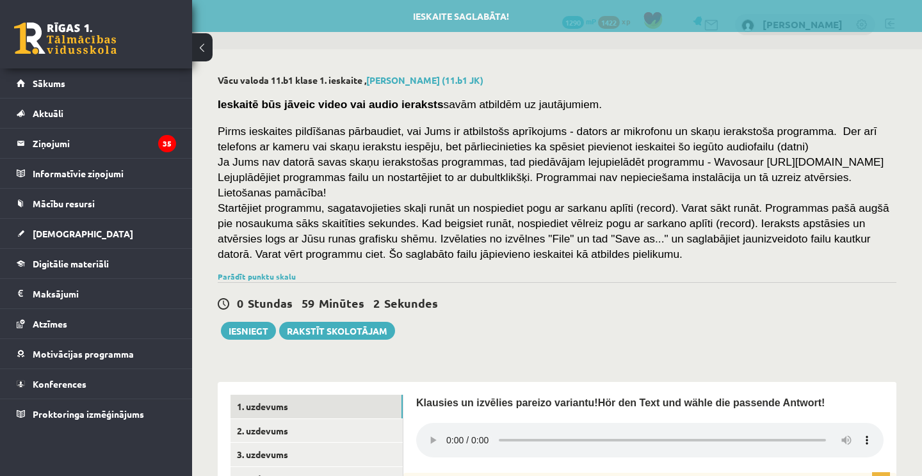
scroll to position [0, 0]
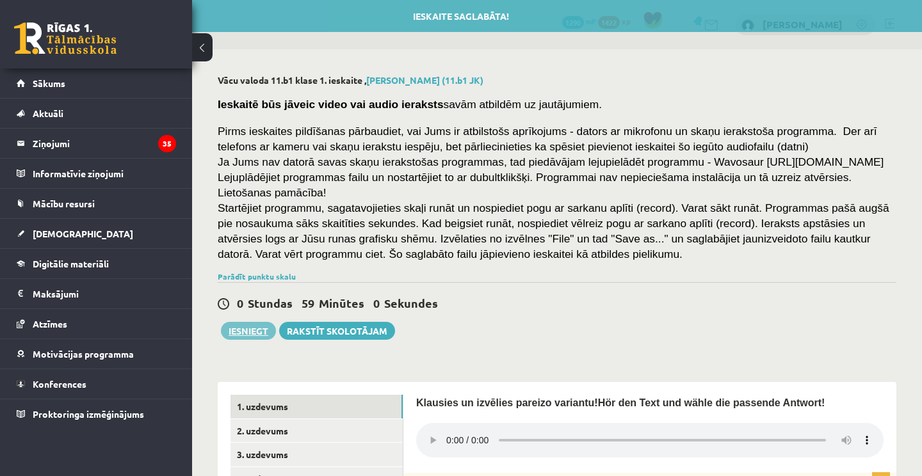
click at [234, 340] on button "Iesniegt" at bounding box center [248, 331] width 55 height 18
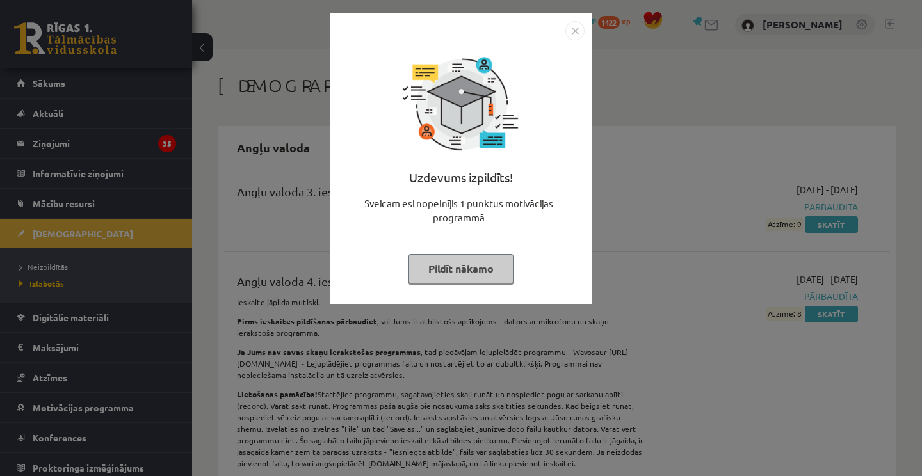
click at [478, 271] on button "Pildīt nākamo" at bounding box center [460, 268] width 105 height 29
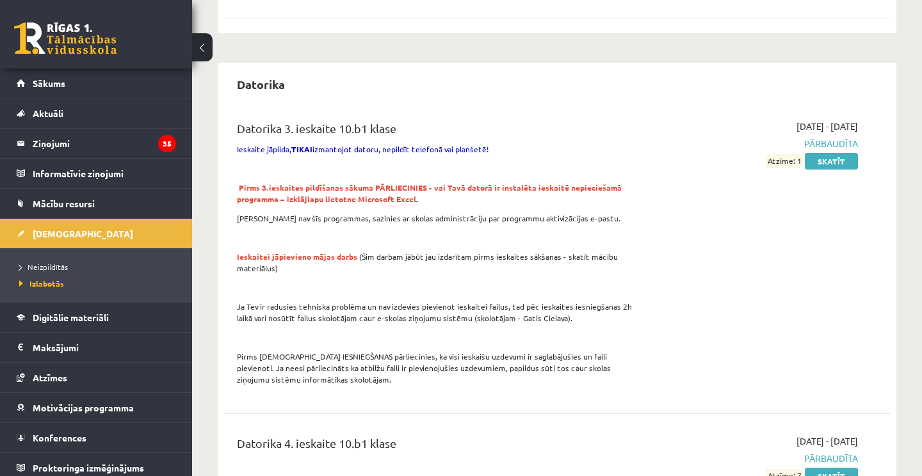
scroll to position [1365, 0]
click at [96, 76] on link "Sākums" at bounding box center [96, 82] width 159 height 29
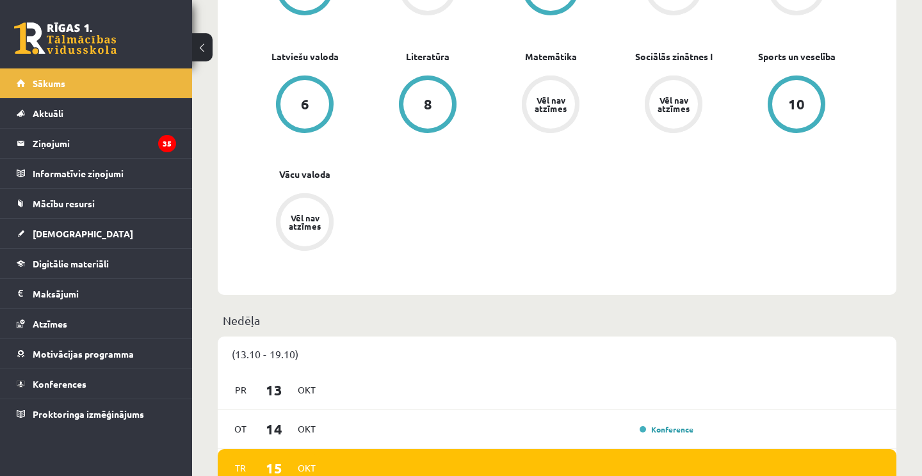
scroll to position [467, 0]
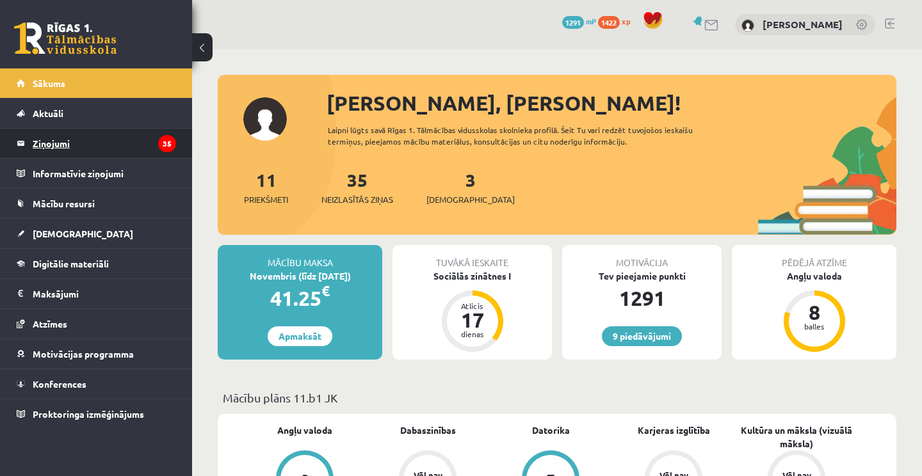
click at [111, 143] on legend "Ziņojumi 35" at bounding box center [104, 143] width 143 height 29
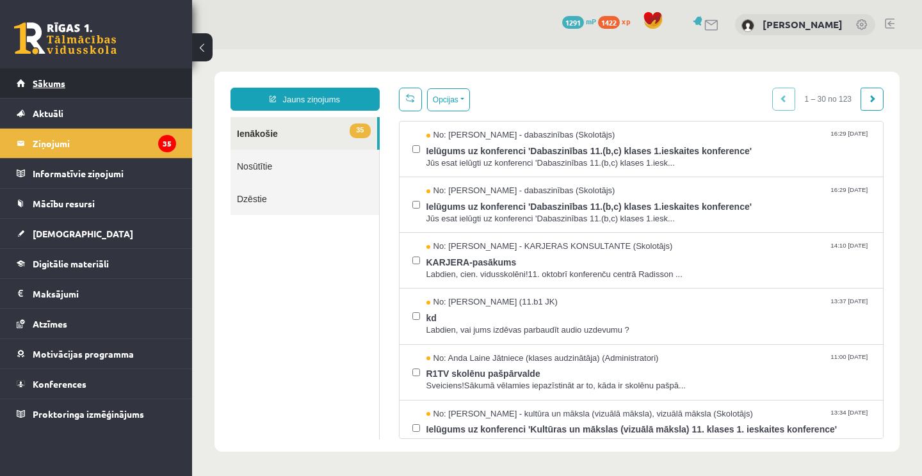
click at [115, 86] on link "Sākums" at bounding box center [96, 82] width 159 height 29
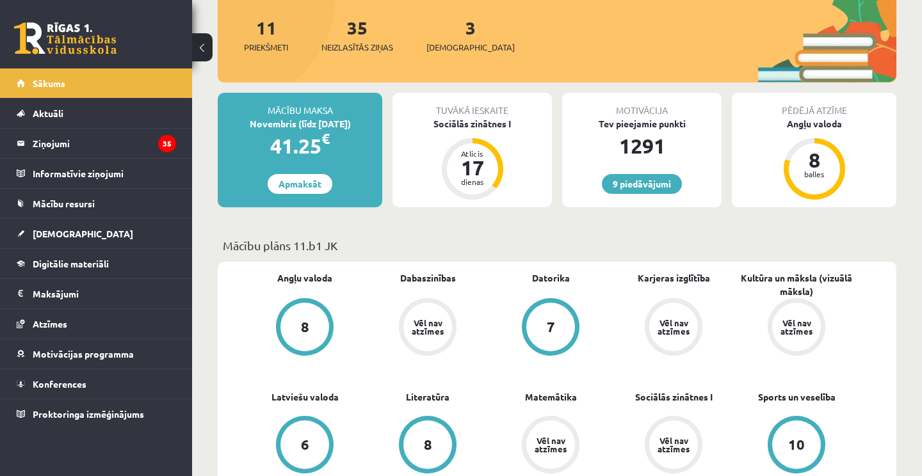
scroll to position [144, 0]
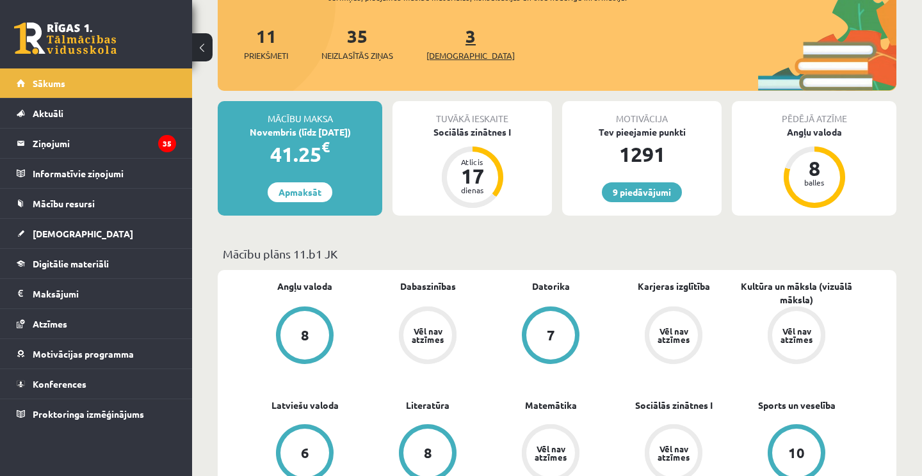
click at [449, 52] on span "[DEMOGRAPHIC_DATA]" at bounding box center [470, 55] width 88 height 13
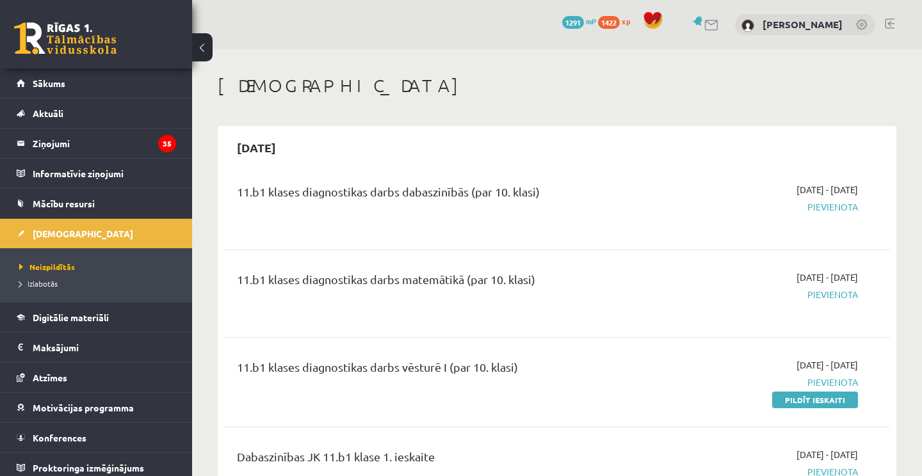
click at [825, 207] on span "Pievienota" at bounding box center [761, 206] width 194 height 13
click at [624, 152] on div "2025-10-31" at bounding box center [557, 148] width 666 height 30
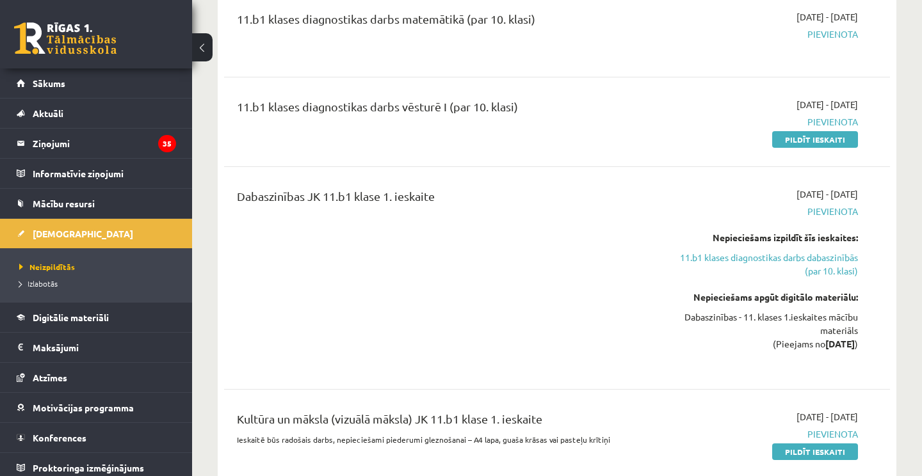
scroll to position [232, 0]
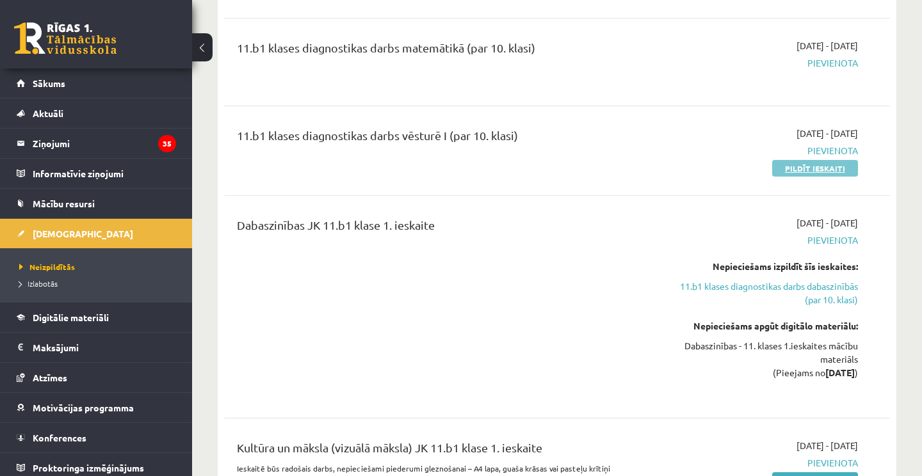
click at [828, 171] on link "Pildīt ieskaiti" at bounding box center [815, 168] width 86 height 17
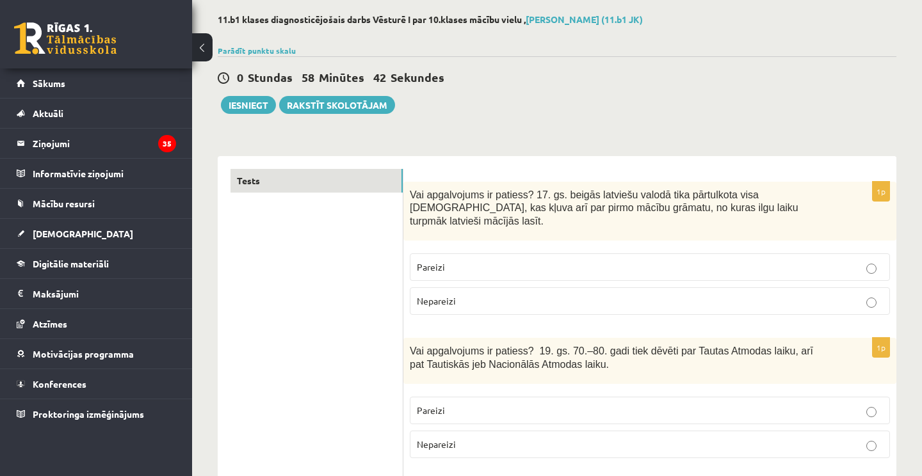
scroll to position [60, 0]
click at [547, 262] on p "Pareizi" at bounding box center [650, 268] width 466 height 13
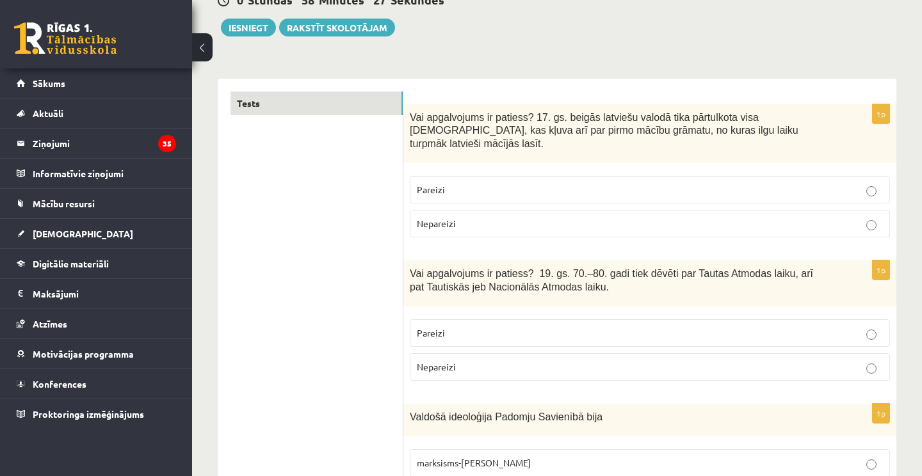
scroll to position [133, 0]
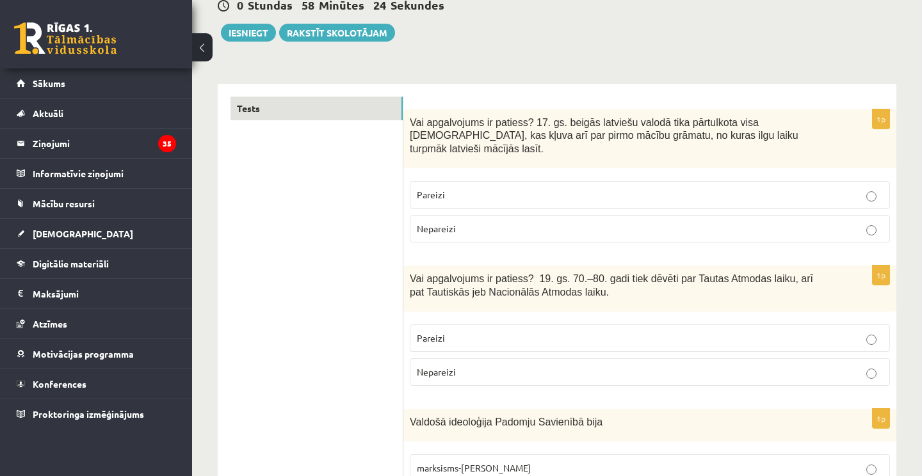
click at [513, 222] on p "Nepareizi" at bounding box center [650, 228] width 466 height 13
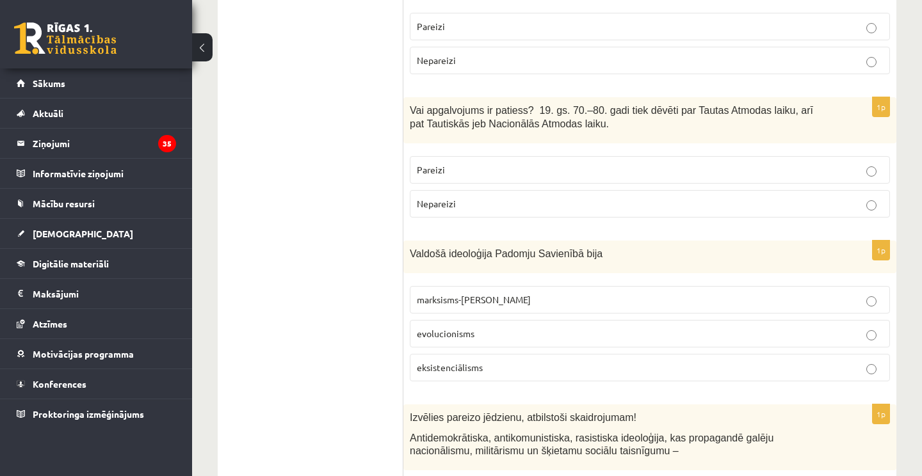
scroll to position [336, 0]
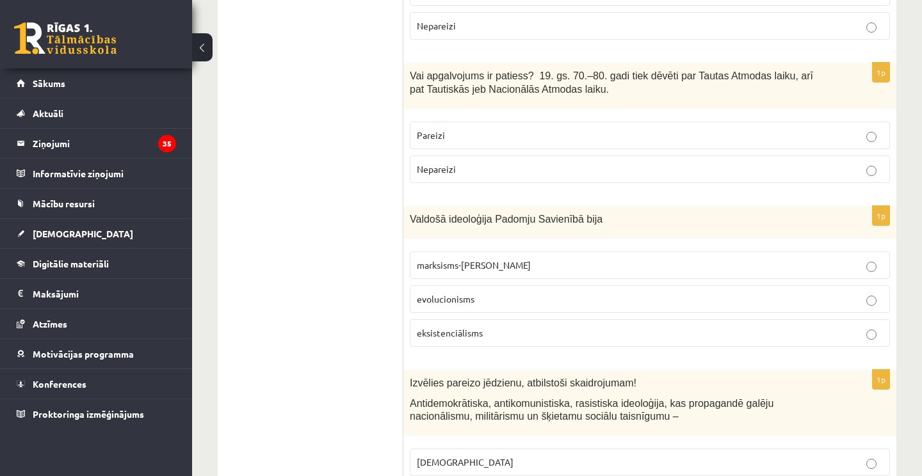
click at [461, 129] on p "Pareizi" at bounding box center [650, 135] width 466 height 13
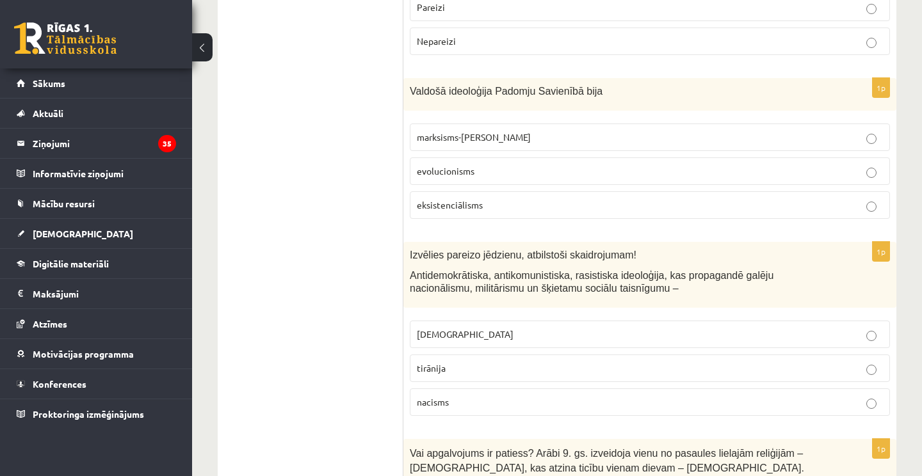
scroll to position [466, 0]
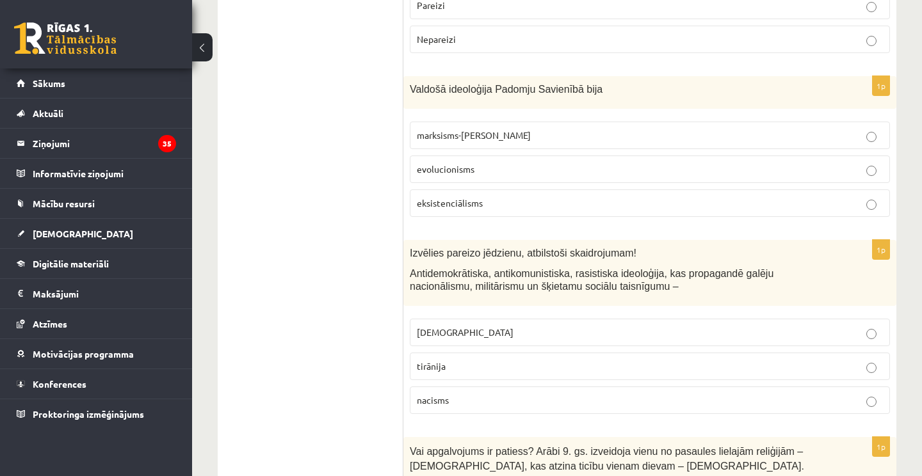
click at [479, 129] on span "marksisms-[PERSON_NAME]" at bounding box center [474, 135] width 114 height 12
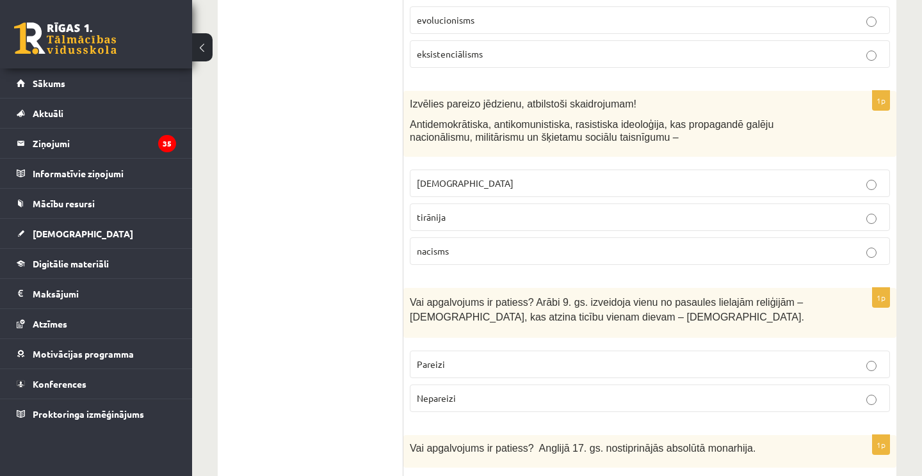
scroll to position [622, 0]
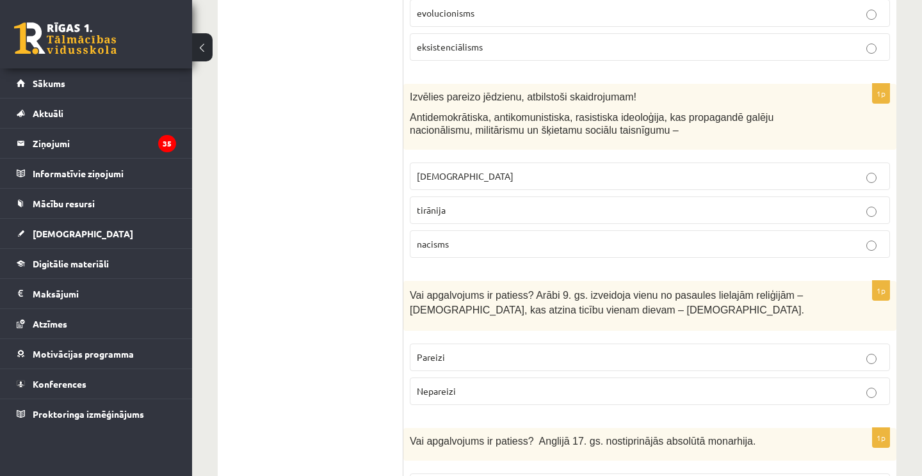
click at [476, 237] on p "nacisms" at bounding box center [650, 243] width 466 height 13
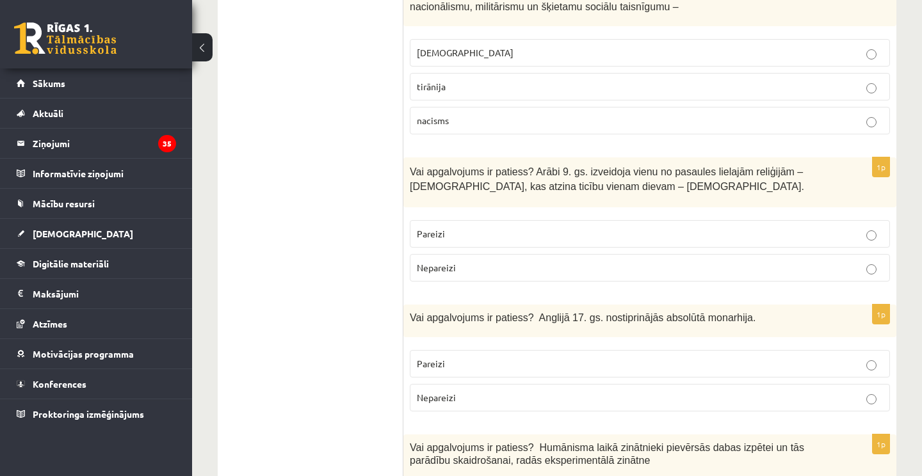
scroll to position [755, 0]
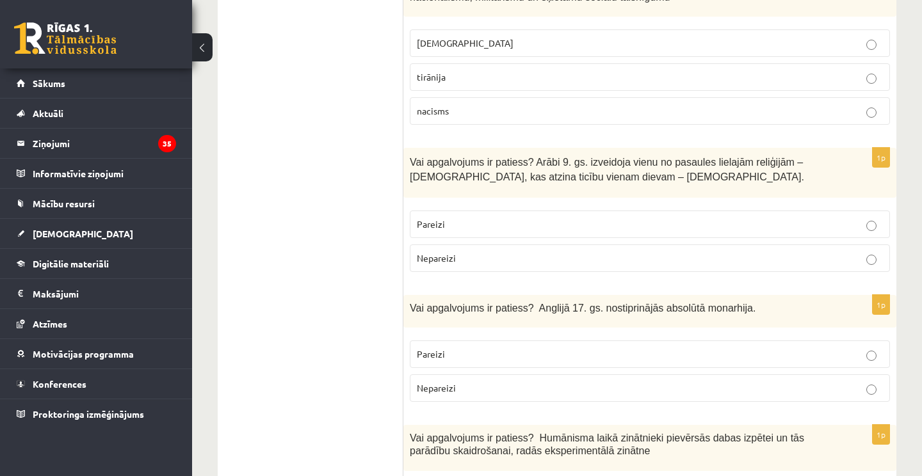
click at [484, 218] on p "Pareizi" at bounding box center [650, 224] width 466 height 13
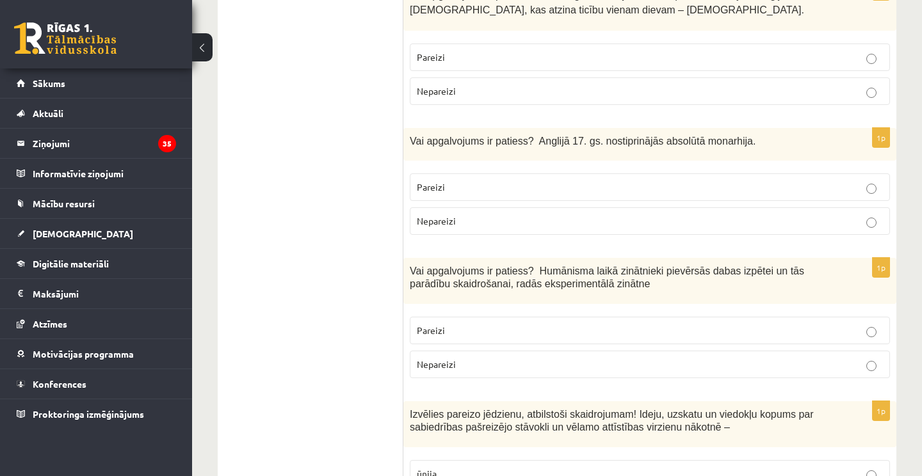
scroll to position [925, 0]
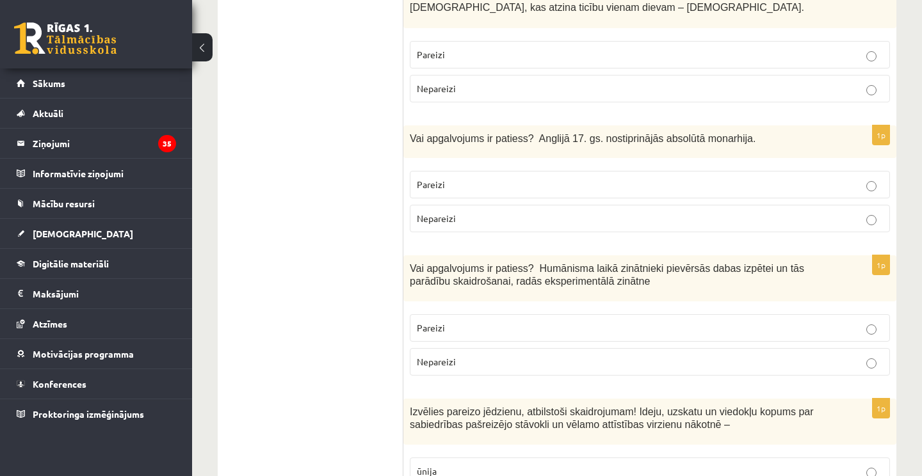
click at [470, 212] on p "Nepareizi" at bounding box center [650, 218] width 466 height 13
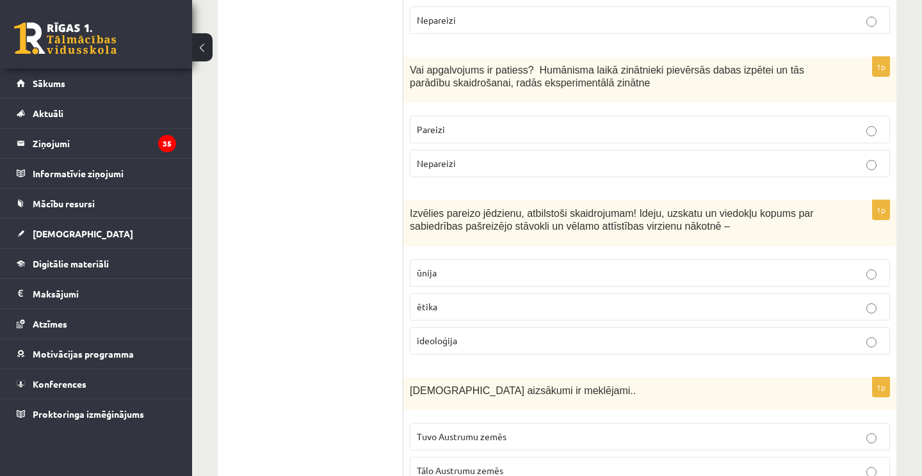
scroll to position [1125, 0]
click at [488, 120] on label "Pareizi" at bounding box center [650, 129] width 480 height 28
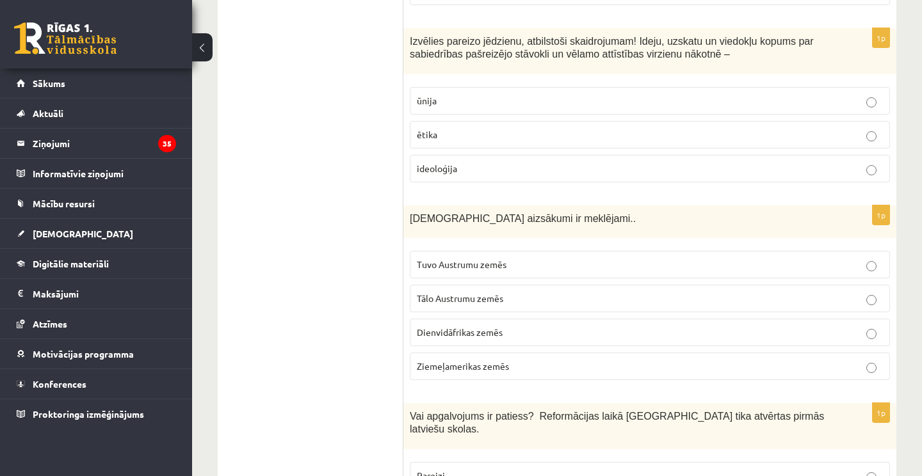
scroll to position [1276, 0]
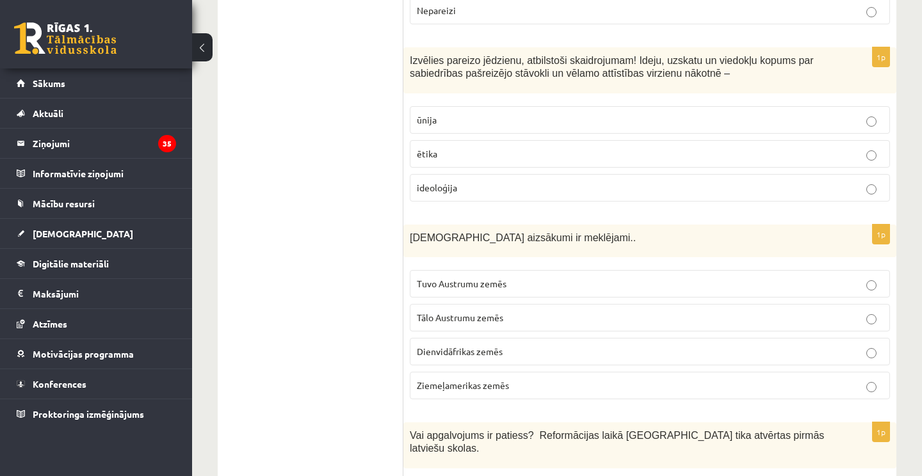
click at [532, 187] on div "1p Izvēlies pareizo jēdzienu, atbilstoši skaidrojumam! Ideju, uzskatu un viedok…" at bounding box center [649, 129] width 493 height 165
click at [547, 181] on p "ideoloģija" at bounding box center [650, 187] width 466 height 13
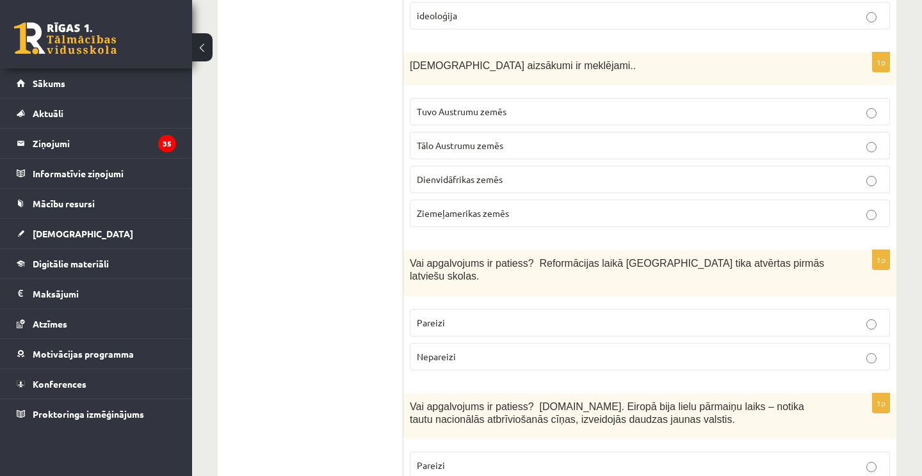
scroll to position [1450, 0]
click at [488, 104] on span "Tuvo Austrumu zemēs" at bounding box center [462, 110] width 90 height 12
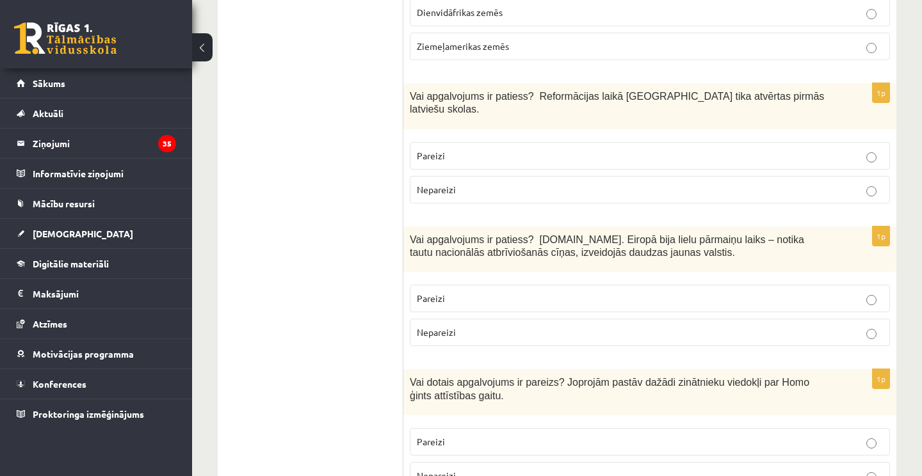
scroll to position [1618, 0]
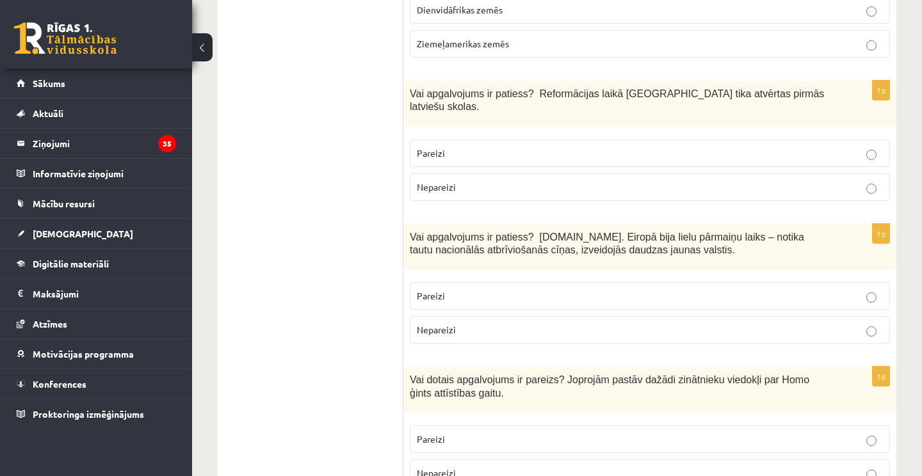
click at [497, 173] on label "Nepareizi" at bounding box center [650, 187] width 480 height 28
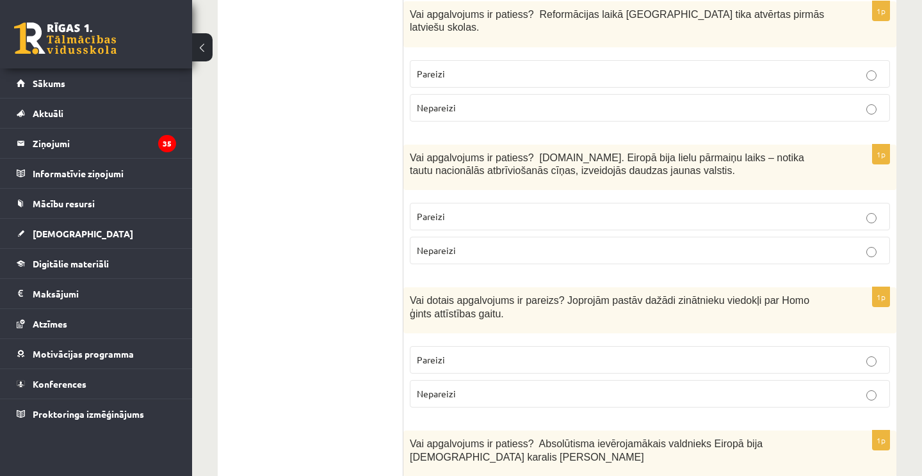
scroll to position [1749, 0]
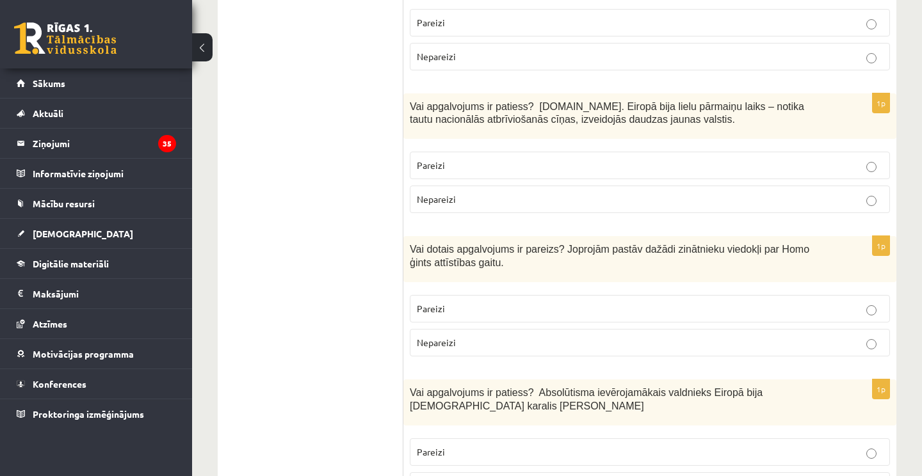
click at [499, 159] on p "Pareizi" at bounding box center [650, 165] width 466 height 13
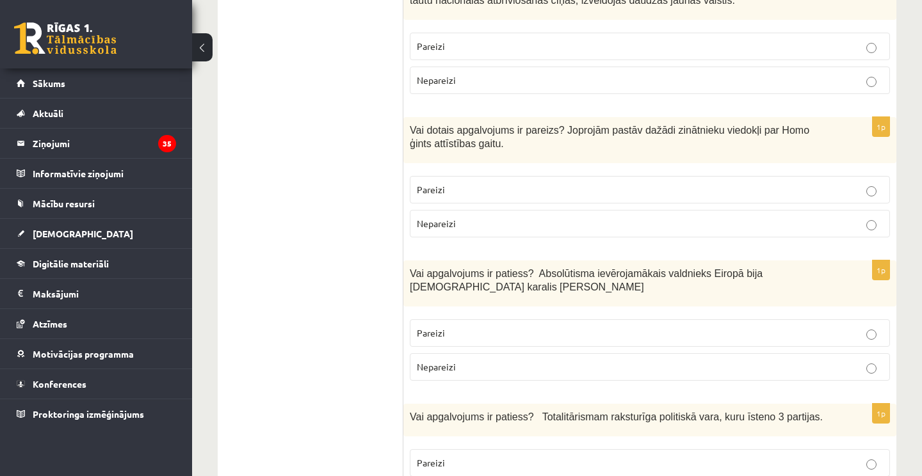
scroll to position [1876, 0]
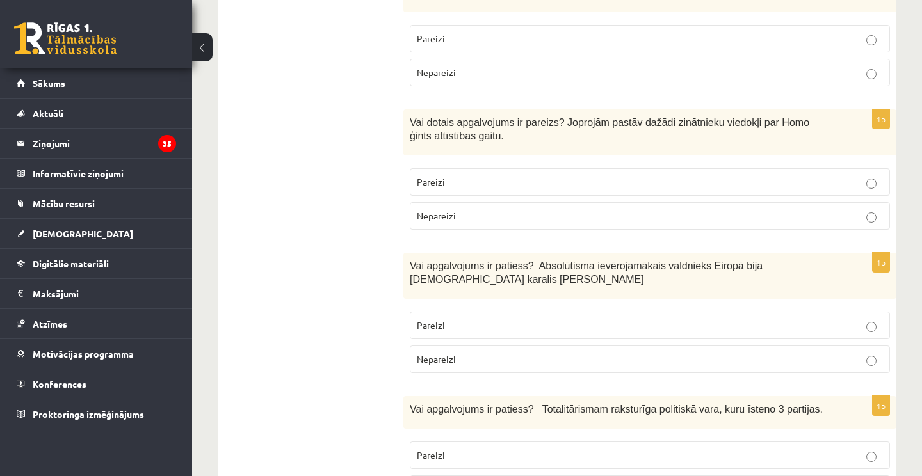
click at [496, 175] on p "Pareizi" at bounding box center [650, 181] width 466 height 13
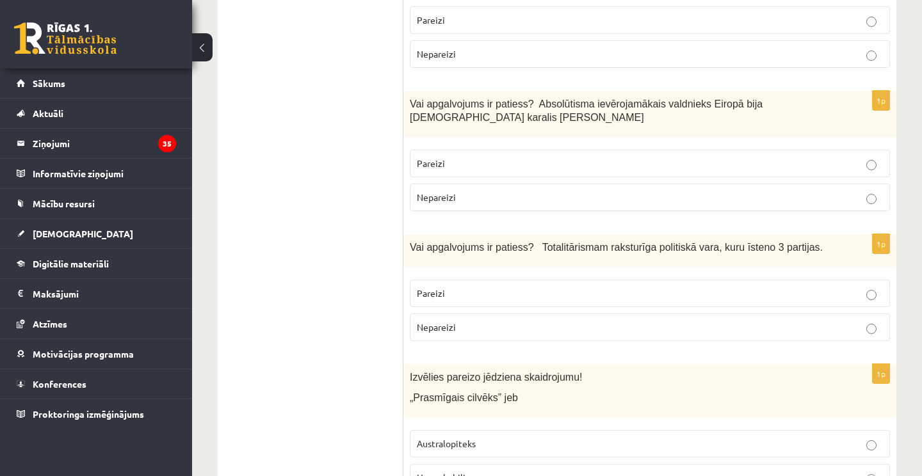
scroll to position [2054, 0]
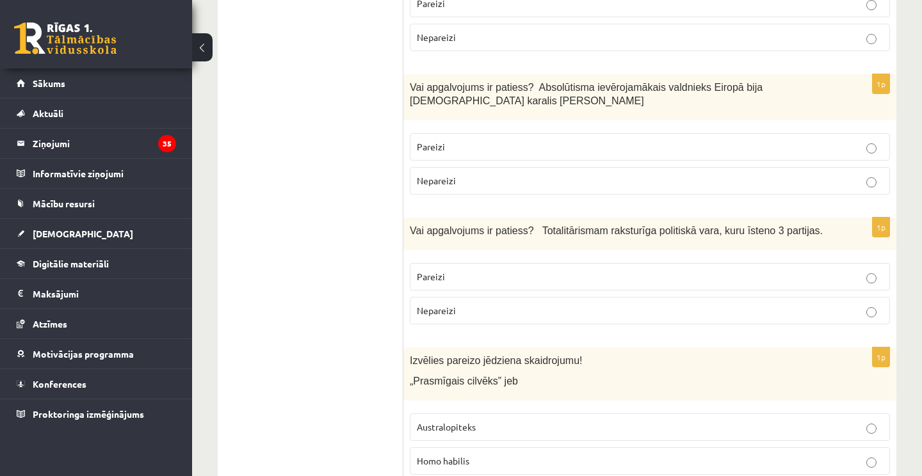
click at [485, 140] on p "Pareizi" at bounding box center [650, 146] width 466 height 13
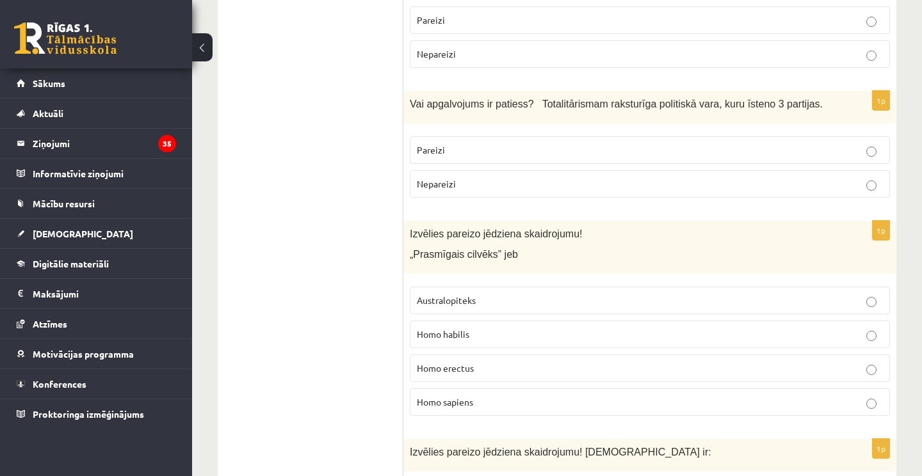
scroll to position [2196, 0]
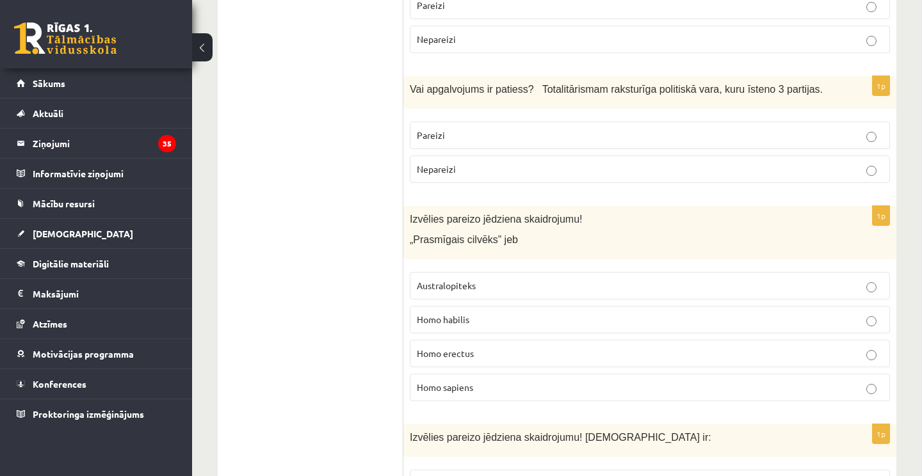
click at [486, 163] on p "Nepareizi" at bounding box center [650, 169] width 466 height 13
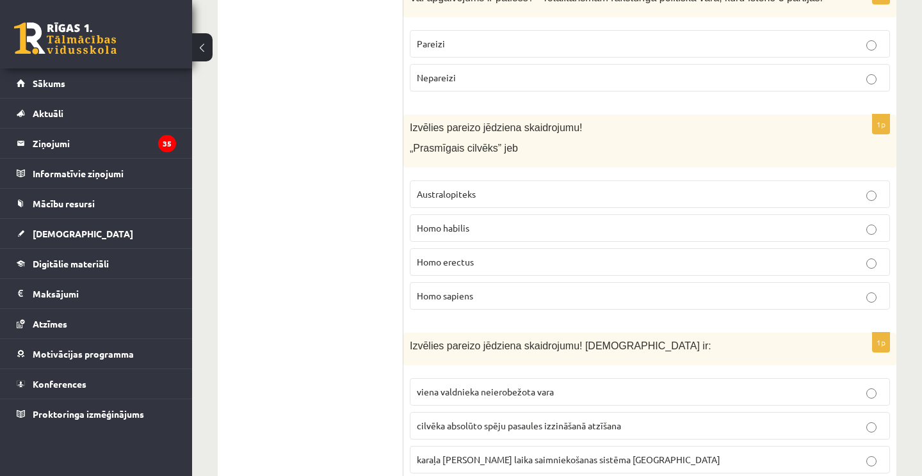
scroll to position [2288, 0]
click at [483, 219] on fieldset "Australopiteks Homo habilis Homo erectus Homo sapiens" at bounding box center [650, 243] width 480 height 140
click at [486, 214] on label "Homo habilis" at bounding box center [650, 228] width 480 height 28
click at [454, 289] on span "Homo sapiens" at bounding box center [445, 295] width 56 height 12
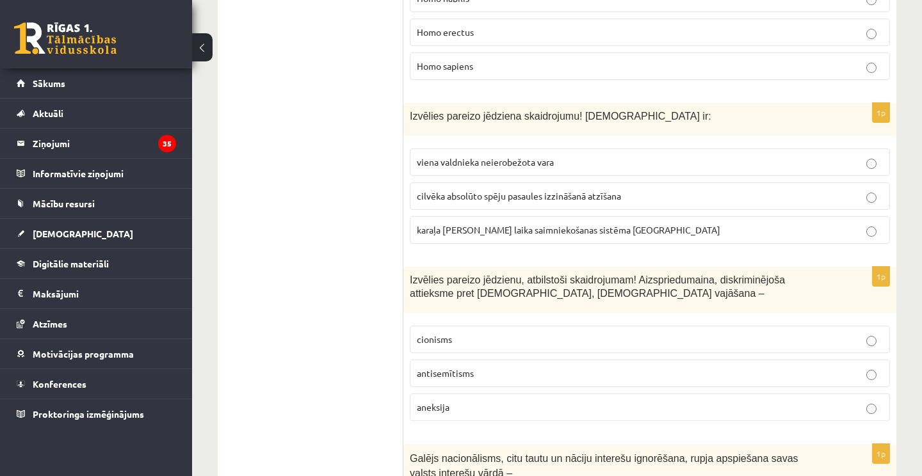
scroll to position [2521, 0]
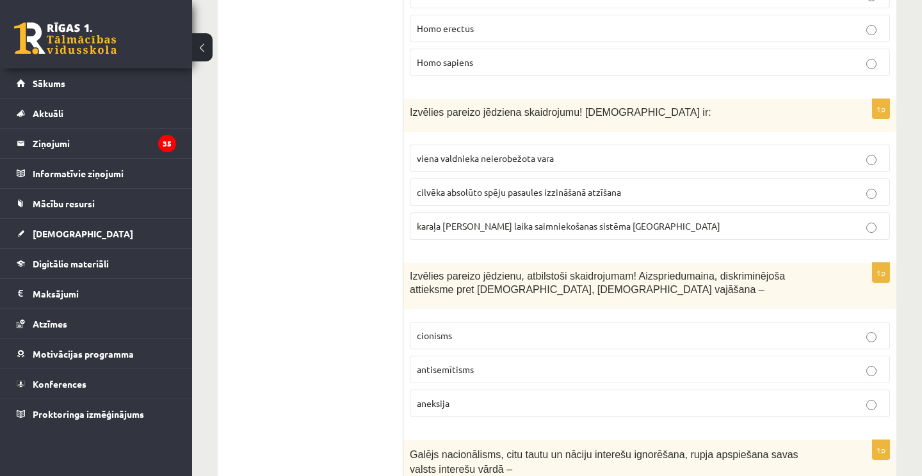
click at [482, 145] on label "viena valdnieka neierobežota vara" at bounding box center [650, 159] width 480 height 28
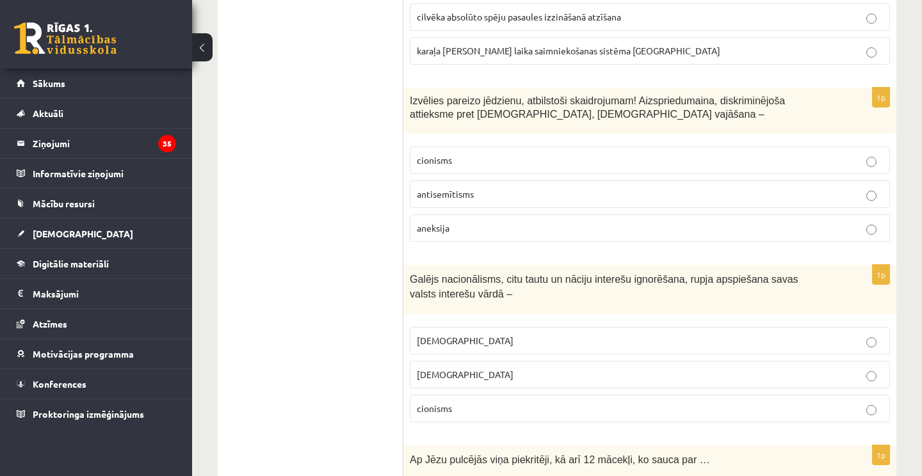
scroll to position [2697, 0]
click at [495, 187] on p "antisemītisms" at bounding box center [650, 193] width 466 height 13
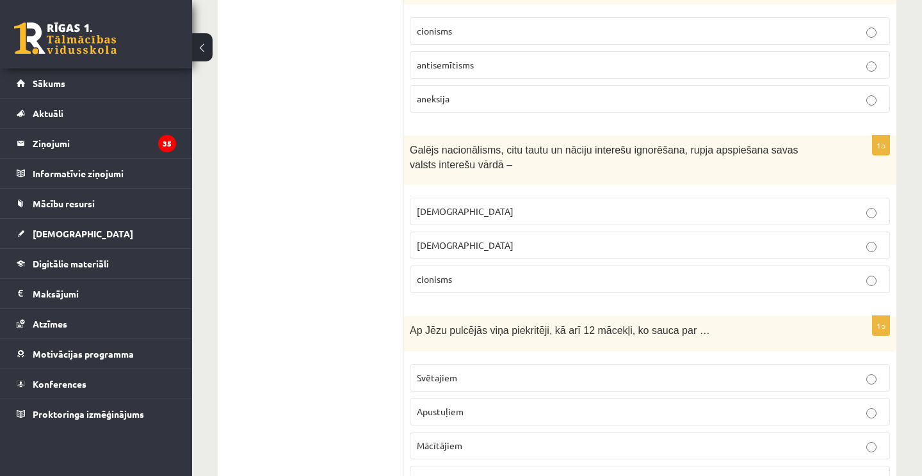
scroll to position [2863, 0]
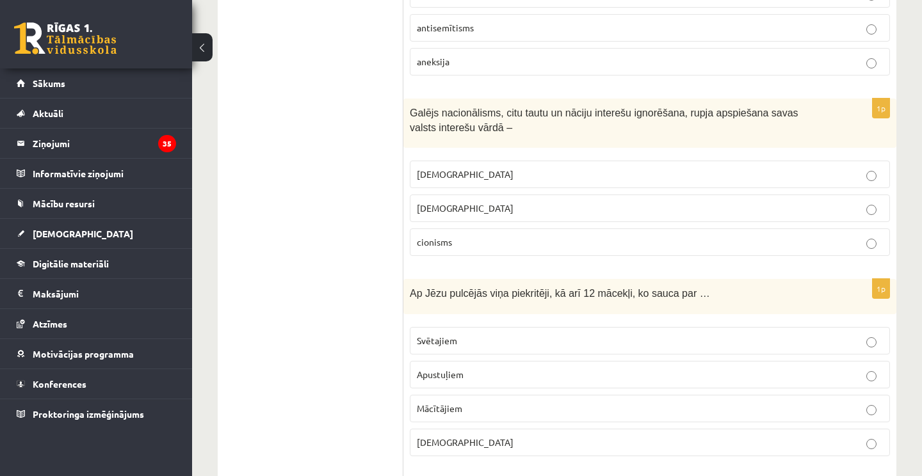
click at [488, 202] on p "nacionālisms" at bounding box center [650, 208] width 466 height 13
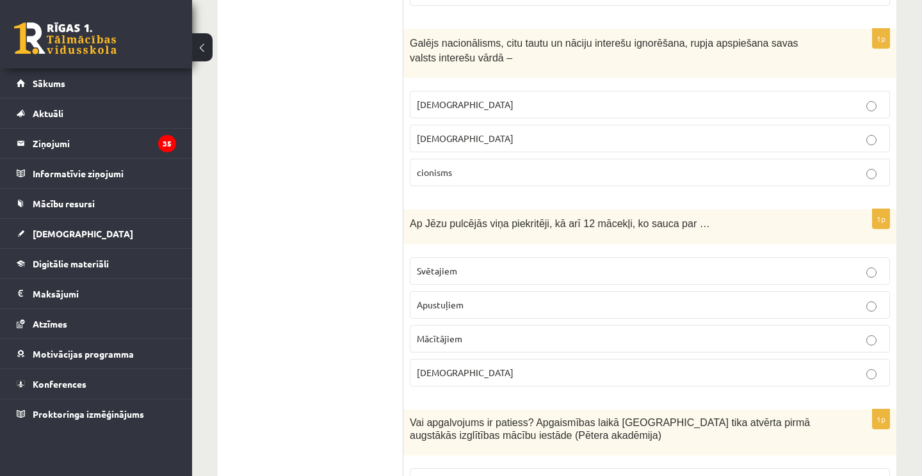
scroll to position [2933, 0]
click at [481, 97] on p "šovinisms" at bounding box center [650, 103] width 466 height 13
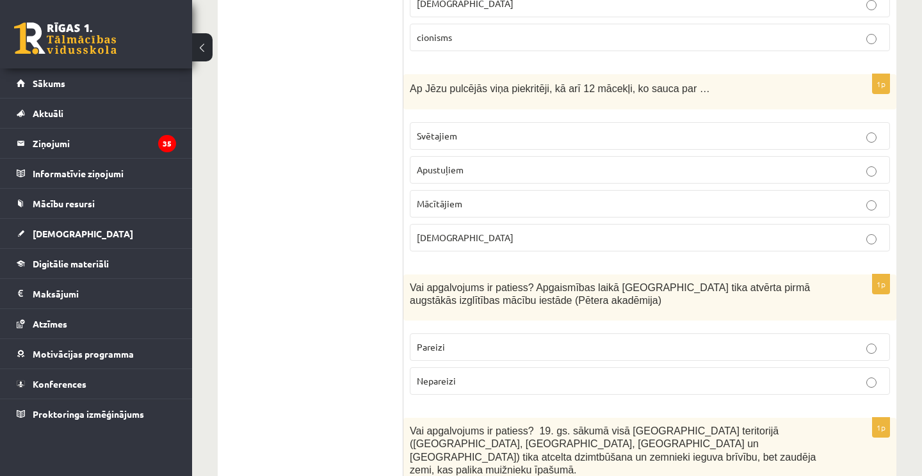
scroll to position [3075, 0]
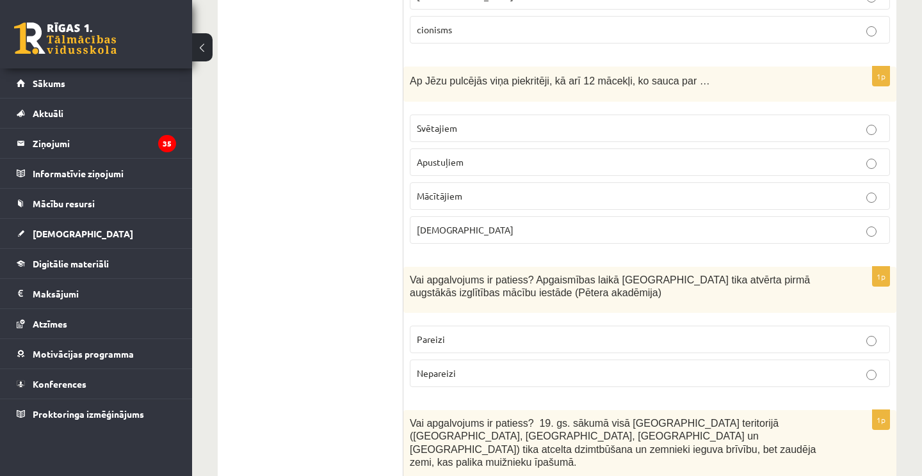
click at [471, 118] on fieldset "Svētajiem Apustuļiem Mācītājiem Bīskapiem" at bounding box center [650, 178] width 480 height 140
click at [468, 156] on p "Apustuļiem" at bounding box center [650, 162] width 466 height 13
click at [471, 122] on p "Svētajiem" at bounding box center [650, 128] width 466 height 13
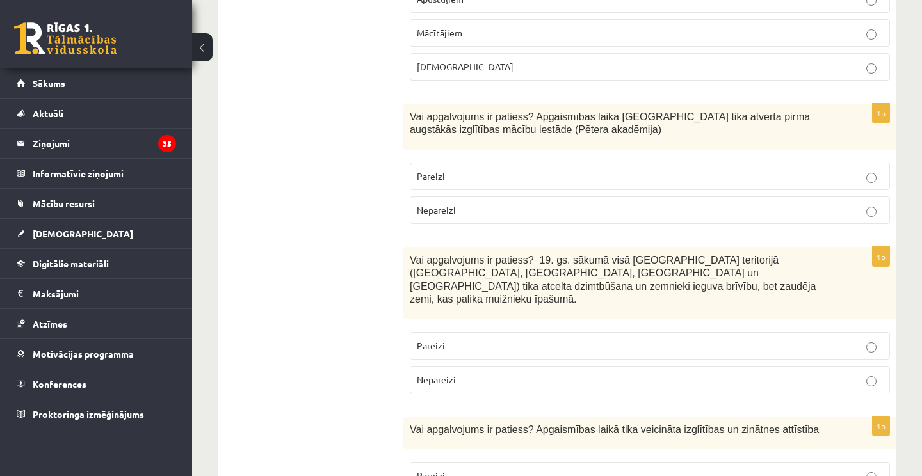
scroll to position [3237, 0]
click at [481, 164] on label "Pareizi" at bounding box center [650, 178] width 480 height 28
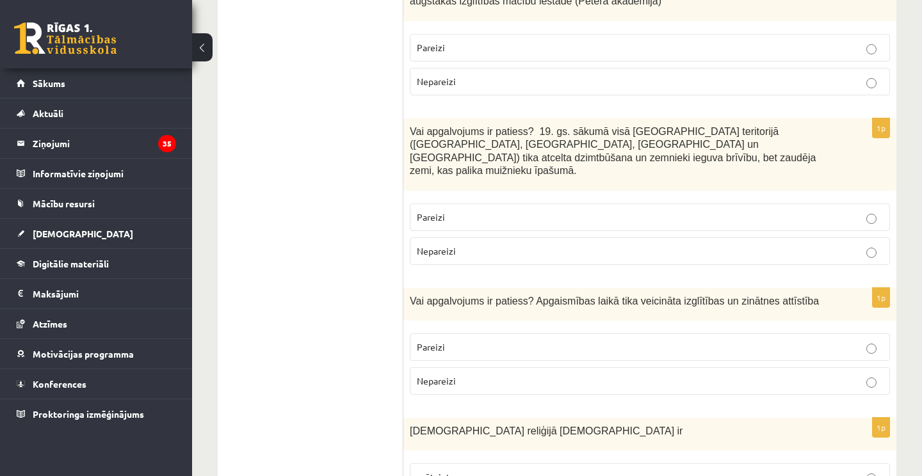
scroll to position [3385, 0]
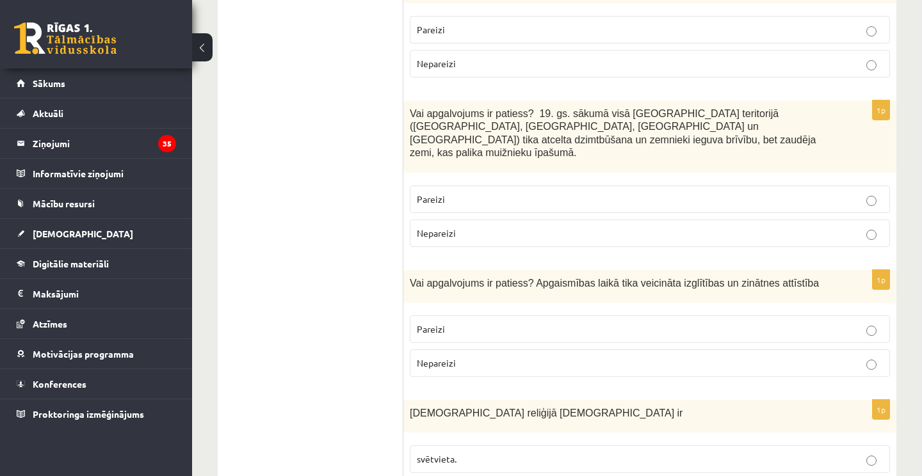
click at [476, 227] on p "Nepareizi" at bounding box center [650, 233] width 466 height 13
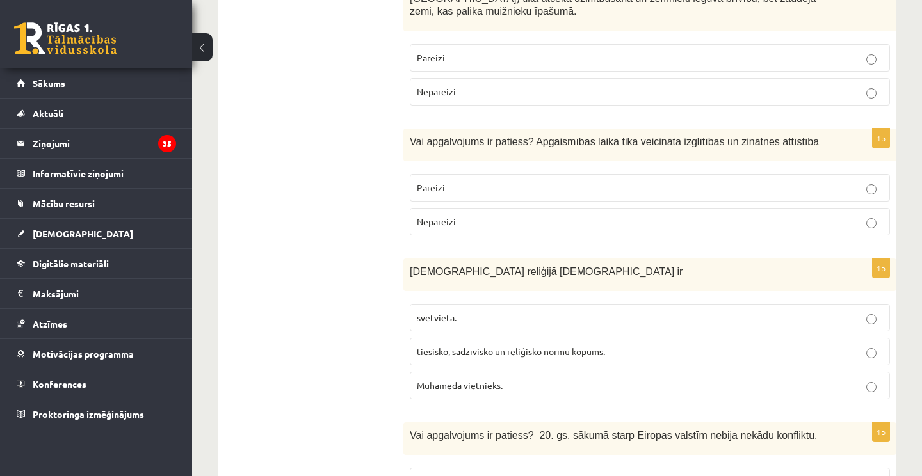
scroll to position [3531, 0]
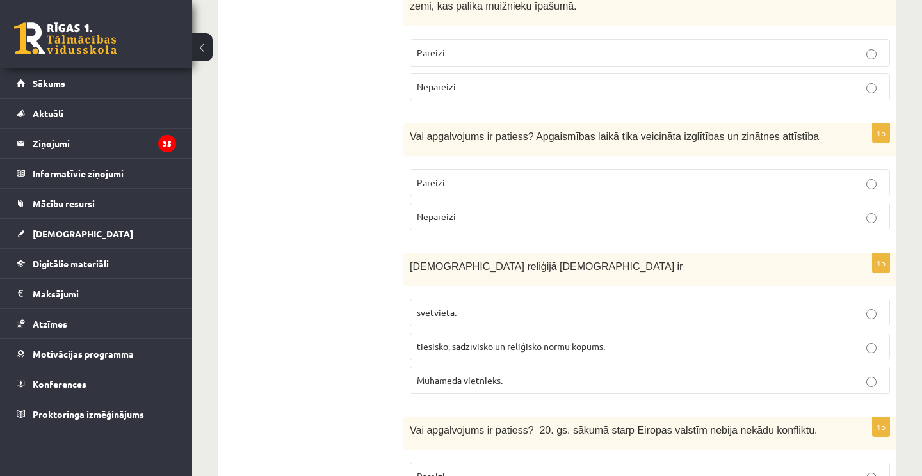
click at [463, 169] on label "Pareizi" at bounding box center [650, 183] width 480 height 28
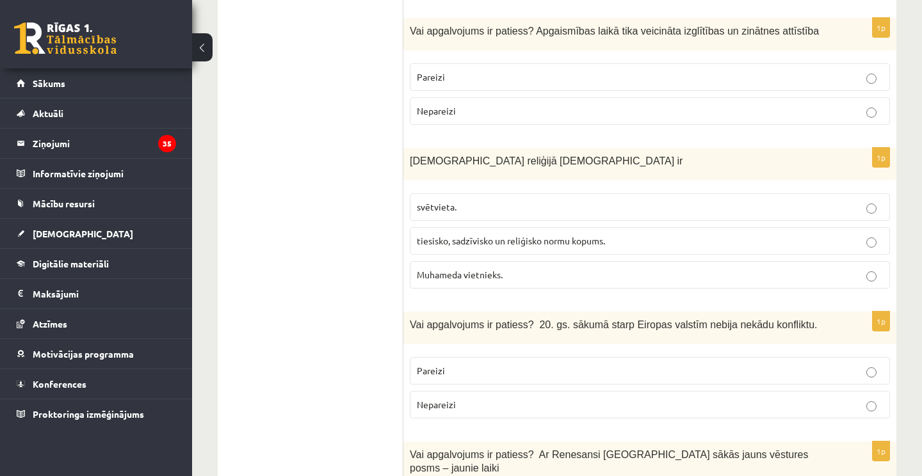
scroll to position [3666, 0]
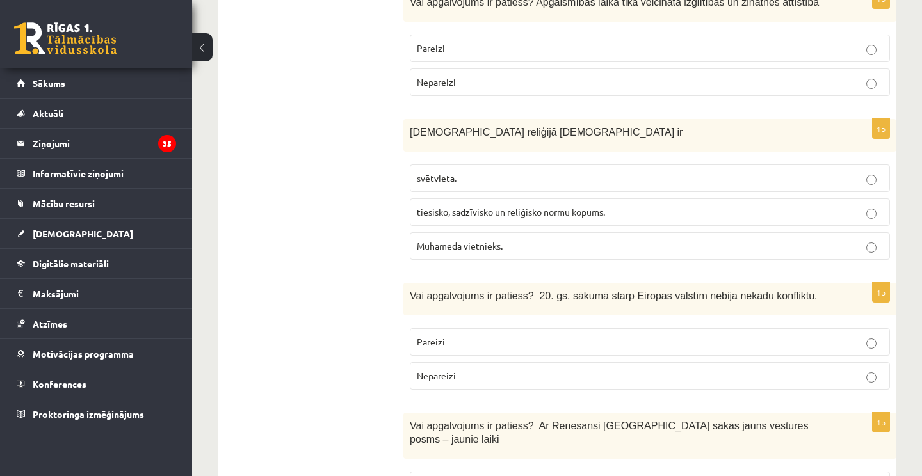
click at [463, 206] on span "tiesisko, sadzīvisko un reliģisko normu kopums." at bounding box center [511, 212] width 188 height 12
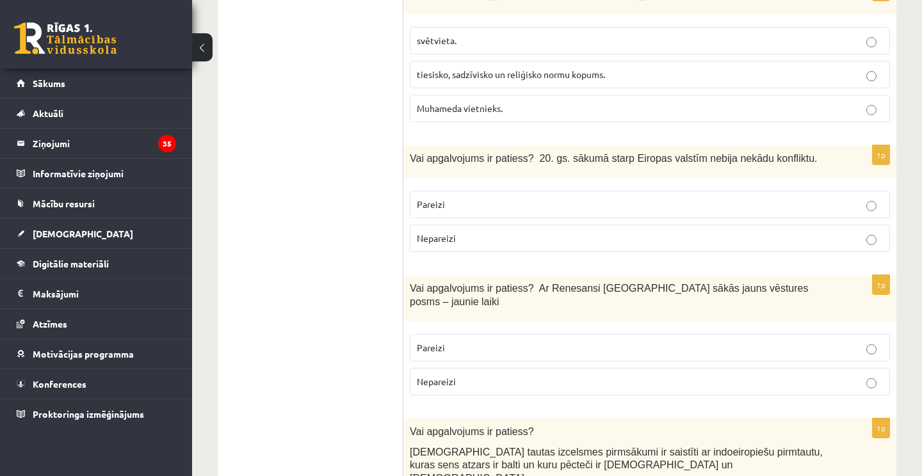
scroll to position [3808, 0]
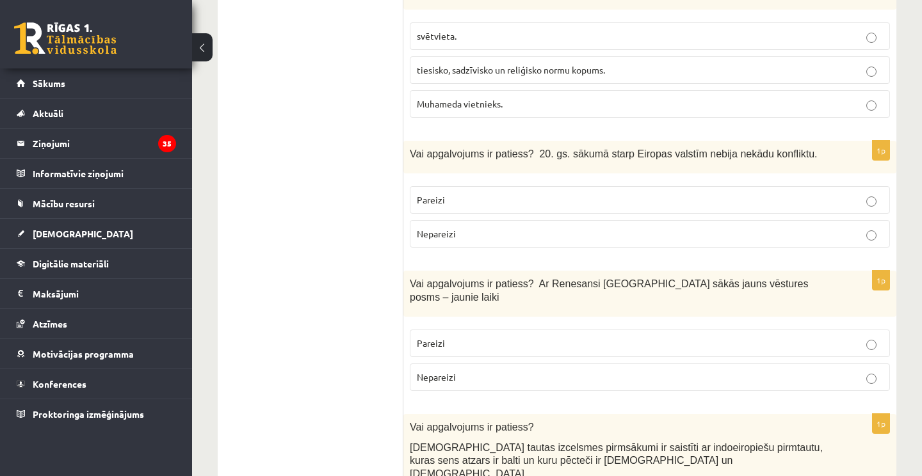
click at [459, 220] on label "Nepareizi" at bounding box center [650, 234] width 480 height 28
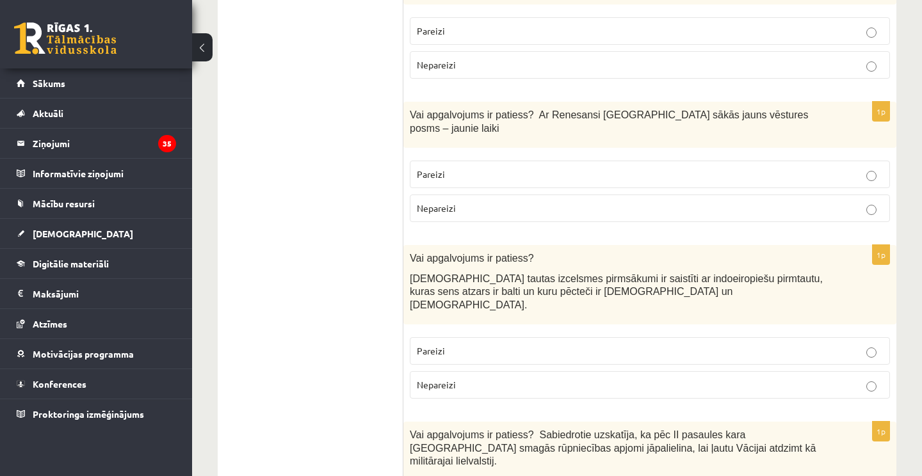
scroll to position [3976, 0]
click at [436, 161] on label "Pareizi" at bounding box center [650, 175] width 480 height 28
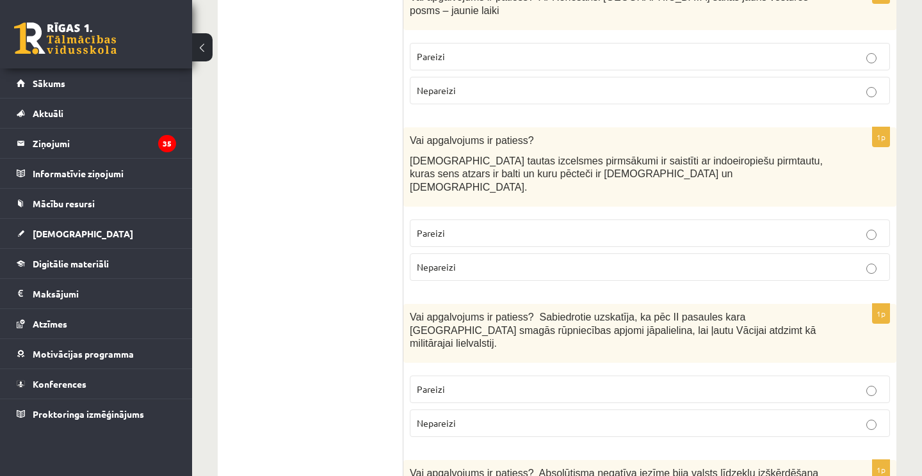
scroll to position [4097, 0]
click at [441, 218] on label "Pareizi" at bounding box center [650, 232] width 480 height 28
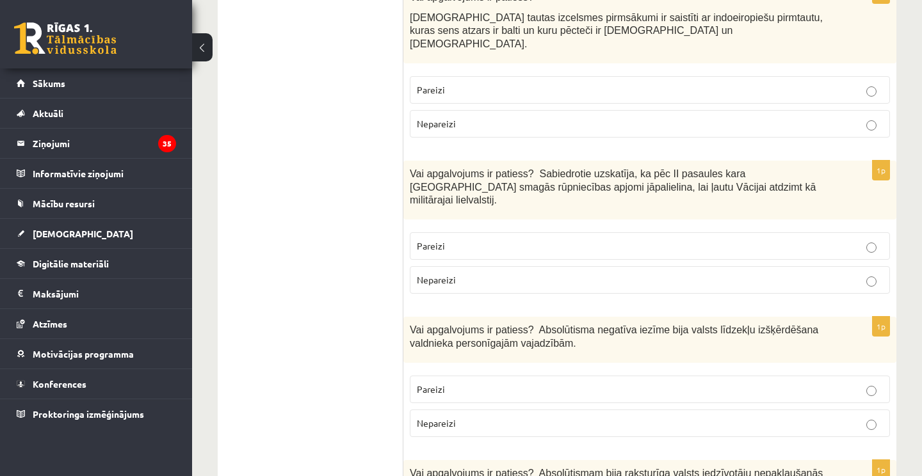
scroll to position [4244, 0]
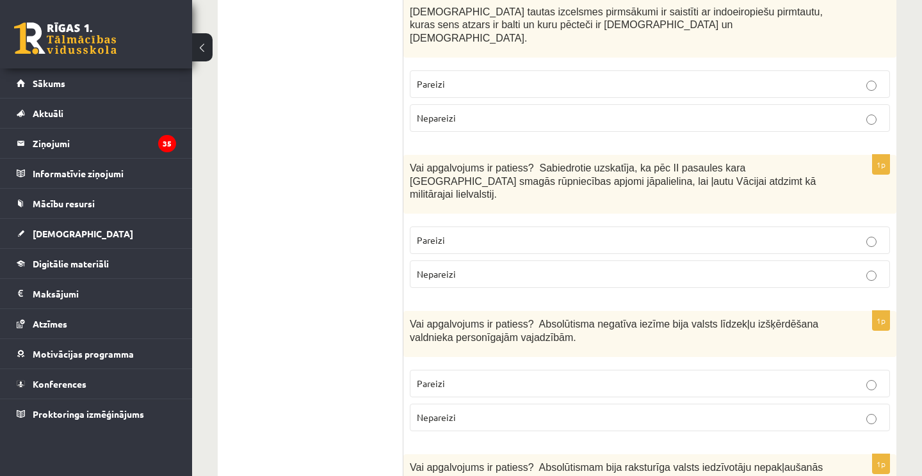
click at [447, 268] on span "Nepareizi" at bounding box center [436, 274] width 39 height 12
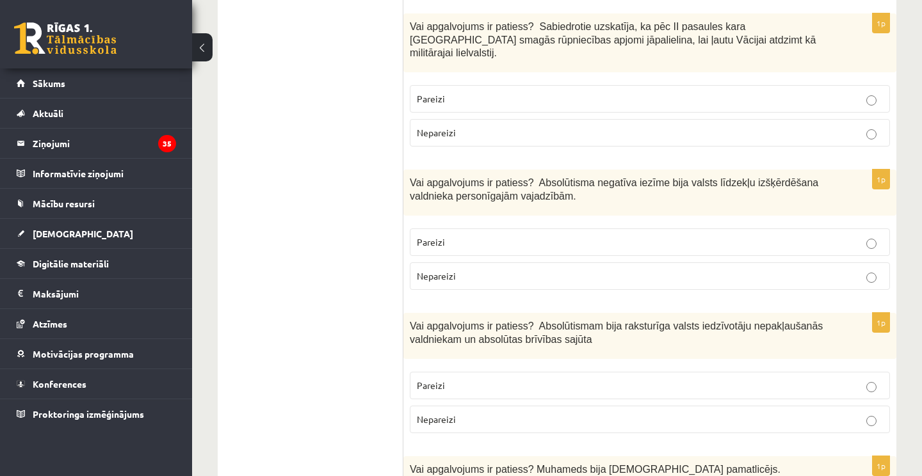
scroll to position [4386, 0]
click at [446, 235] on p "Pareizi" at bounding box center [650, 241] width 466 height 13
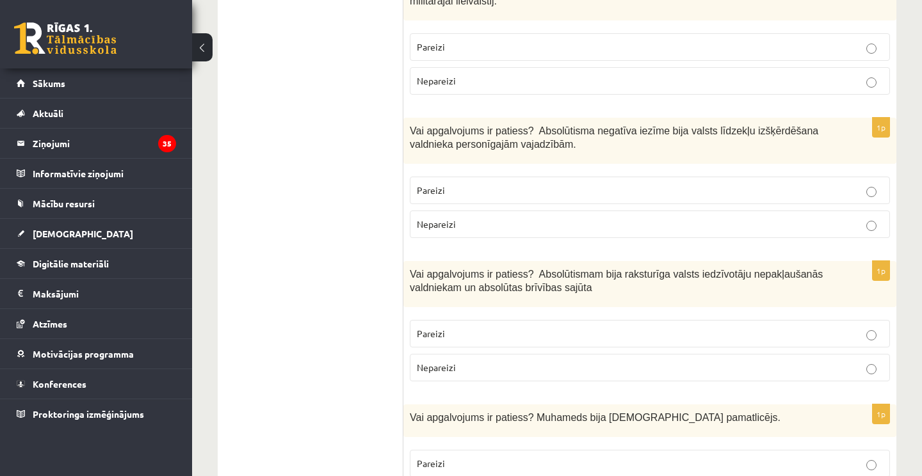
scroll to position [4436, 0]
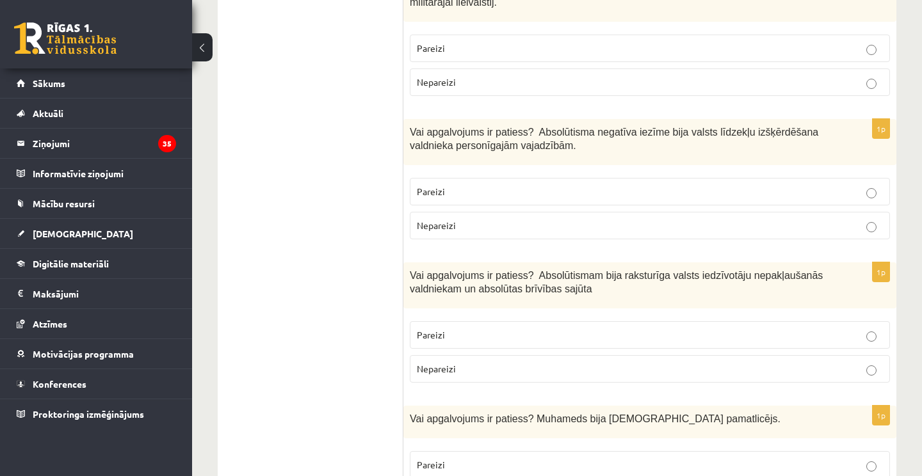
click at [453, 362] on p "Nepareizi" at bounding box center [650, 368] width 466 height 13
click at [438, 451] on label "Pareizi" at bounding box center [650, 465] width 480 height 28
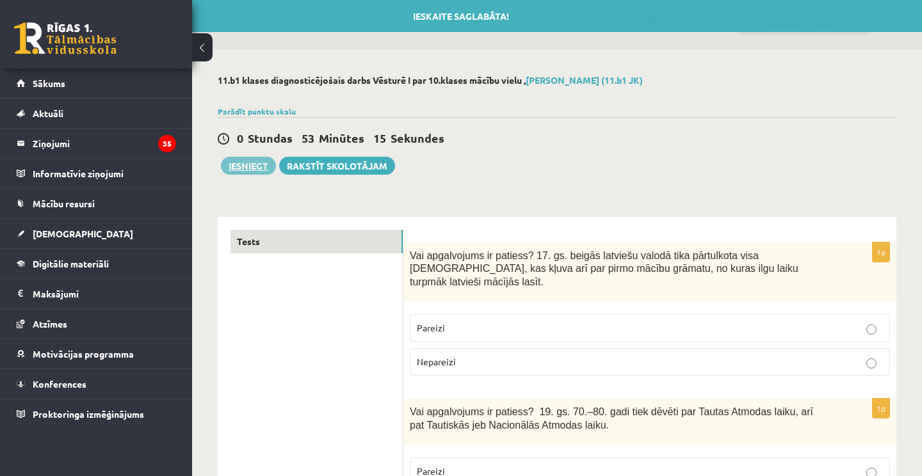
scroll to position [0, 0]
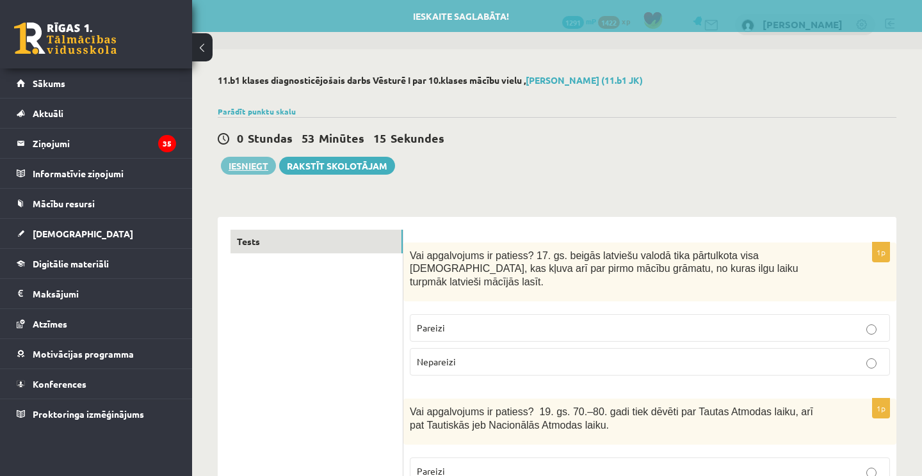
click at [250, 166] on button "Iesniegt" at bounding box center [248, 166] width 55 height 18
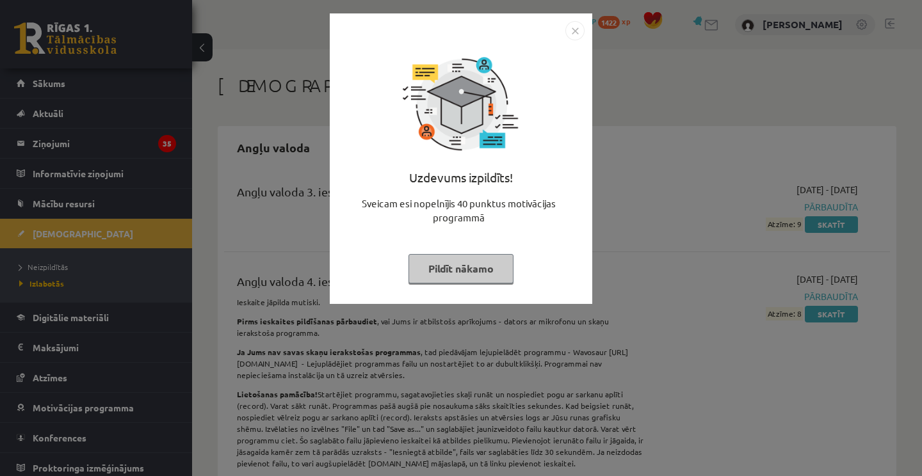
click at [468, 273] on button "Pildīt nākamo" at bounding box center [460, 268] width 105 height 29
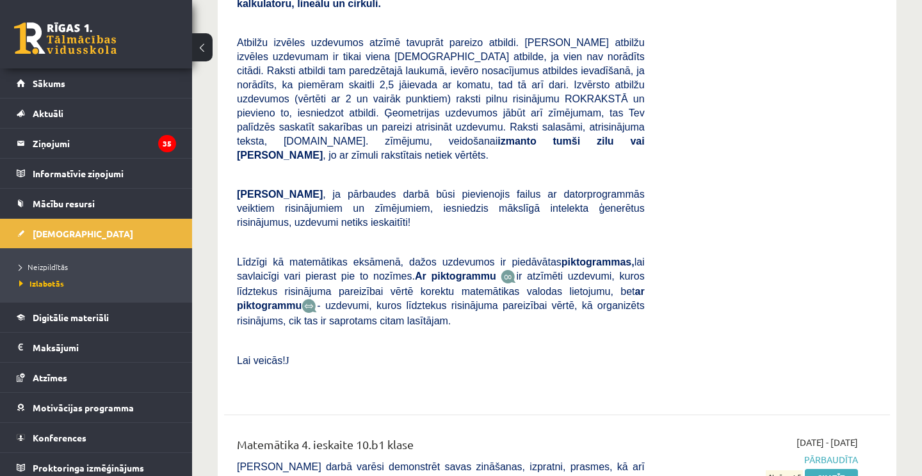
scroll to position [4156, 0]
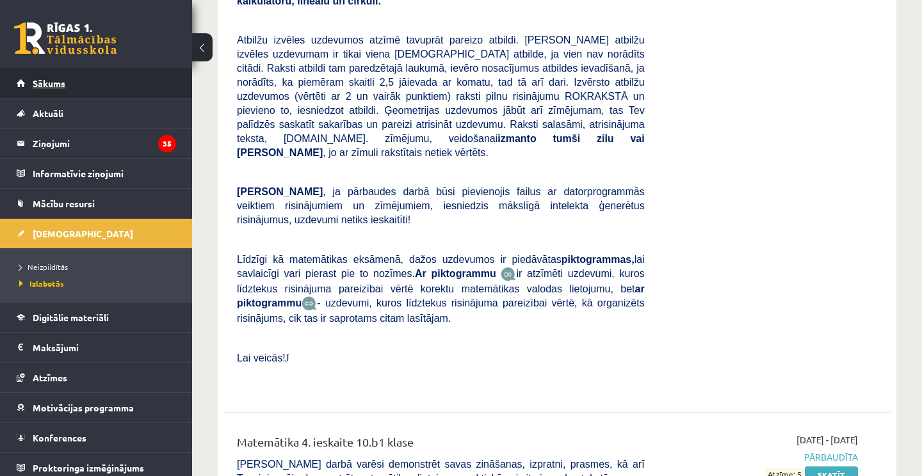
click at [88, 88] on link "Sākums" at bounding box center [96, 82] width 159 height 29
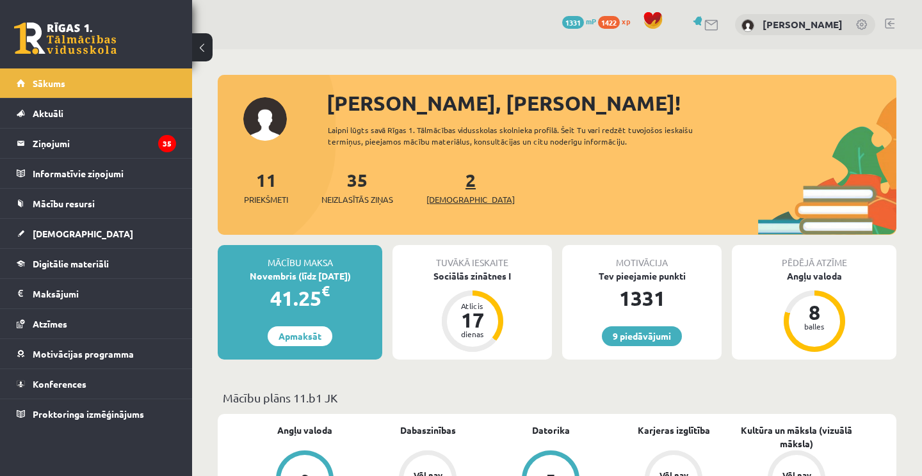
click at [451, 179] on link "2 Ieskaites" at bounding box center [470, 187] width 88 height 38
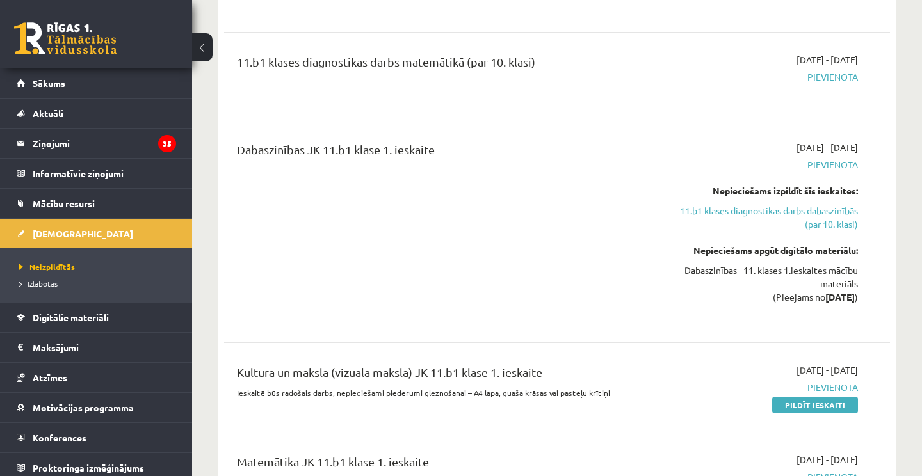
scroll to position [215, 0]
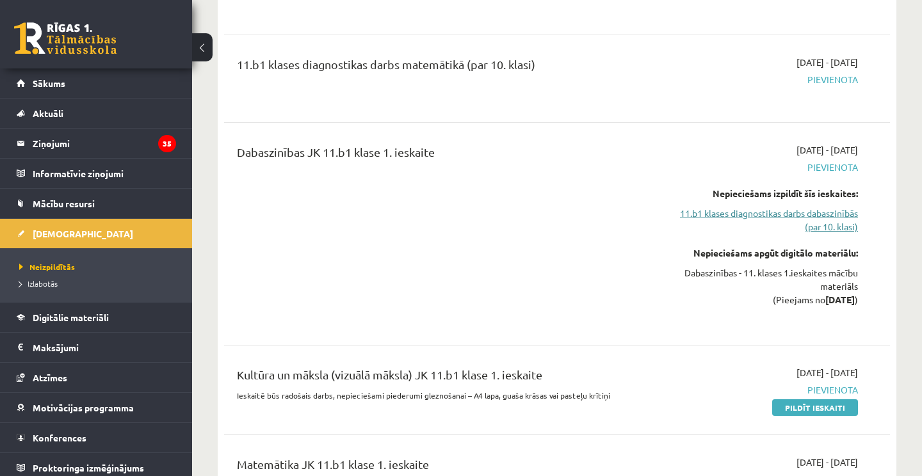
click at [783, 209] on link "11.b1 klases diagnostikas darbs dabaszinībās (par 10. klasi)" at bounding box center [761, 220] width 194 height 27
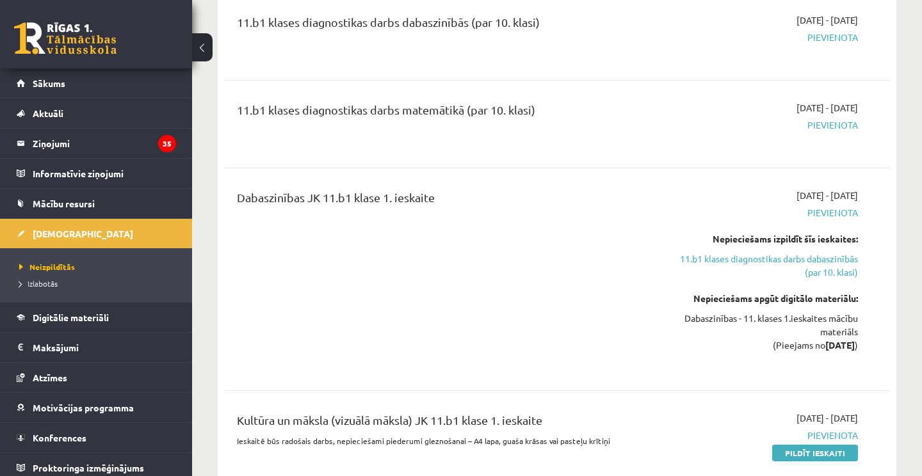
click at [827, 42] on span "Pievienota" at bounding box center [761, 37] width 194 height 13
click at [832, 90] on div "11.b1 klases diagnostikas darbs matemātikā (par 10. klasi) [DATE] - [DATE] [GEO…" at bounding box center [557, 124] width 666 height 72
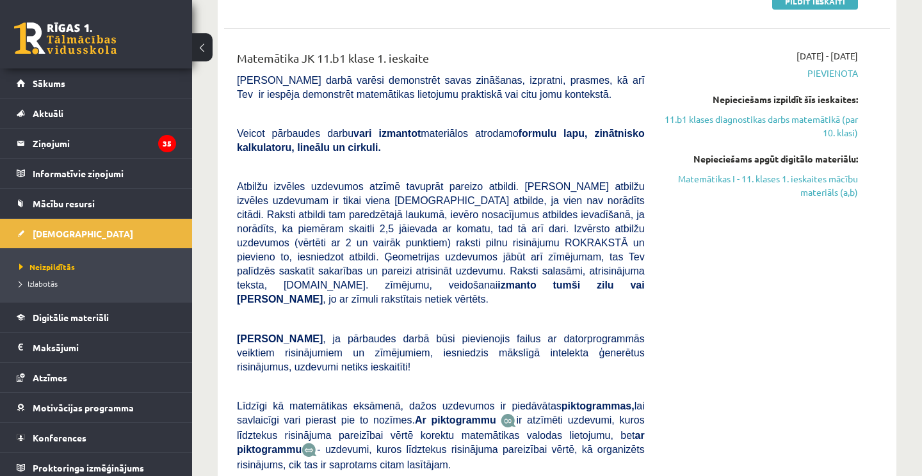
scroll to position [626, 0]
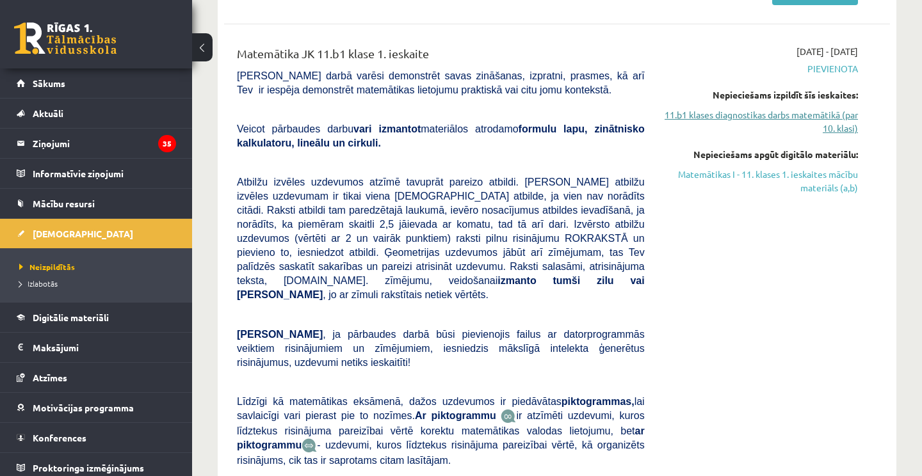
click at [819, 115] on link "11.b1 klases diagnostikas darbs matemātikā (par 10. klasi)" at bounding box center [761, 121] width 194 height 27
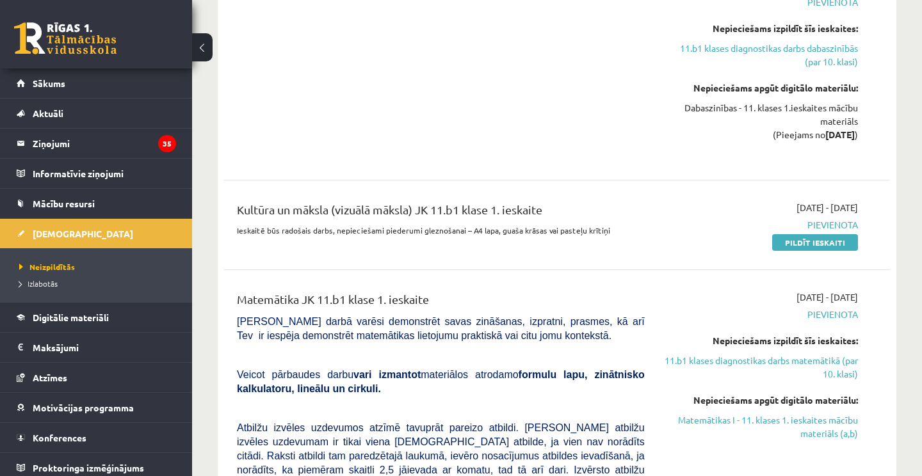
scroll to position [377, 0]
